Goal: Task Accomplishment & Management: Manage account settings

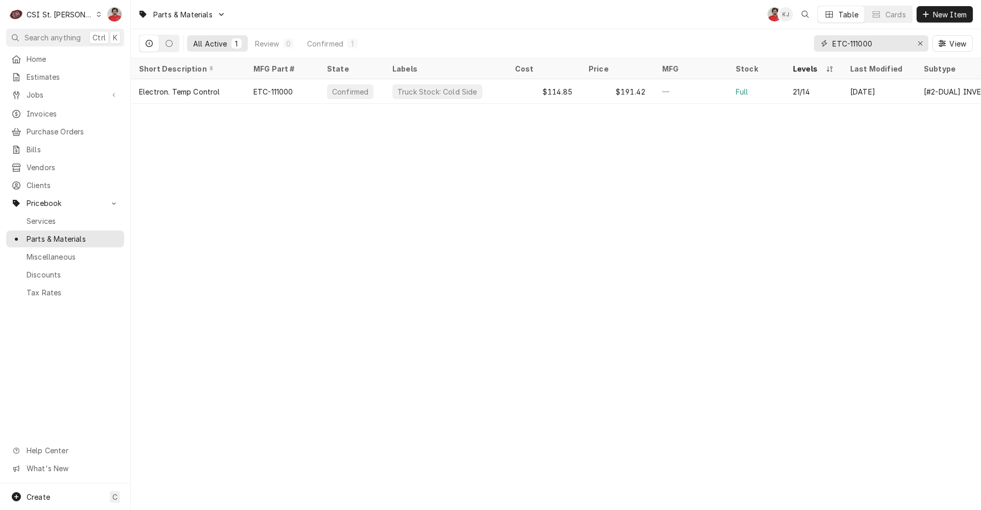
click at [897, 43] on input "ETC-111000" at bounding box center [870, 43] width 77 height 16
click at [64, 125] on div "Purchase Orders" at bounding box center [65, 131] width 114 height 13
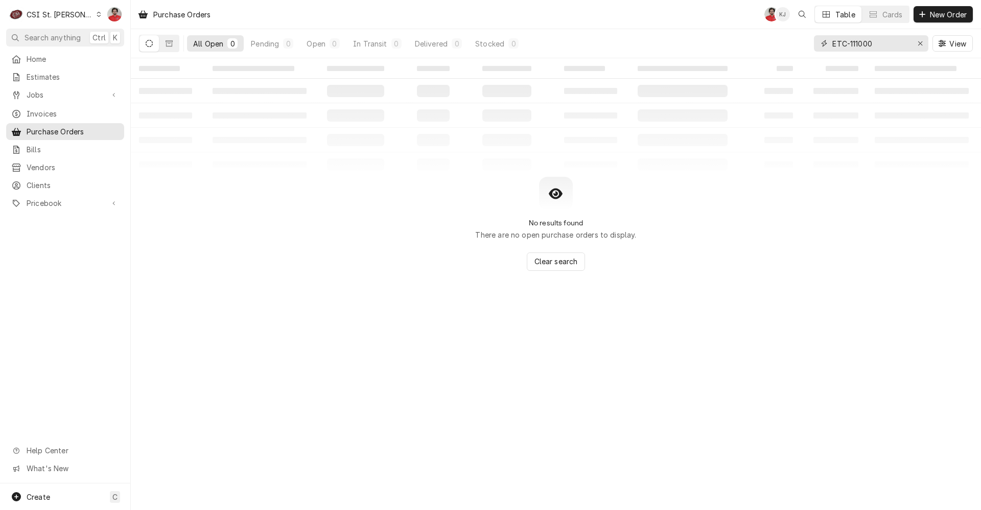
drag, startPoint x: 884, startPoint y: 46, endPoint x: 765, endPoint y: 47, distance: 119.0
click at [766, 47] on div "All Open 0 Pending 0 Open 0 In Transit 0 Delivered 0 Stocked 0 ETC-111000 View" at bounding box center [555, 43] width 833 height 29
type input "401021"
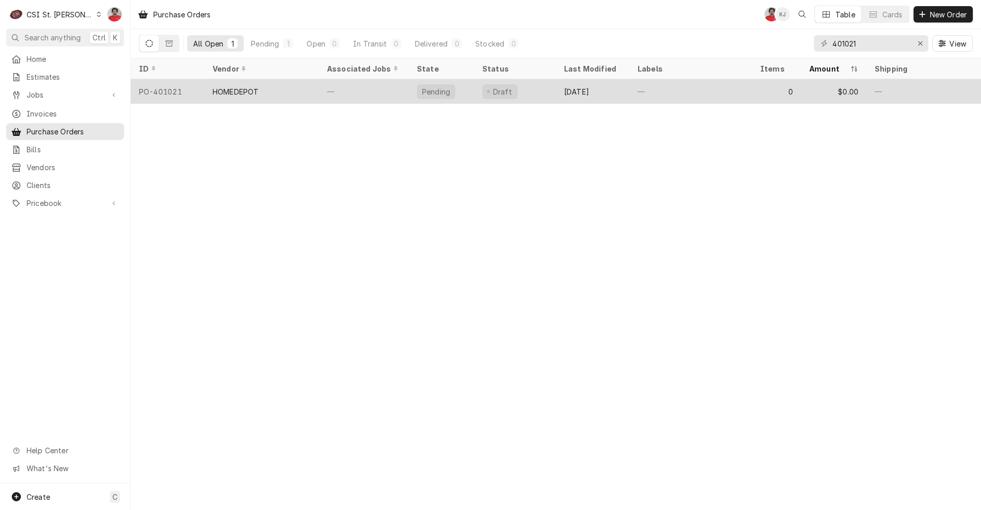
click at [687, 95] on div "—" at bounding box center [690, 91] width 123 height 25
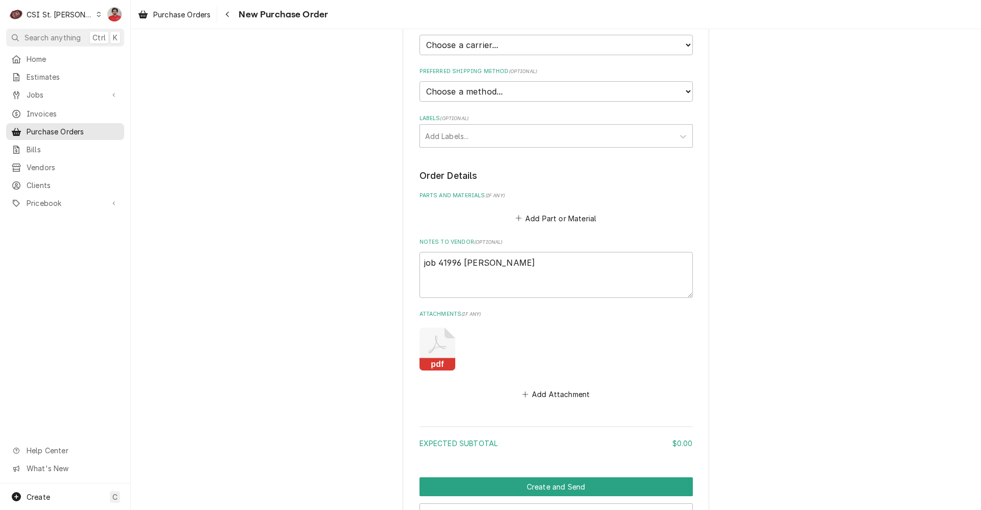
scroll to position [306, 0]
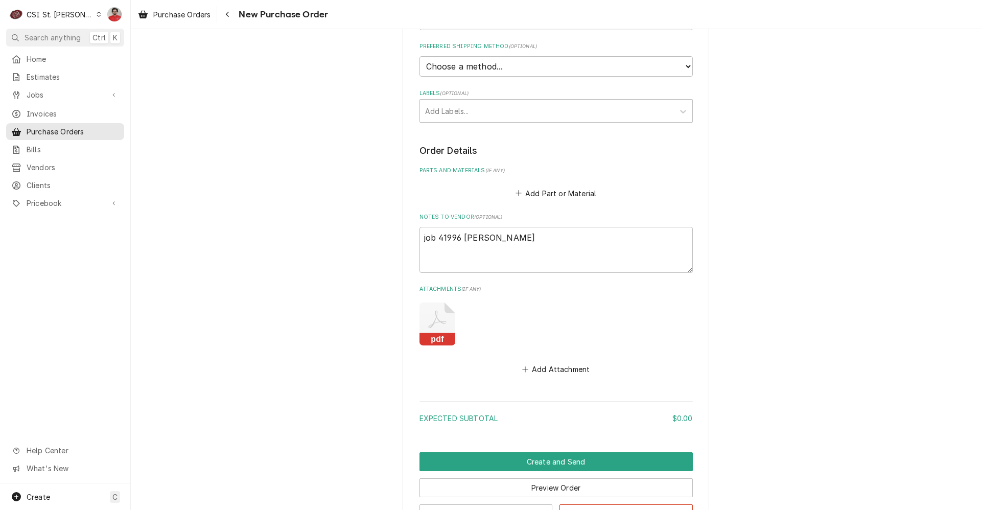
click at [435, 326] on icon "Attachments" at bounding box center [437, 323] width 36 height 43
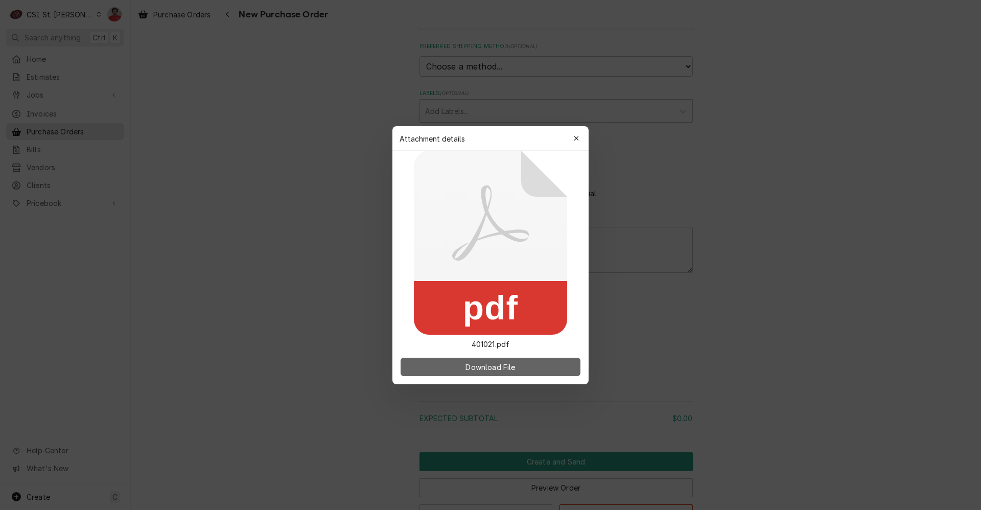
click at [471, 369] on span "Download File" at bounding box center [490, 366] width 54 height 11
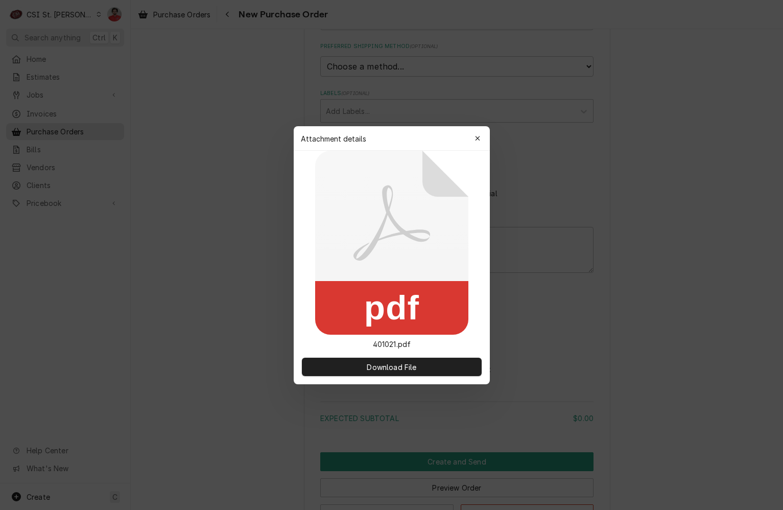
type textarea "x"
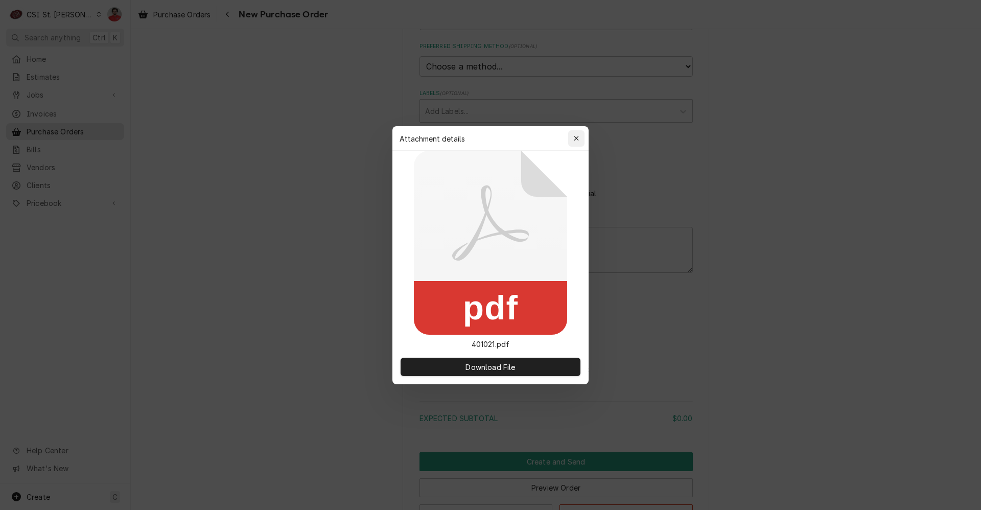
click at [576, 139] on icon "button" at bounding box center [577, 138] width 6 height 7
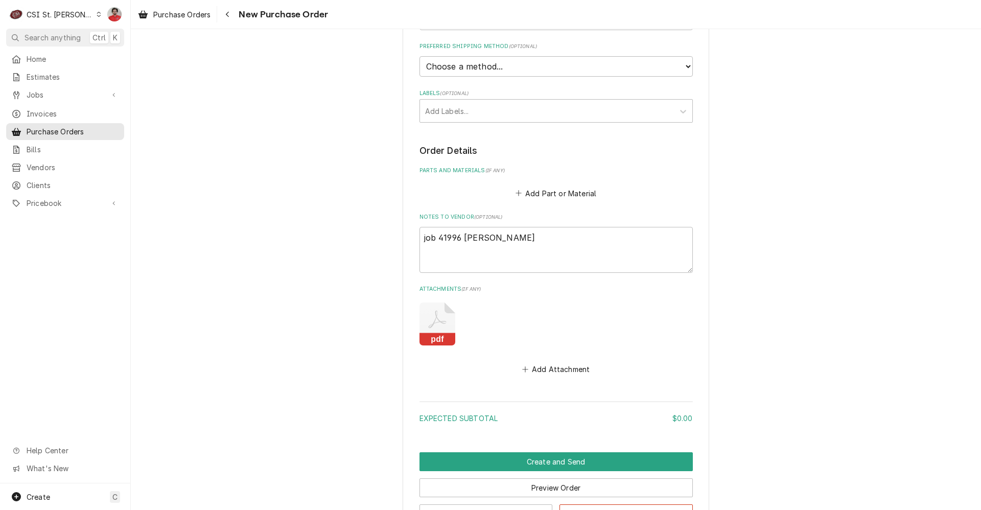
scroll to position [153, 0]
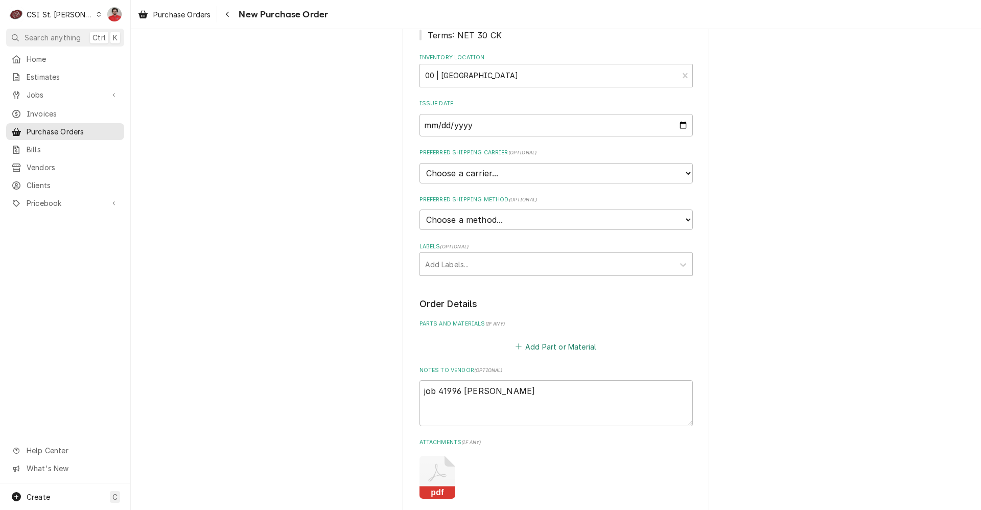
click at [533, 345] on button "Add Part or Material" at bounding box center [555, 346] width 84 height 14
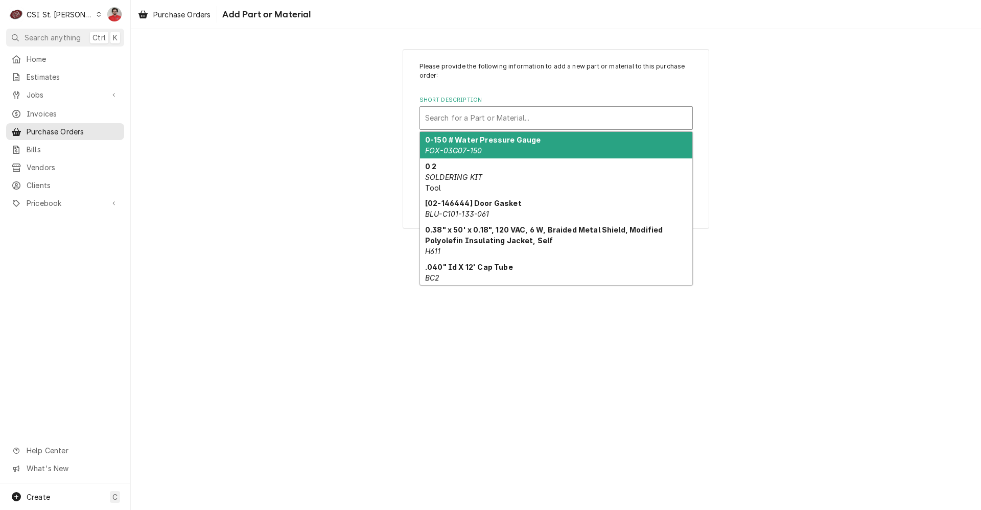
click at [470, 114] on div "Short Description" at bounding box center [556, 118] width 262 height 18
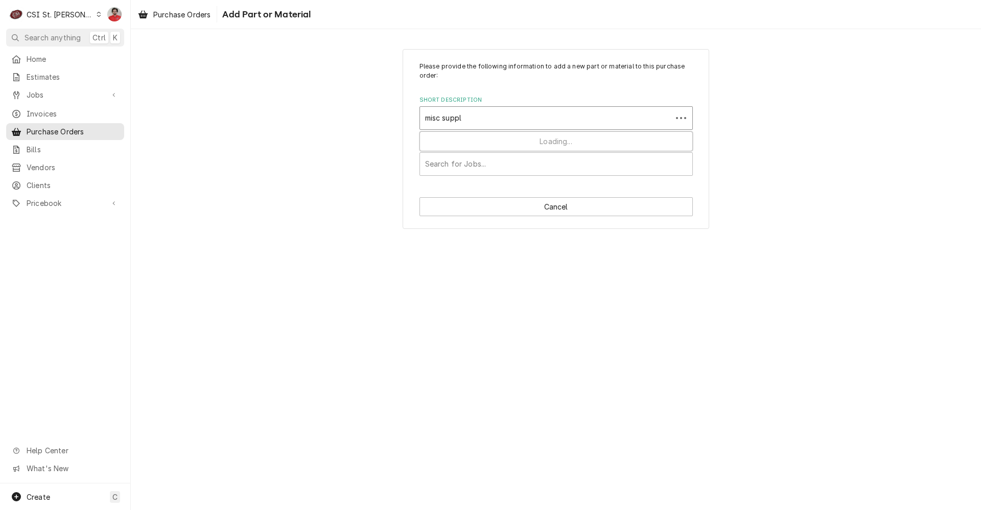
type input "misc supply"
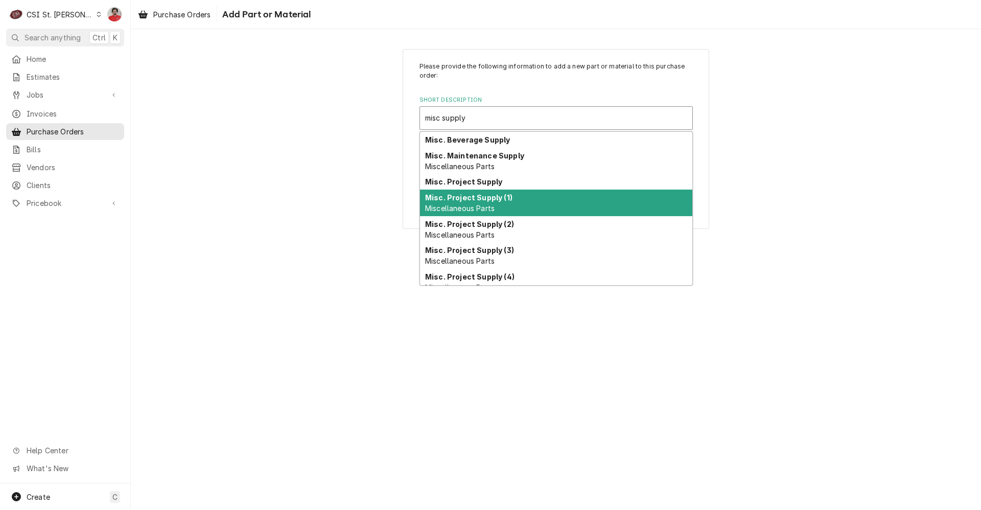
scroll to position [89, 0]
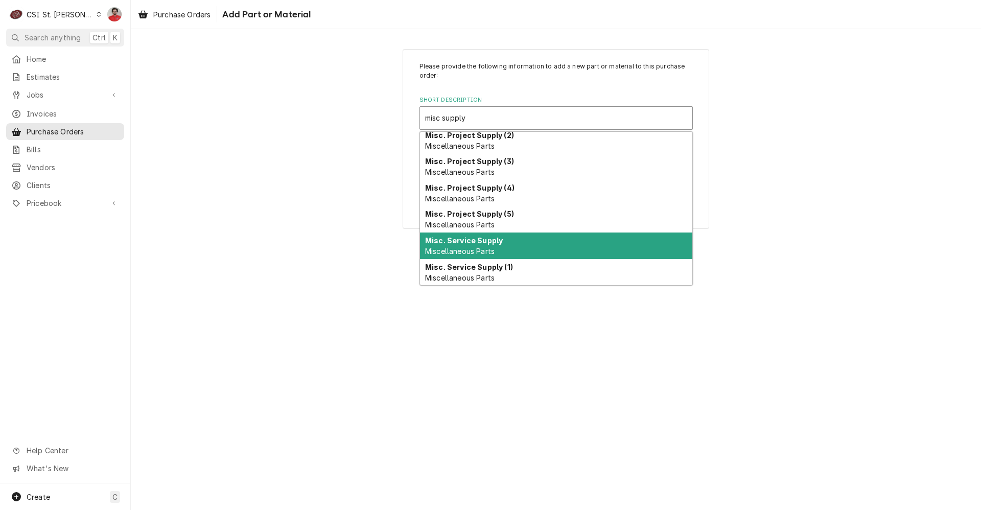
click at [467, 242] on strong "Misc. Service Supply" at bounding box center [464, 240] width 78 height 9
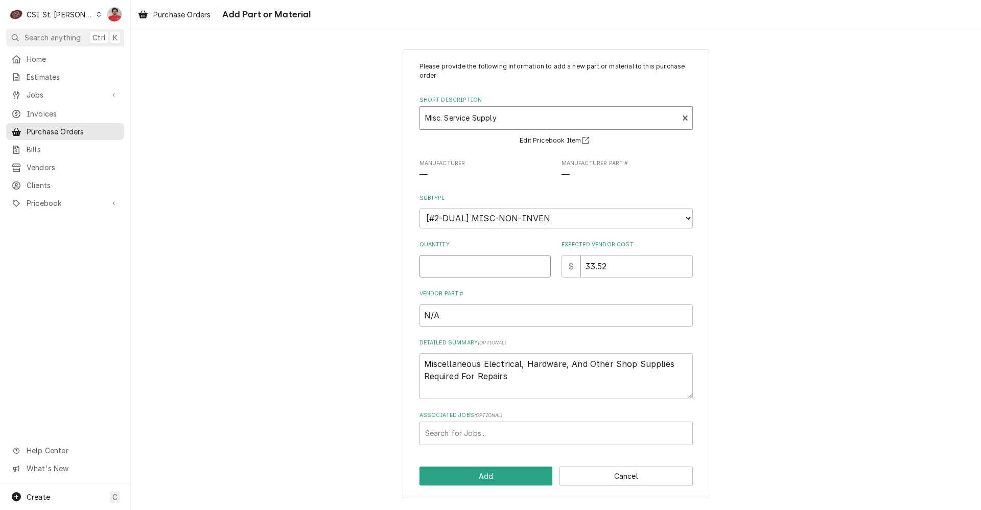
click at [469, 270] on input "Quantity" at bounding box center [484, 266] width 131 height 22
type textarea "x"
type input "1"
type textarea "x"
type input "2"
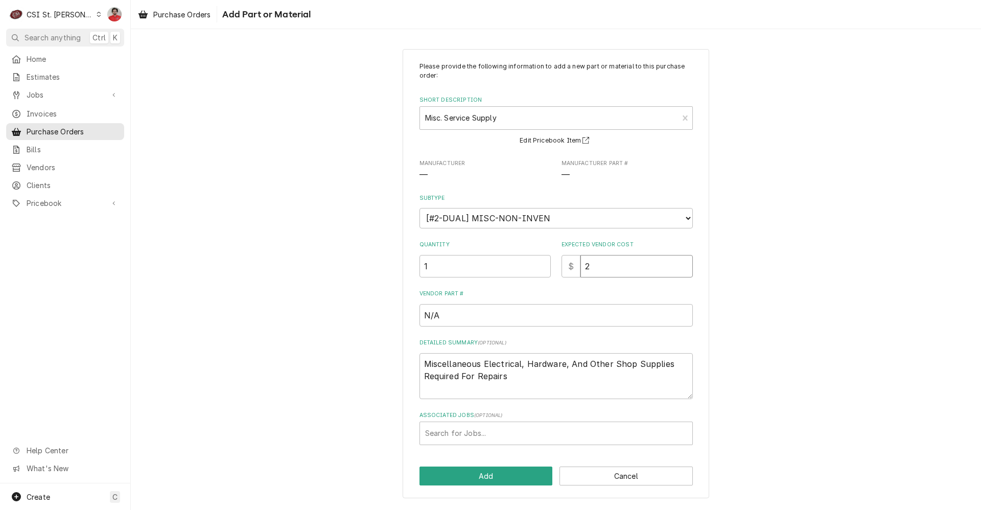
type textarea "x"
type input "28"
type textarea "x"
type input "28.7"
type textarea "x"
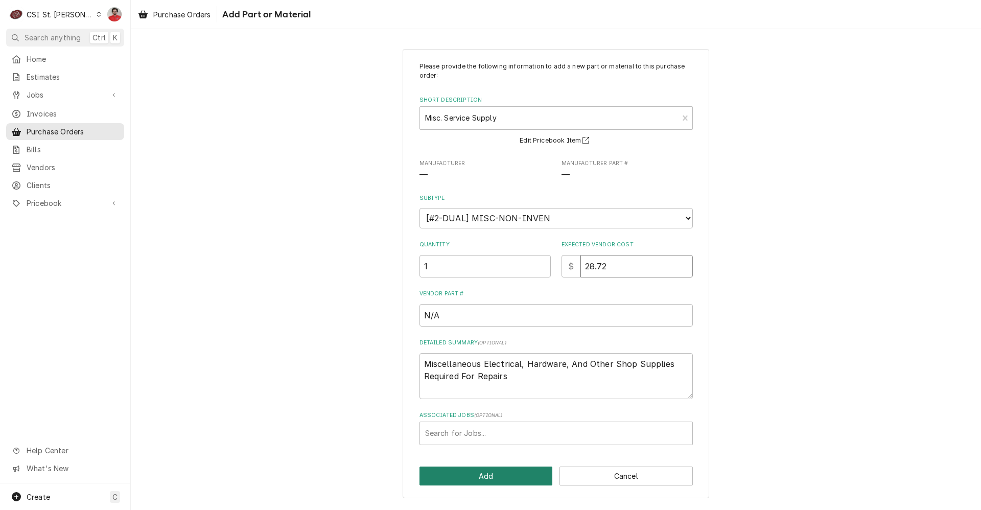
type input "28.72"
click at [481, 473] on button "Add" at bounding box center [485, 475] width 133 height 19
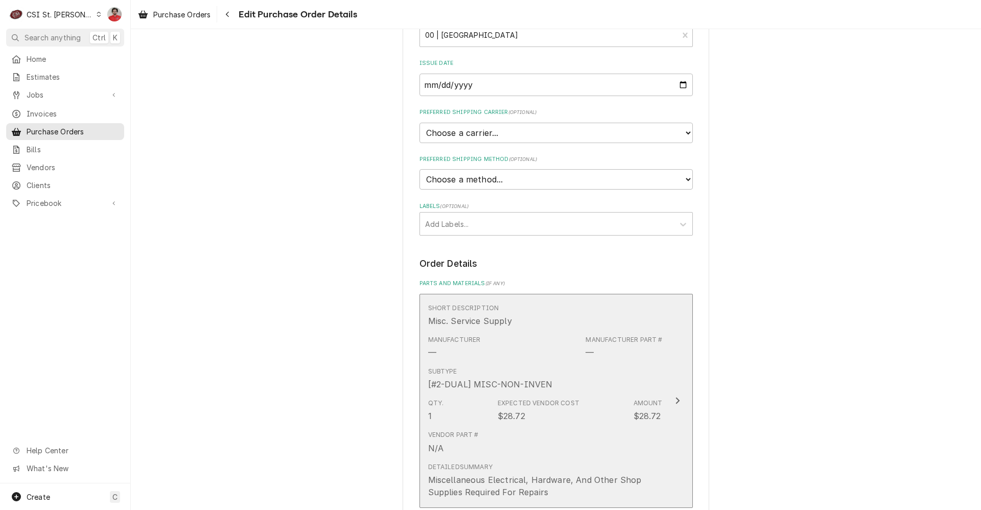
scroll to position [460, 0]
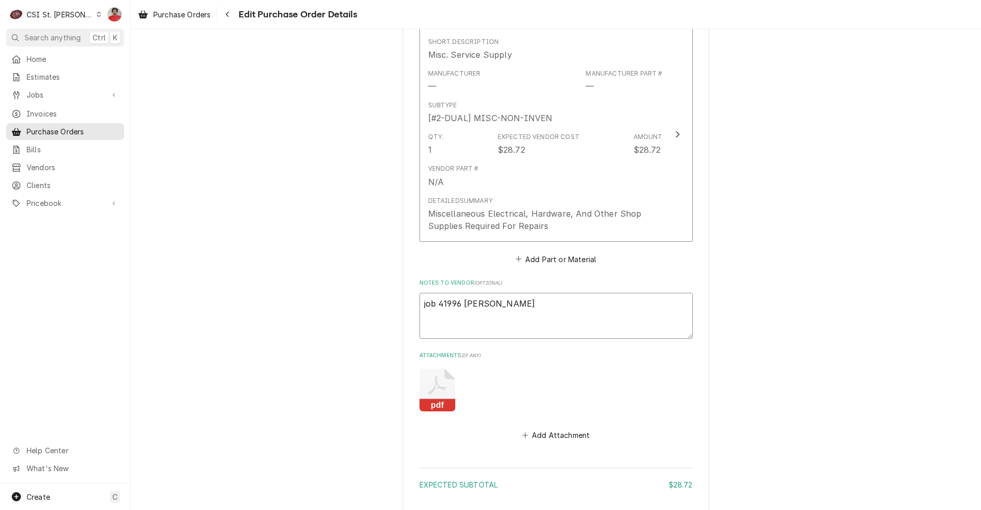
click at [447, 307] on textarea "job 41996 Moe" at bounding box center [555, 316] width 273 height 46
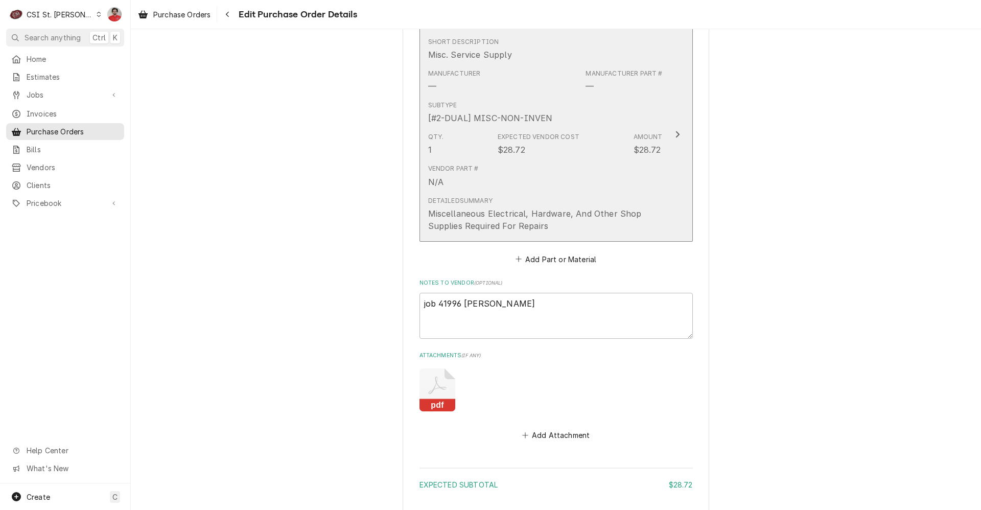
click at [502, 203] on div "Detailed Summary Miscellaneous Electrical, Hardware, And Other Shop Supplies Re…" at bounding box center [545, 214] width 234 height 36
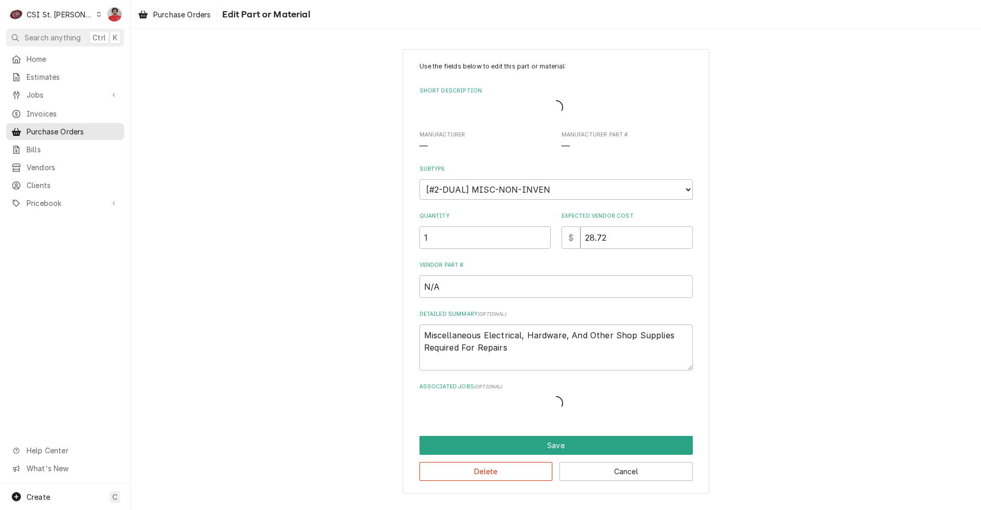
type textarea "x"
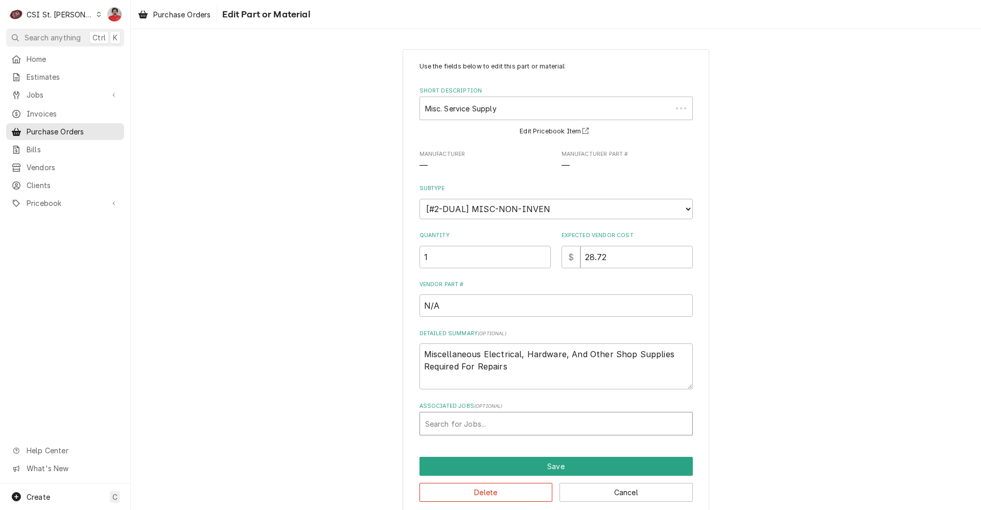
scroll to position [14, 0]
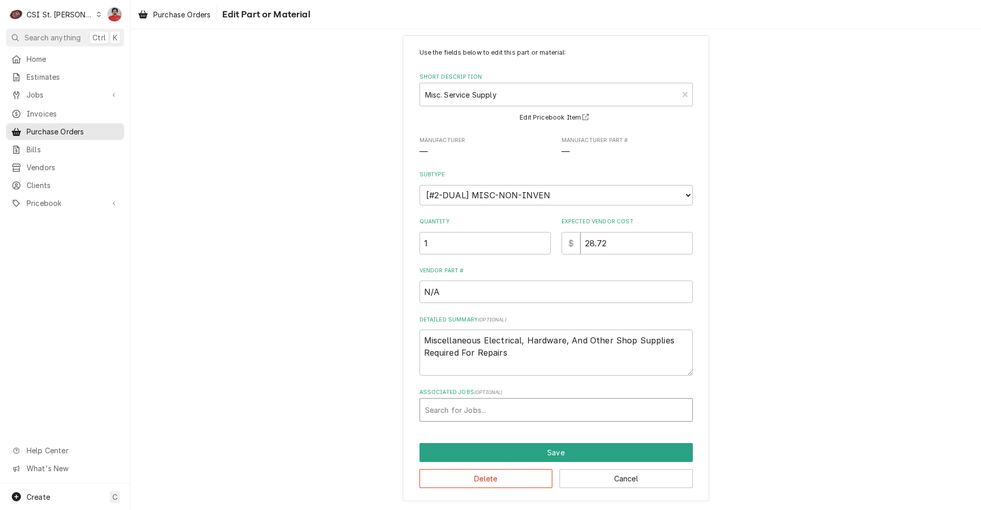
click at [482, 409] on div "Associated Jobs" at bounding box center [556, 409] width 262 height 18
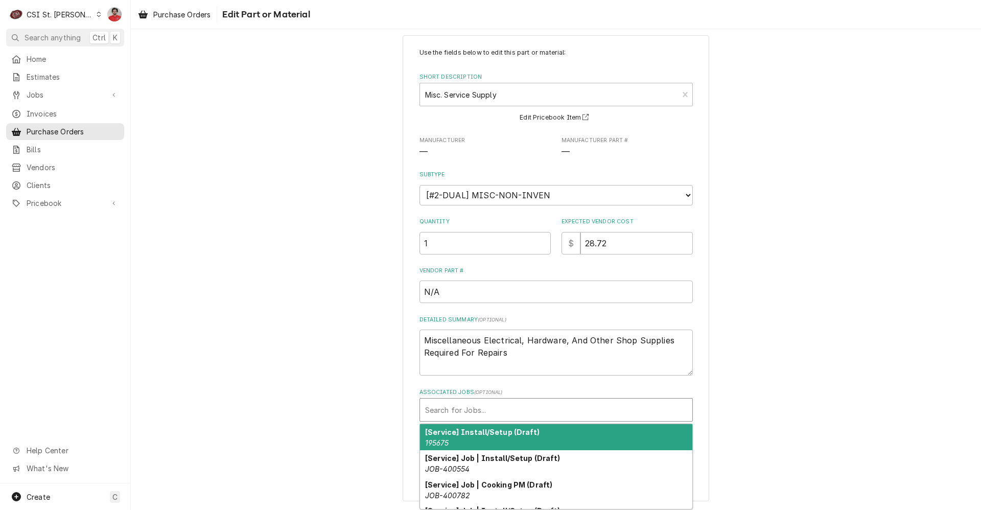
paste input "41996"
type input "41996"
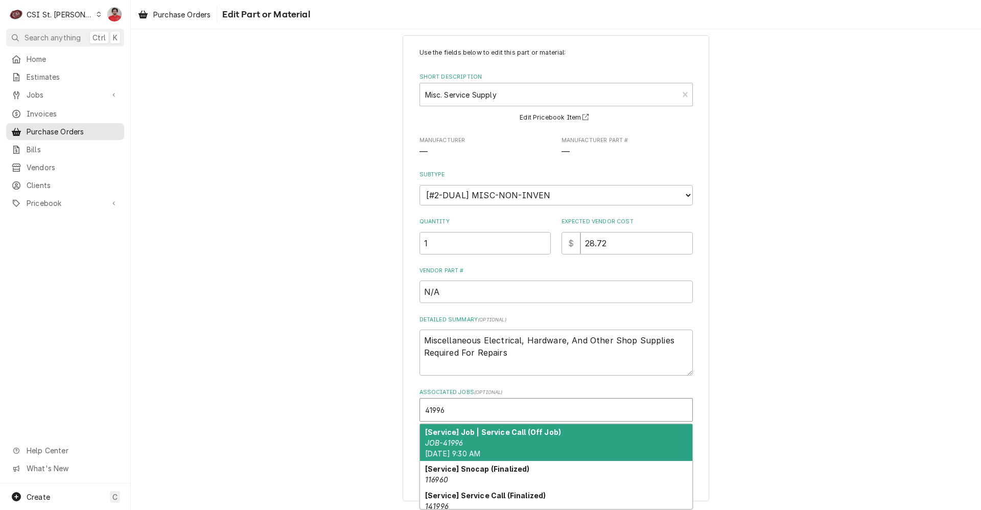
click at [480, 438] on div "[Service] Job | Service Call (Off Job) JOB-41996 Thu, Aug 14th, 2025 - 9:30 AM" at bounding box center [556, 442] width 272 height 37
type textarea "x"
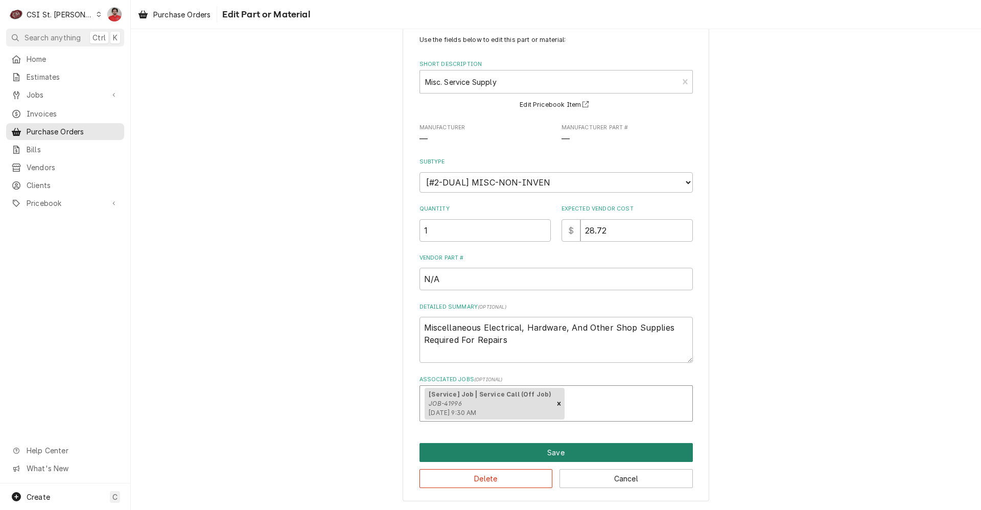
click at [486, 453] on button "Save" at bounding box center [555, 452] width 273 height 19
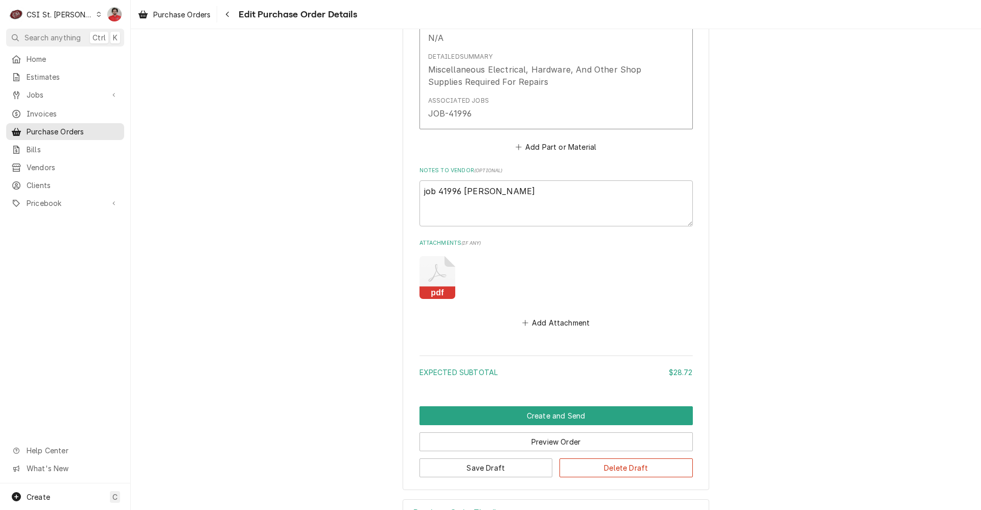
scroll to position [641, 0]
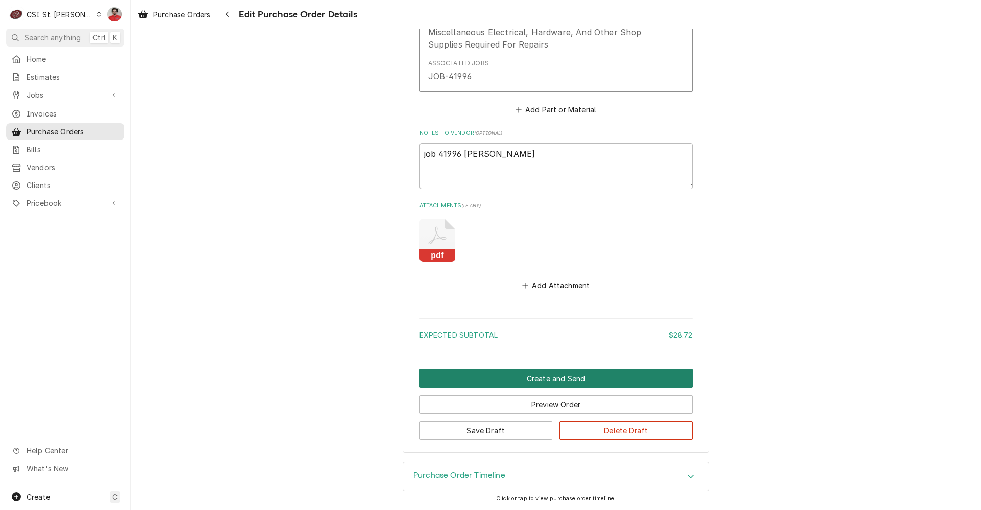
click at [543, 372] on button "Create and Send" at bounding box center [555, 378] width 273 height 19
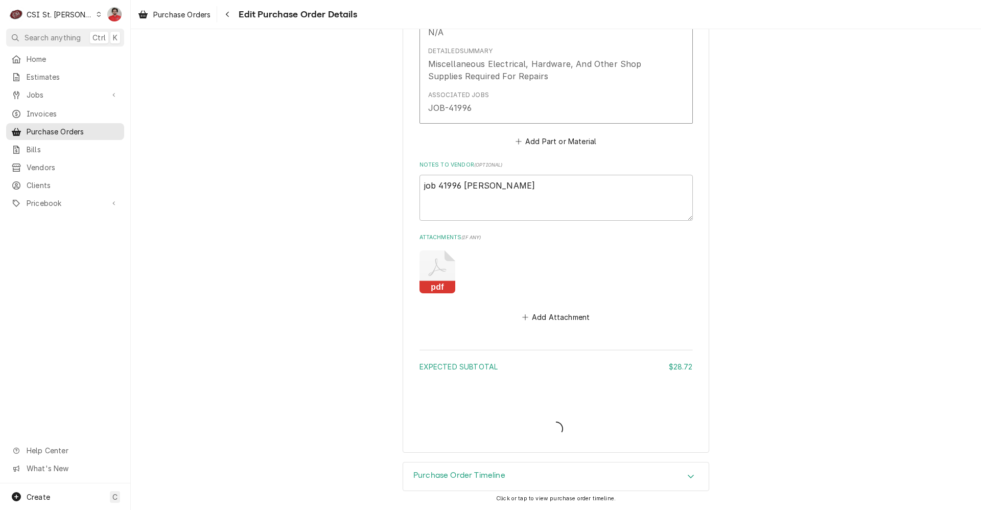
type textarea "x"
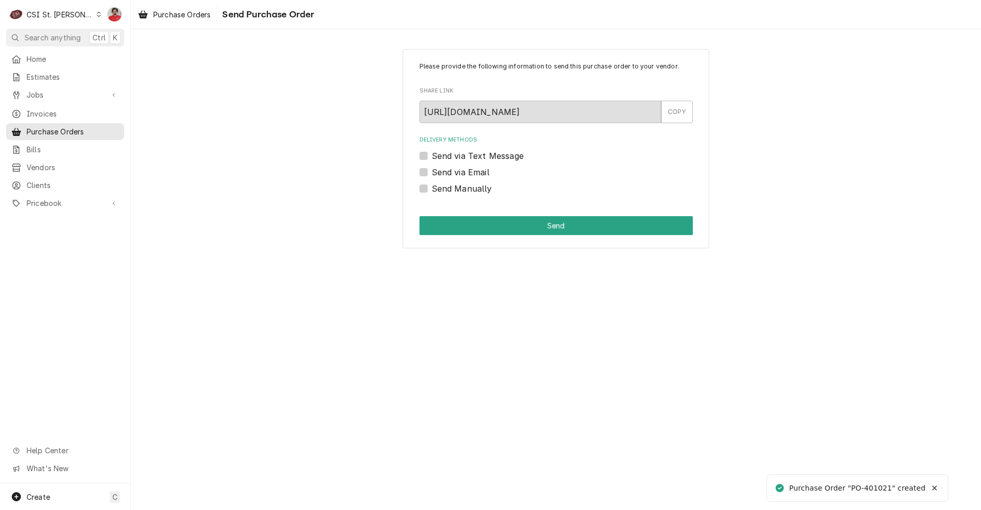
drag, startPoint x: 453, startPoint y: 191, endPoint x: 458, endPoint y: 197, distance: 7.6
click at [453, 191] on label "Send Manually" at bounding box center [462, 188] width 60 height 12
click at [453, 191] on input "Send Manually" at bounding box center [568, 193] width 273 height 22
checkbox input "true"
click at [487, 227] on button "Send" at bounding box center [555, 225] width 273 height 19
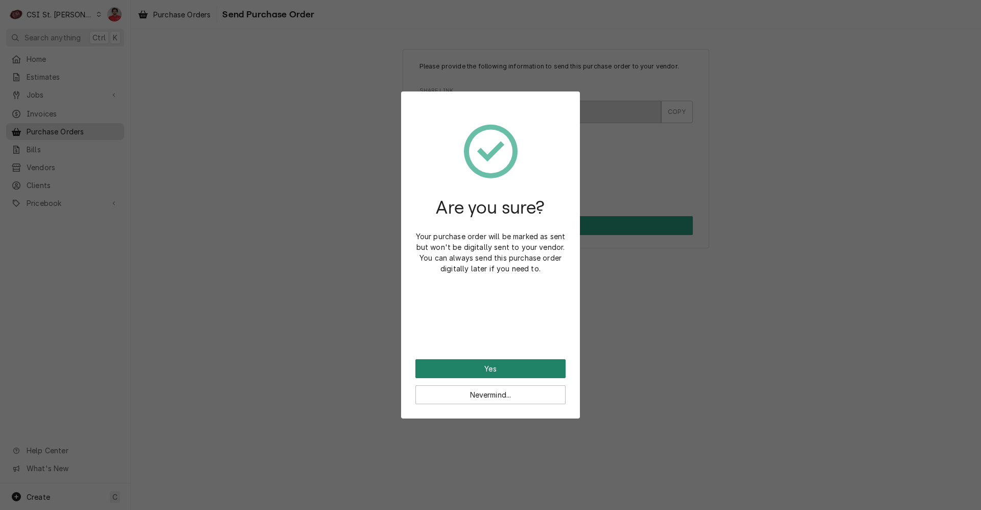
click at [494, 372] on button "Yes" at bounding box center [490, 368] width 150 height 19
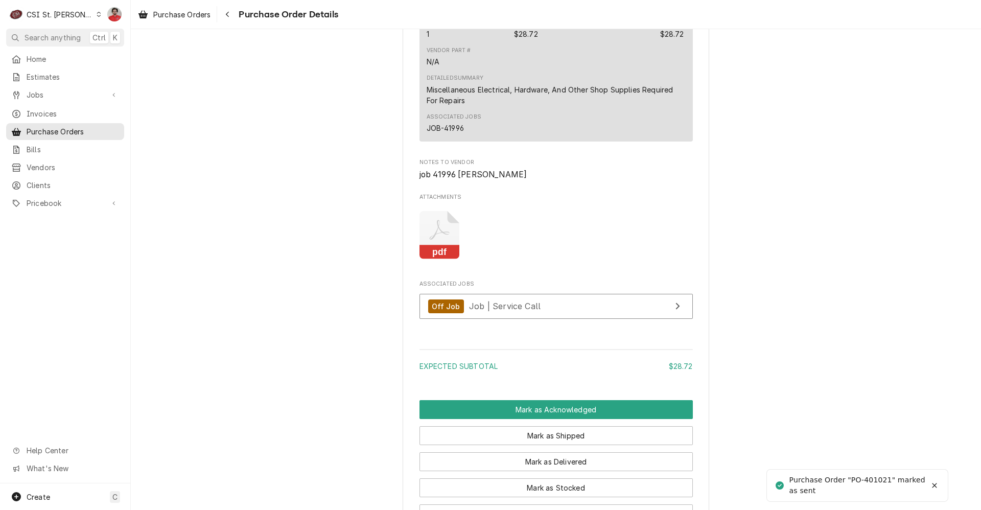
scroll to position [831, 0]
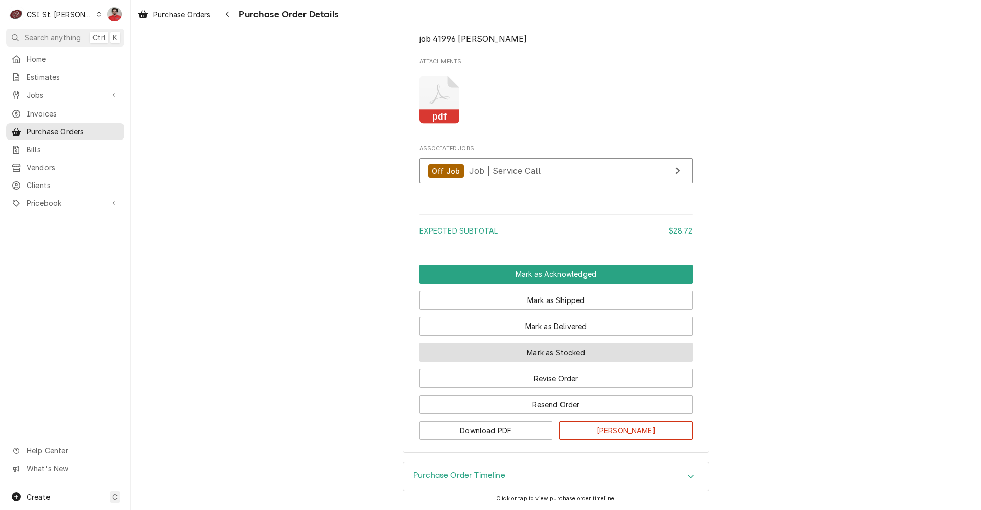
click at [527, 353] on button "Mark as Stocked" at bounding box center [555, 352] width 273 height 19
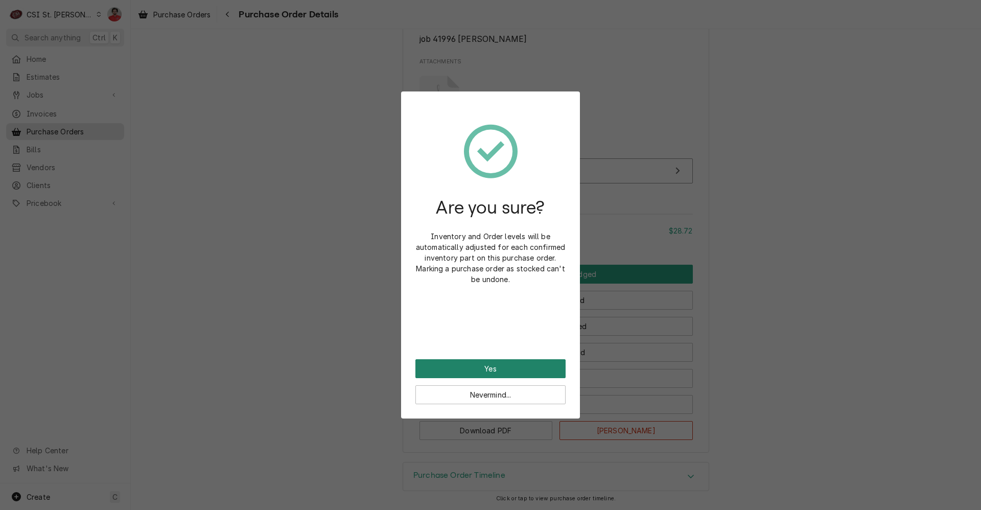
click at [509, 365] on button "Yes" at bounding box center [490, 368] width 150 height 19
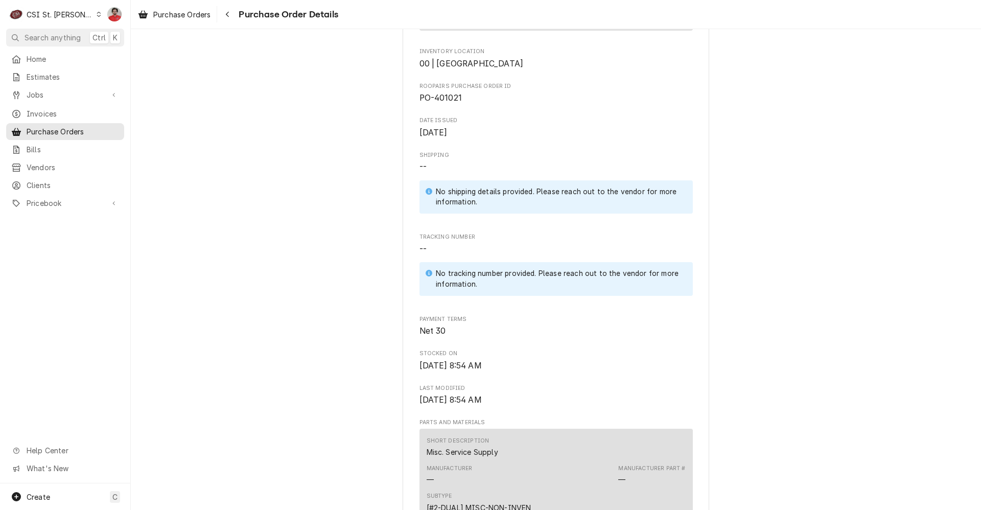
scroll to position [168, 0]
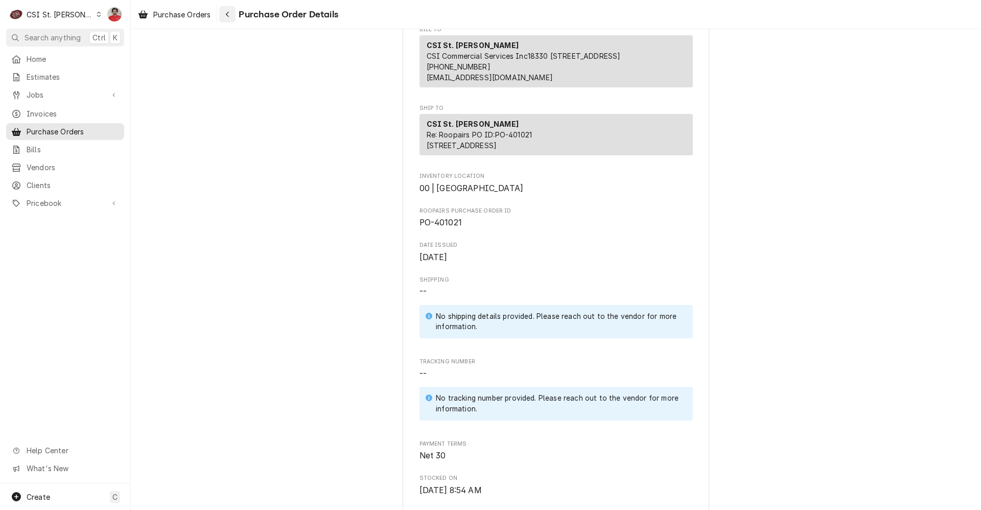
click at [229, 12] on icon "Navigate back" at bounding box center [227, 15] width 3 height 6
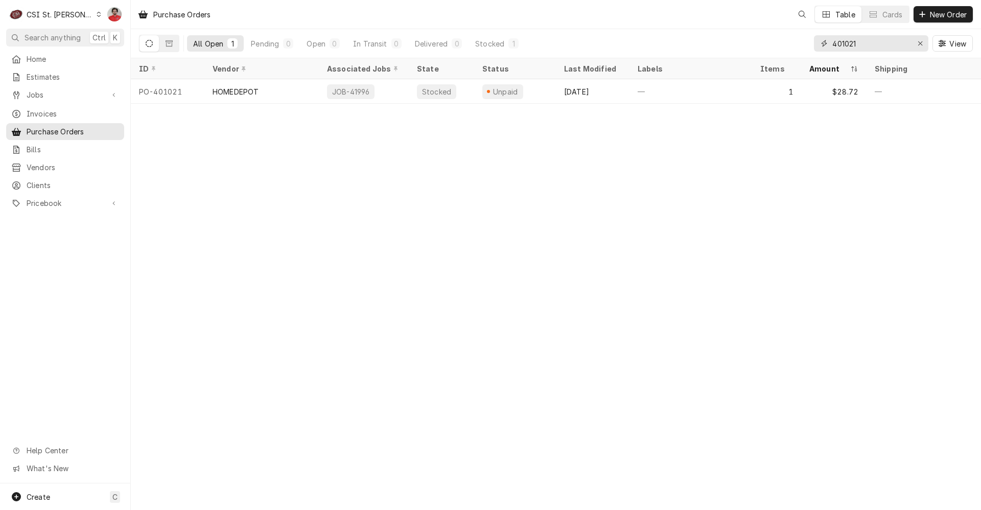
click at [855, 44] on input "401021" at bounding box center [870, 43] width 77 height 16
click at [869, 43] on input "401021" at bounding box center [870, 43] width 77 height 16
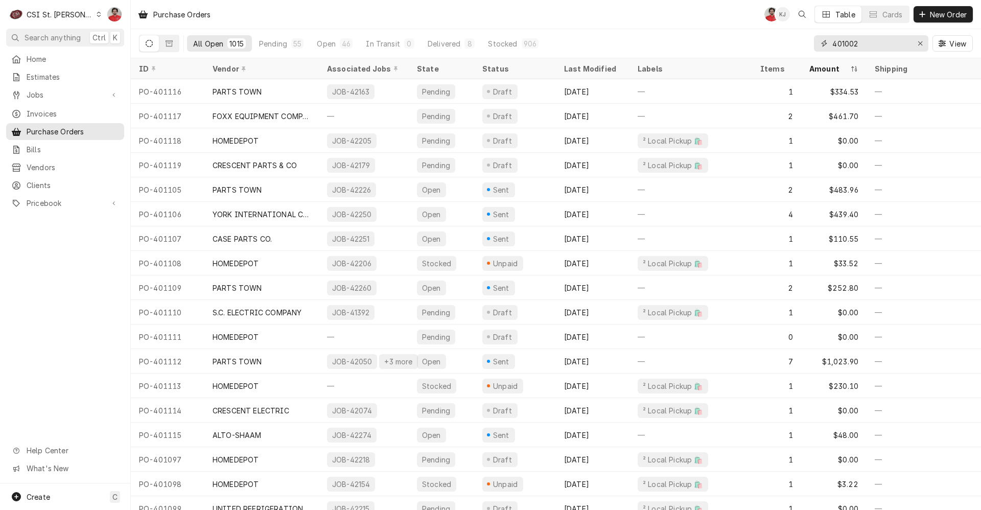
type input "401002"
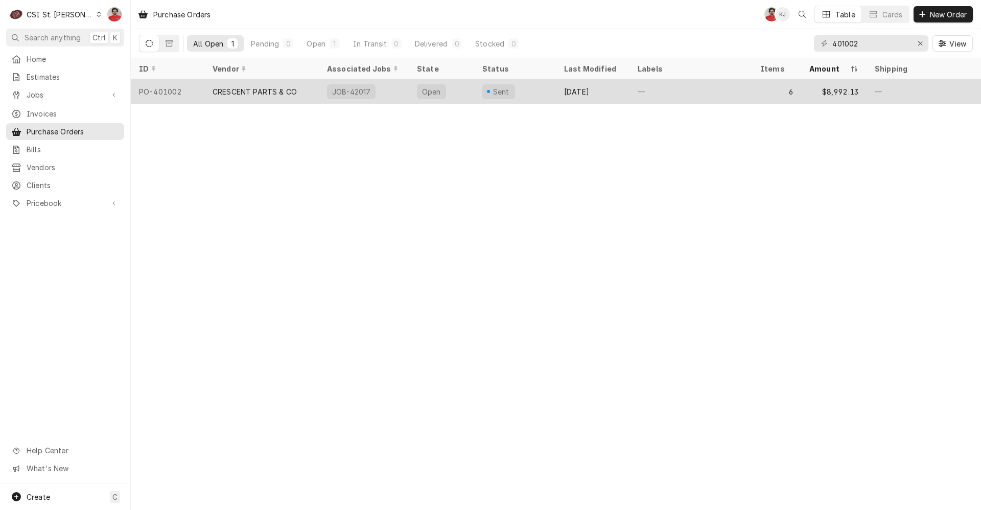
click at [385, 89] on div "JOB-42017" at bounding box center [364, 91] width 90 height 25
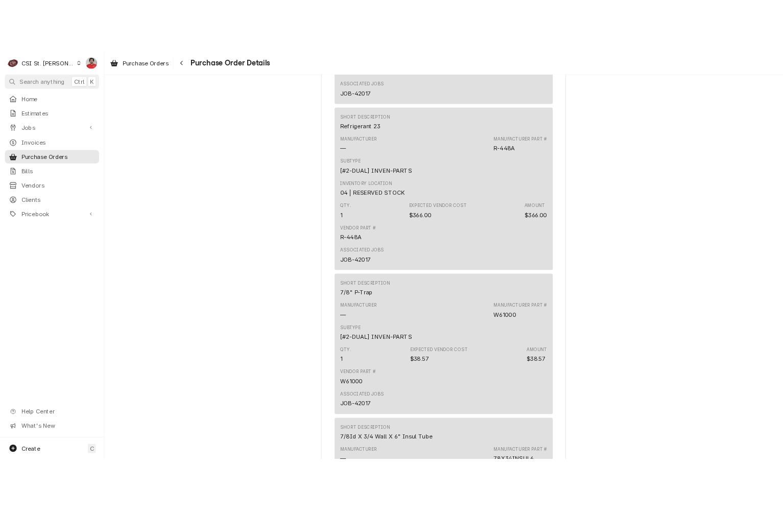
scroll to position [1430, 0]
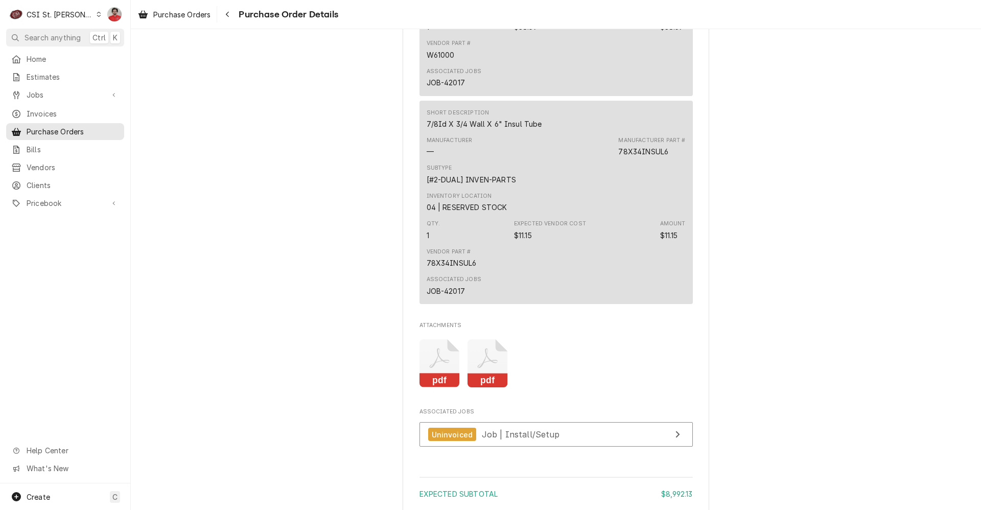
click at [422, 388] on icon "Attachments" at bounding box center [439, 363] width 40 height 49
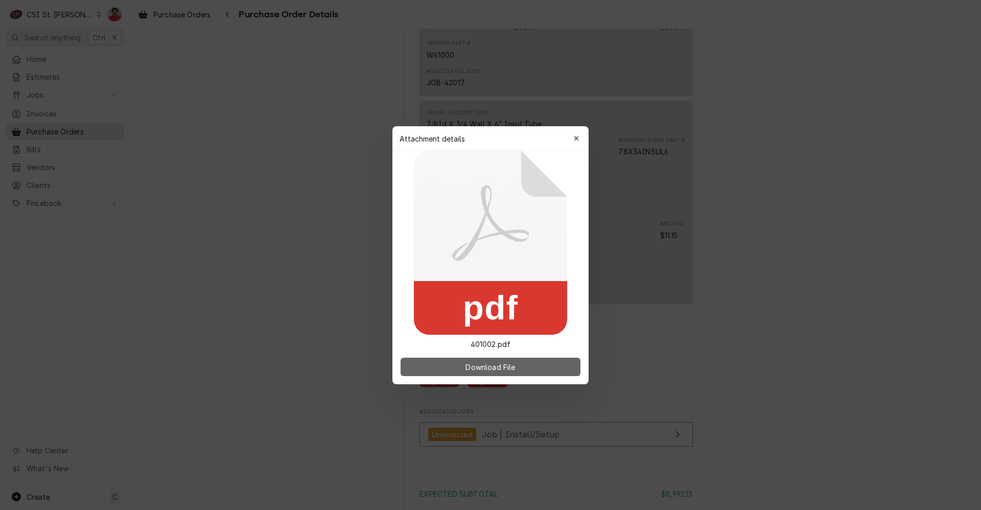
click at [444, 358] on button "Download File" at bounding box center [490, 366] width 180 height 18
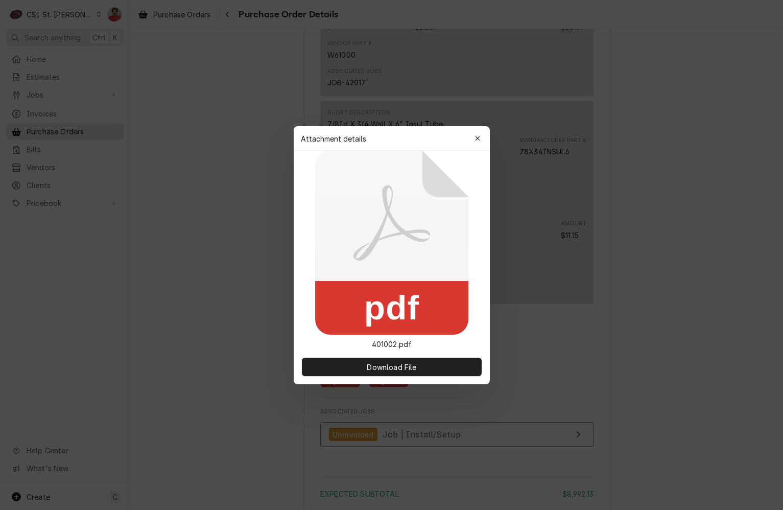
click at [474, 139] on icon "button" at bounding box center [477, 138] width 6 height 7
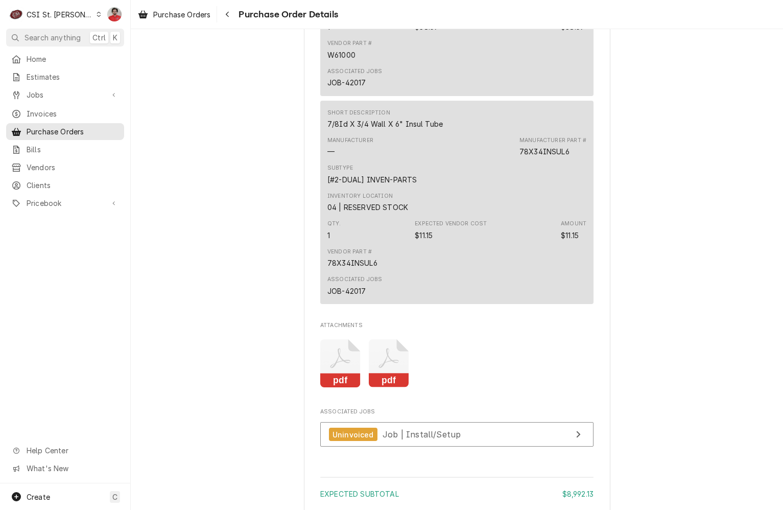
click at [361, 388] on icon "Attachments" at bounding box center [340, 363] width 40 height 49
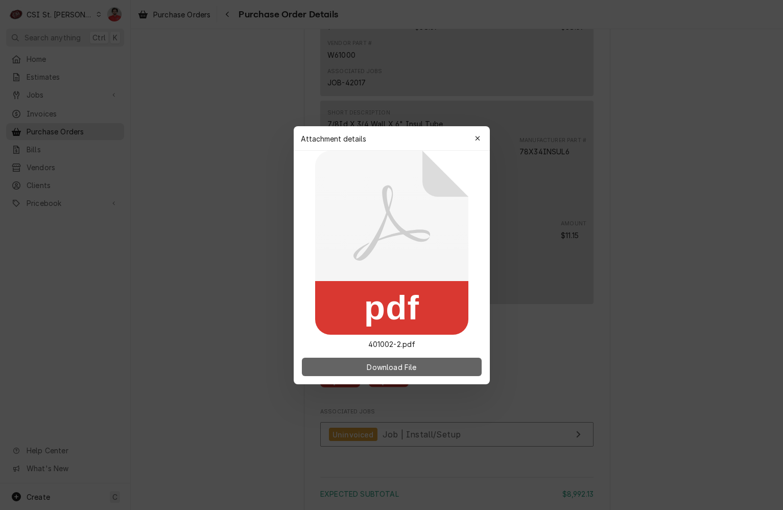
click at [403, 367] on span "Download File" at bounding box center [392, 366] width 54 height 11
click at [478, 142] on div "button" at bounding box center [477, 138] width 10 height 10
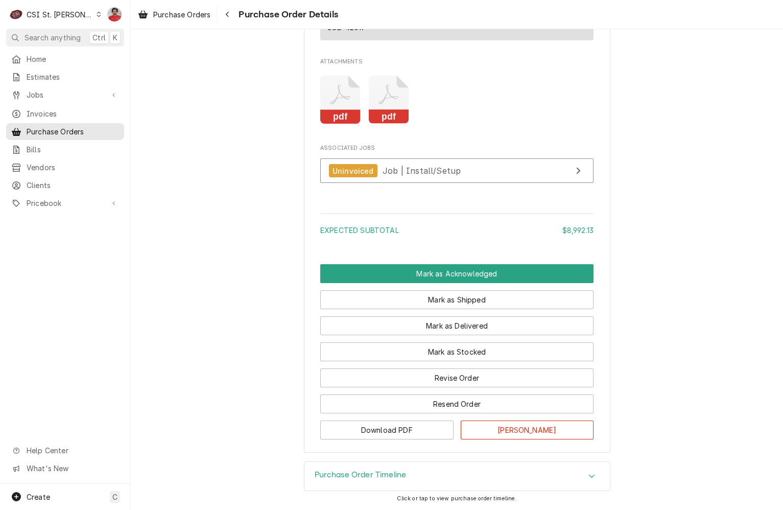
scroll to position [1726, 0]
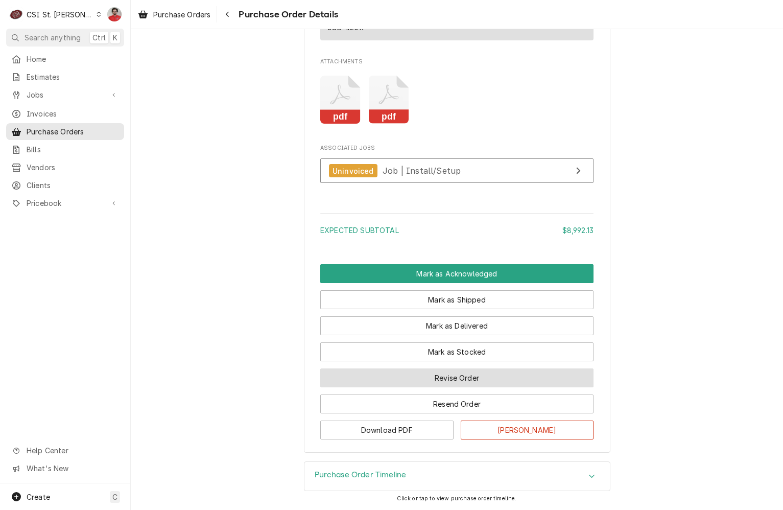
click at [487, 378] on button "Revise Order" at bounding box center [456, 377] width 273 height 19
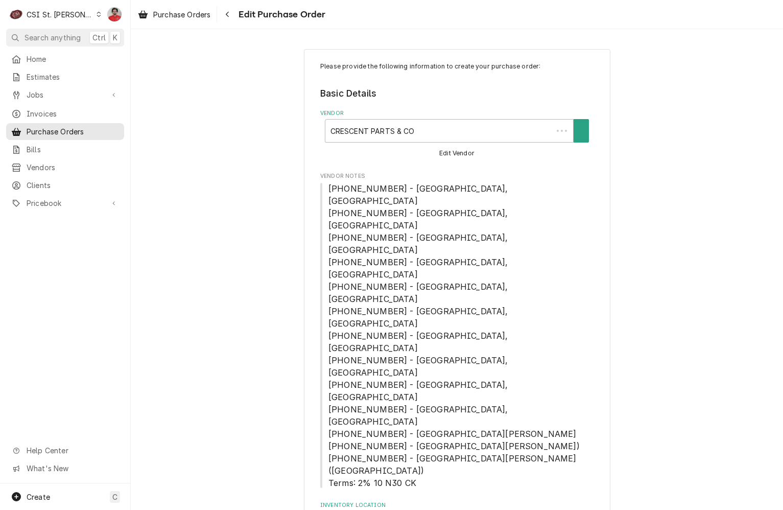
type textarea "x"
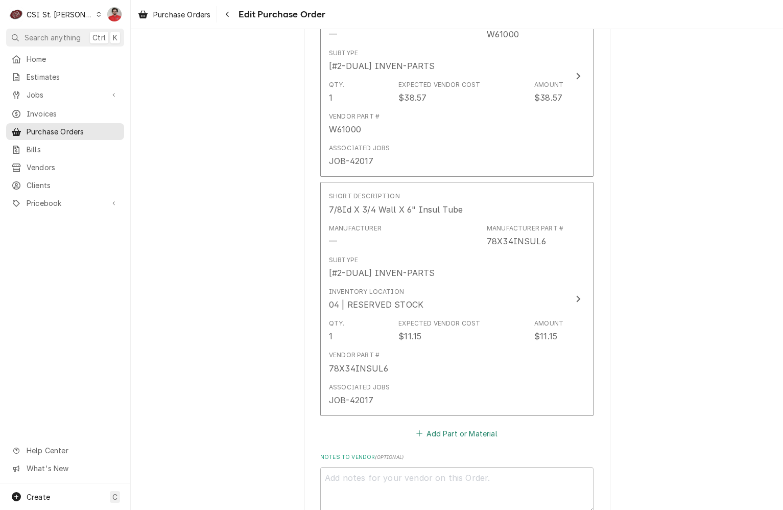
scroll to position [1685, 0]
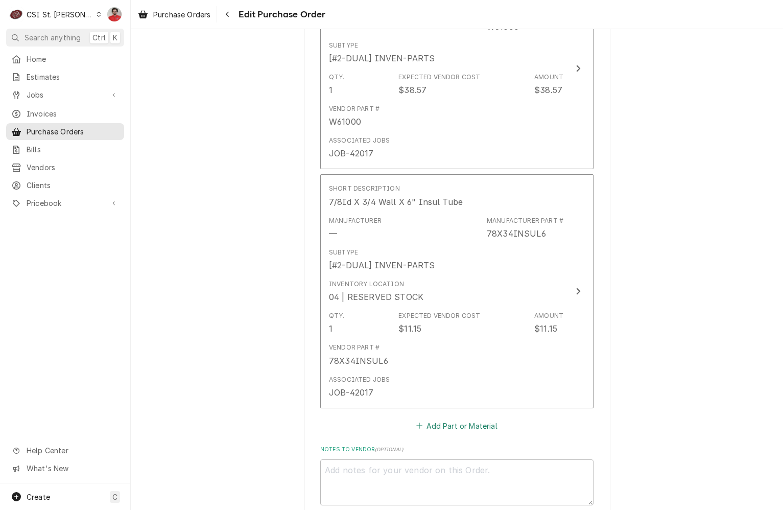
click at [448, 418] on button "Add Part or Material" at bounding box center [457, 425] width 84 height 14
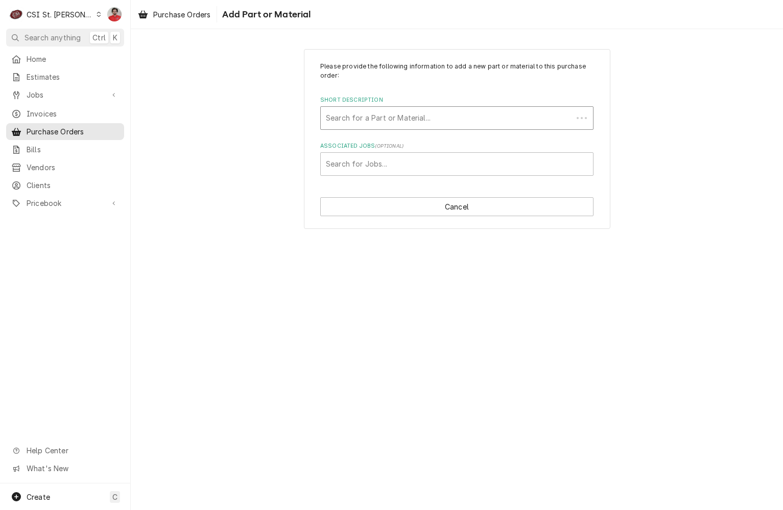
click at [413, 115] on div "Short Description" at bounding box center [447, 118] width 242 height 18
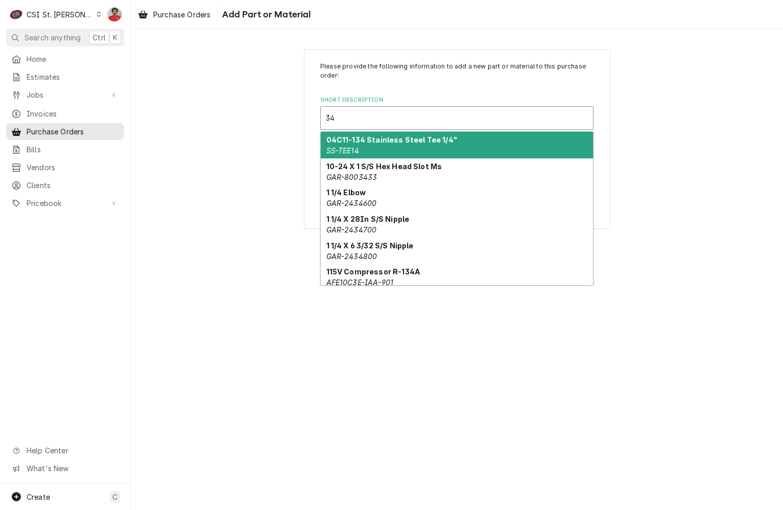
type input "3"
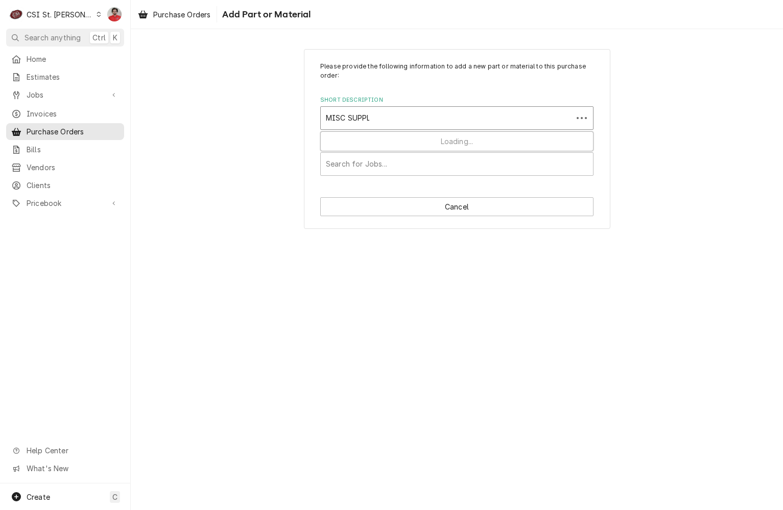
type input "MISC SUPPLY"
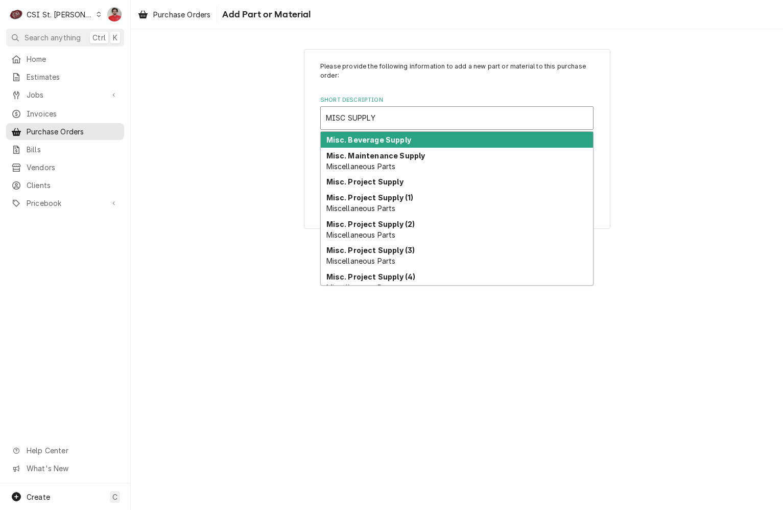
scroll to position [89, 0]
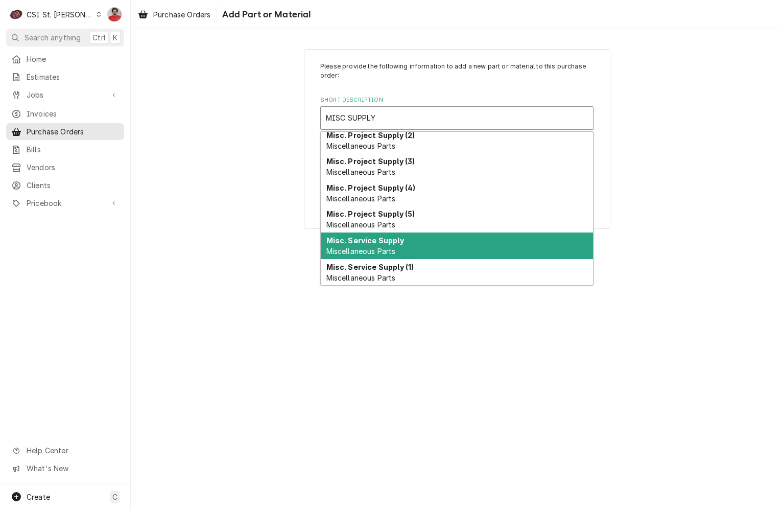
click at [410, 238] on div "Misc. Service Supply Miscellaneous Parts" at bounding box center [457, 245] width 272 height 27
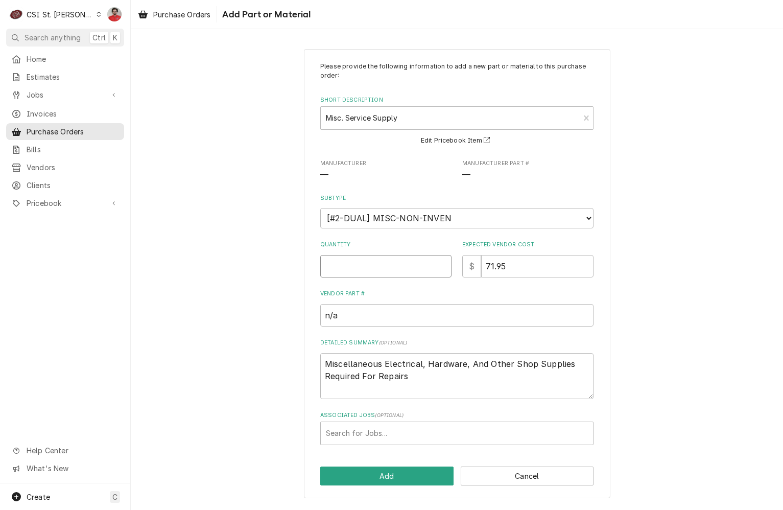
click at [406, 264] on input "Quantity" at bounding box center [385, 266] width 131 height 22
type textarea "x"
type input "1"
drag, startPoint x: 524, startPoint y: 271, endPoint x: 460, endPoint y: 277, distance: 64.2
click at [467, 277] on div "Please provide the following information to add a new part or material to this …" at bounding box center [456, 253] width 273 height 383
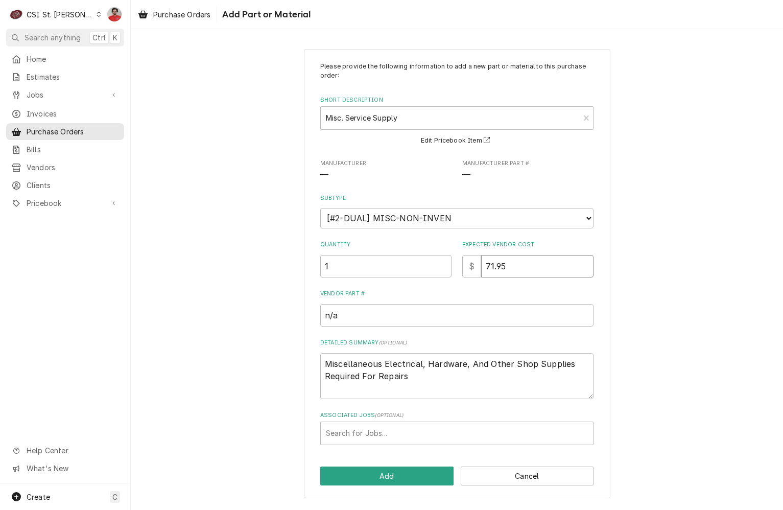
type textarea "x"
type input "4"
type textarea "x"
type input "47"
type textarea "x"
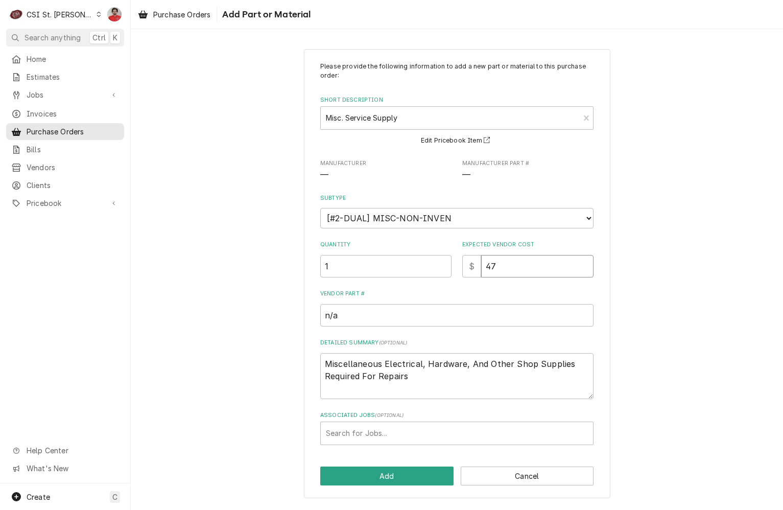
type input "472"
type textarea "x"
type input "472.2"
type textarea "x"
type input "472.23"
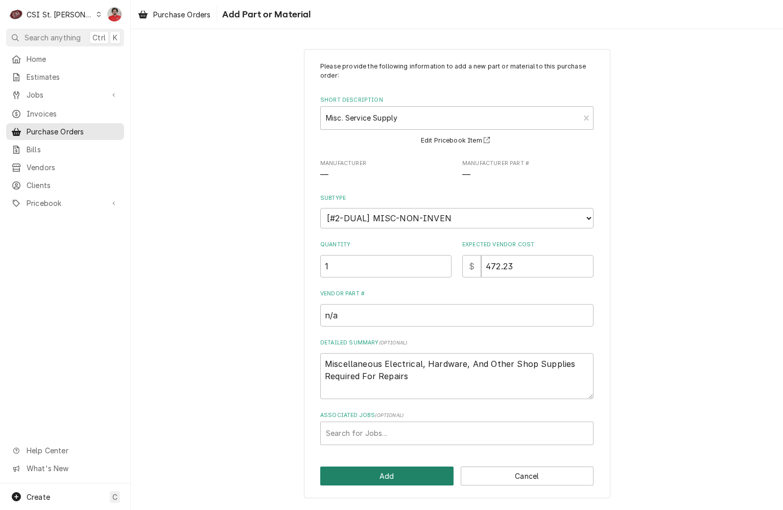
click at [379, 468] on button "Add" at bounding box center [386, 475] width 133 height 19
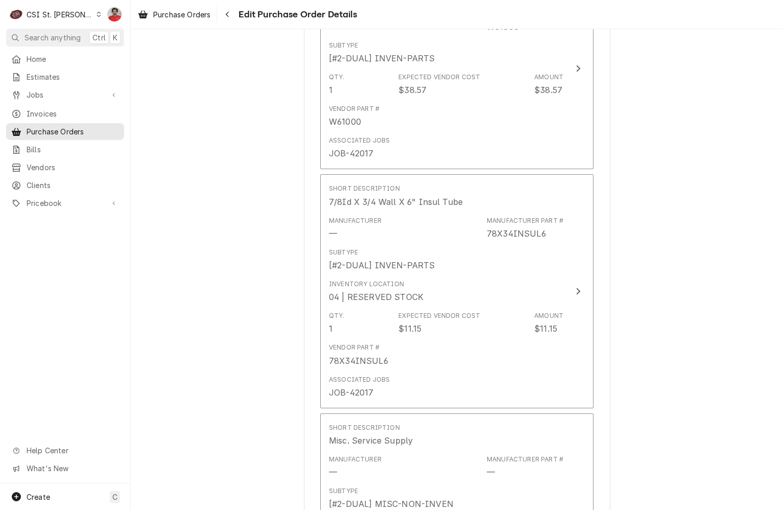
scroll to position [1864, 0]
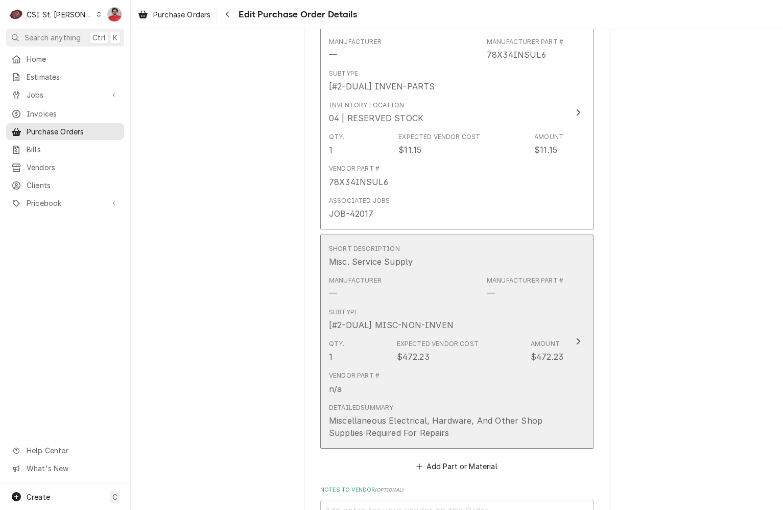
click at [417, 403] on div "Detailed Summary Miscellaneous Electrical, Hardware, And Other Shop Supplies Re…" at bounding box center [446, 421] width 234 height 36
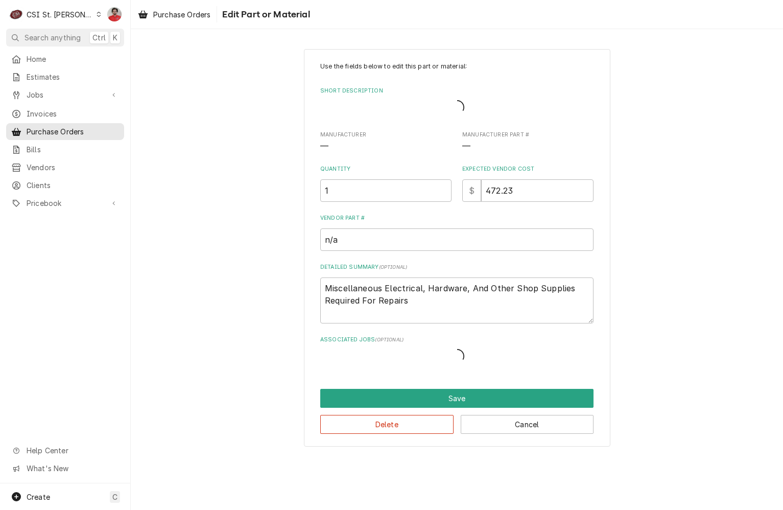
type textarea "x"
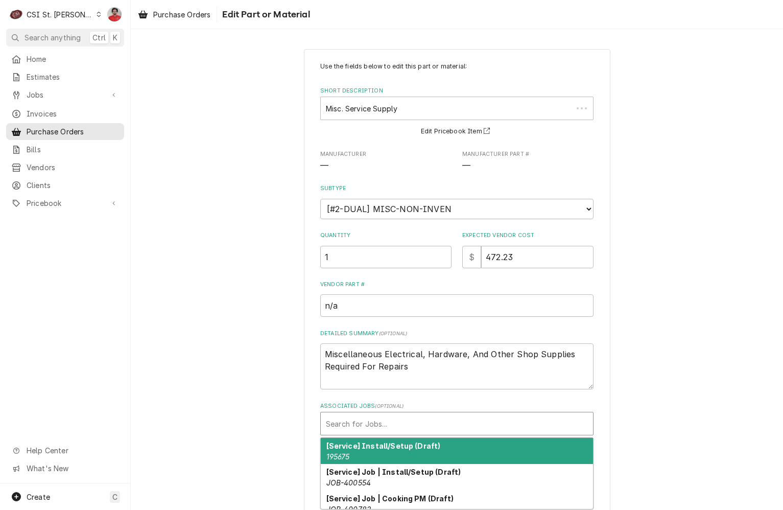
click at [408, 428] on div "Associated Jobs" at bounding box center [457, 423] width 262 height 18
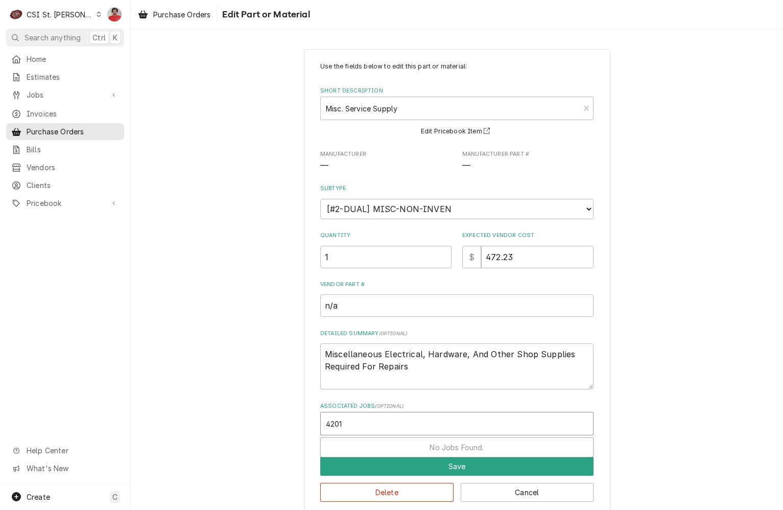
type input "42017"
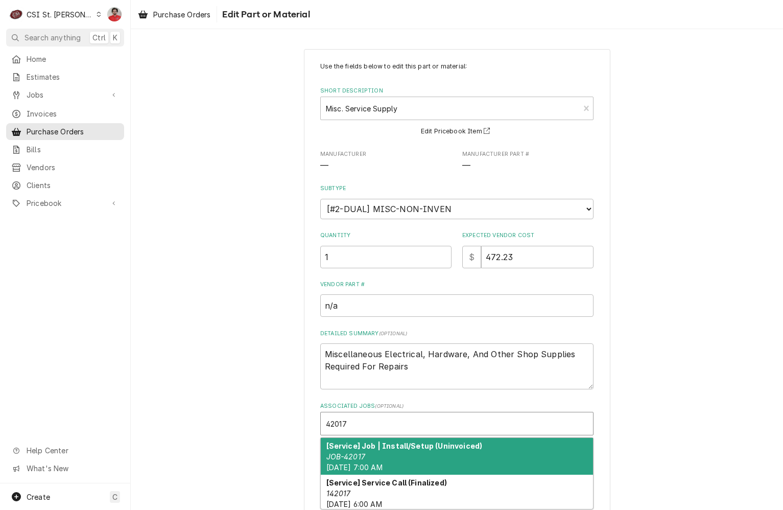
click at [412, 455] on div "[Service] Job | Install/Setup (Uninvoiced) JOB-42017 Fri, Aug 15th, 2025 - 7:00…" at bounding box center [457, 456] width 272 height 37
type textarea "x"
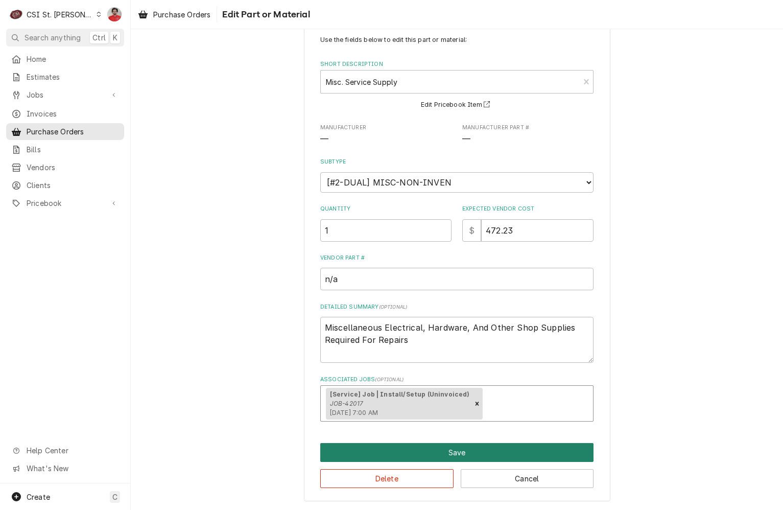
click at [412, 455] on button "Save" at bounding box center [456, 452] width 273 height 19
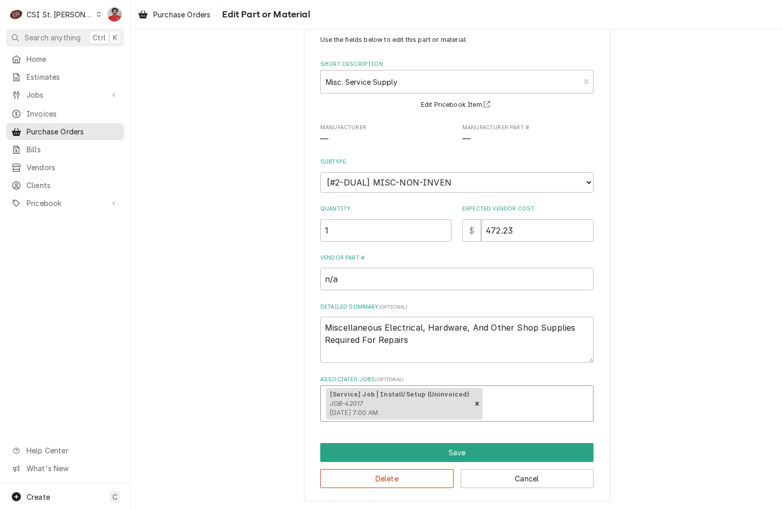
type textarea "x"
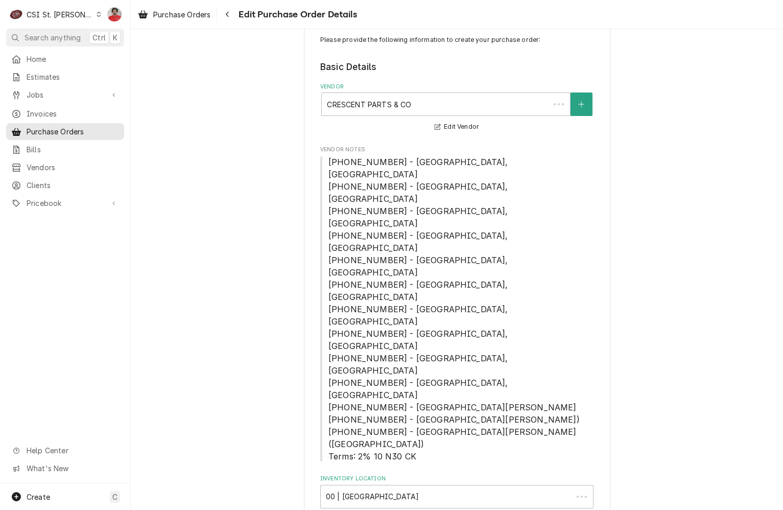
scroll to position [2050, 0]
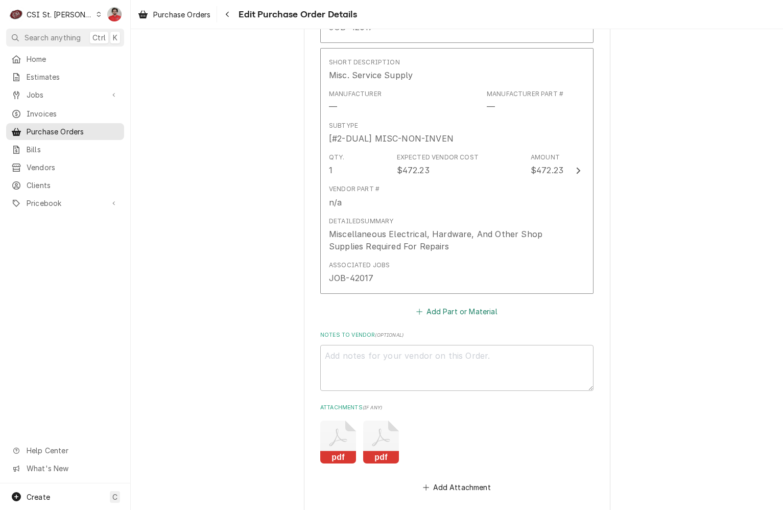
click at [448, 304] on button "Add Part or Material" at bounding box center [457, 311] width 84 height 14
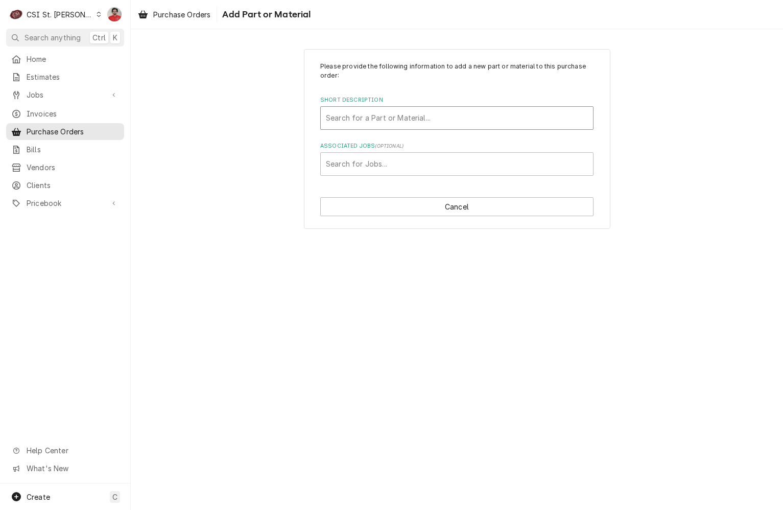
click at [412, 109] on div "Short Description" at bounding box center [457, 118] width 262 height 18
type input "6142035"
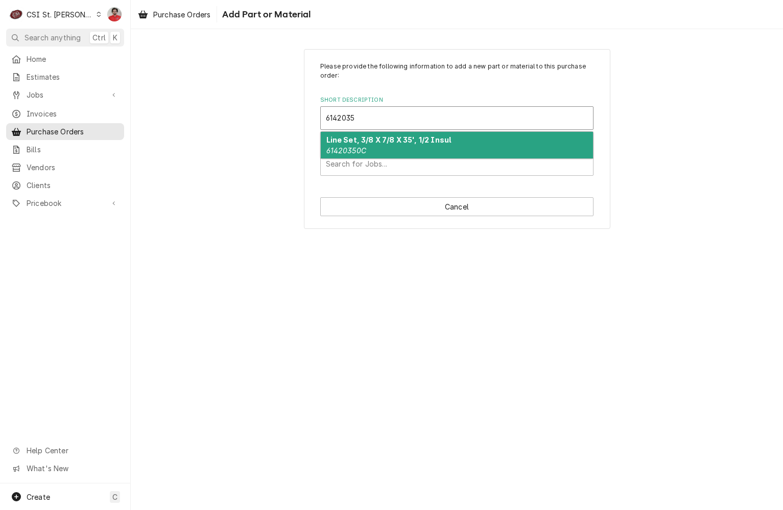
click at [409, 146] on div "Line Set, 3/8 X 7/8 X 35', 1/2 Insul 61420350C" at bounding box center [457, 145] width 272 height 27
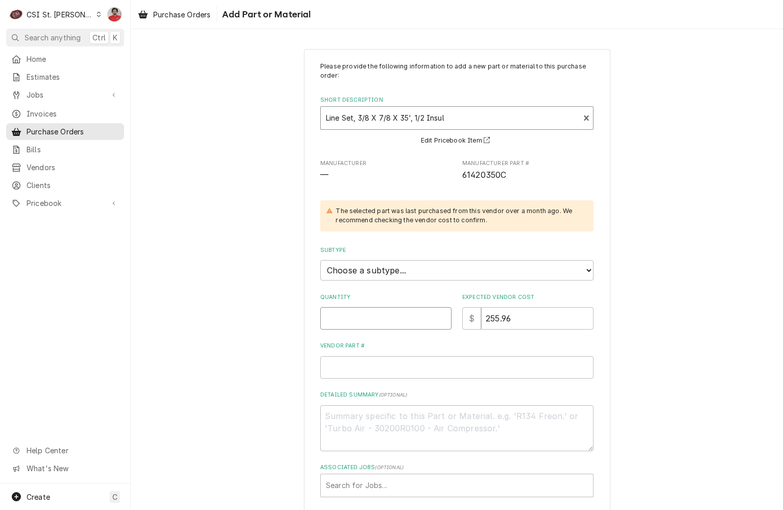
click at [399, 315] on input "Quantity" at bounding box center [385, 318] width 131 height 22
type textarea "x"
type input "1"
drag, startPoint x: 486, startPoint y: 318, endPoint x: 447, endPoint y: 318, distance: 38.3
click at [447, 318] on div "Quantity 1 Expected Vendor Cost $ 255.96" at bounding box center [456, 311] width 273 height 36
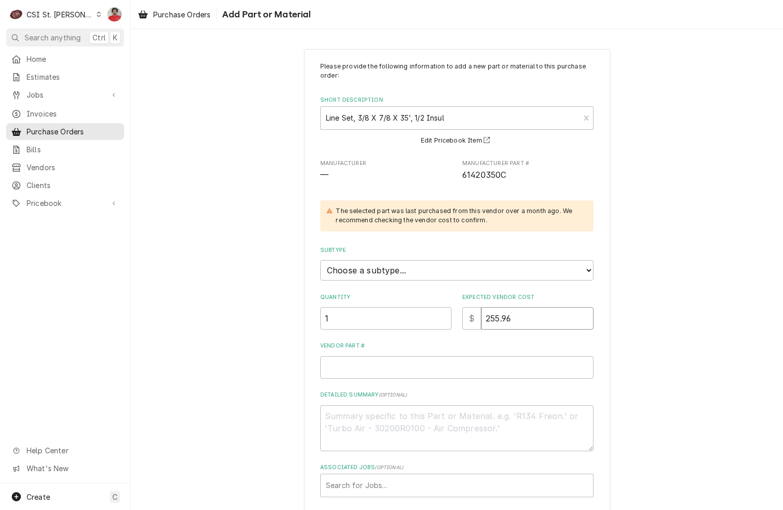
type textarea "x"
type input "3"
type textarea "x"
type input "33"
type textarea "x"
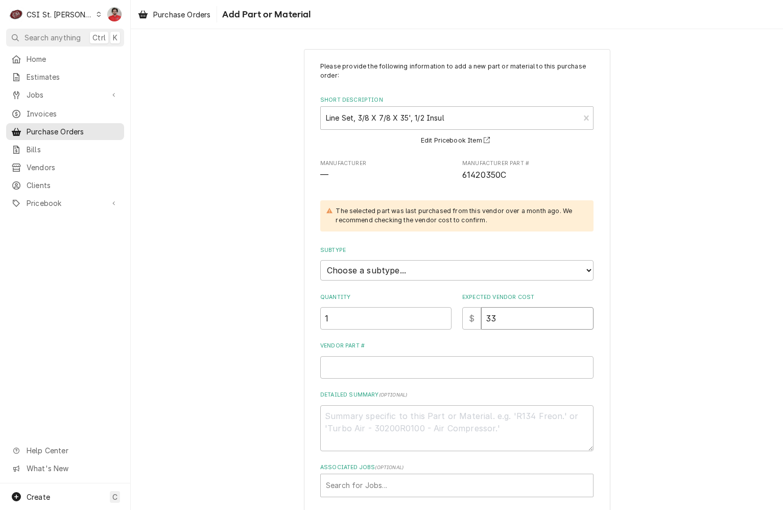
type input "335"
type textarea "x"
type input "335.9"
type textarea "x"
type input "335.96"
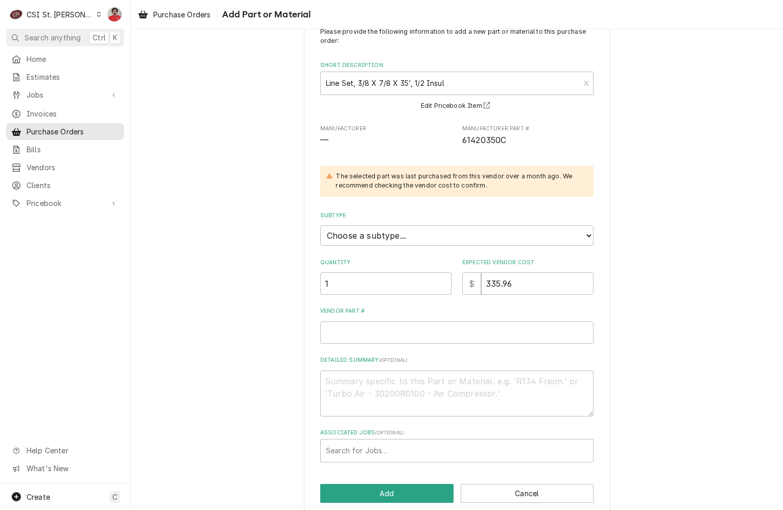
scroll to position [50, 0]
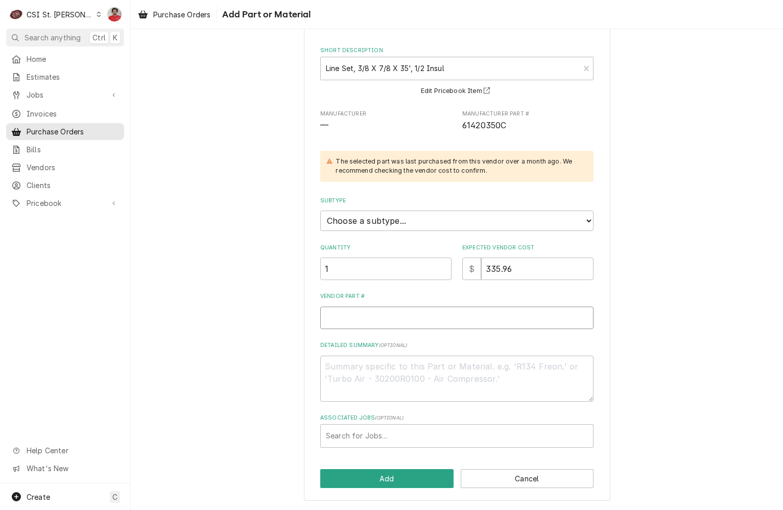
click at [447, 309] on input "Vendor Part #" at bounding box center [456, 317] width 273 height 22
click at [415, 219] on select "Choose a subtype... [#2-DUAL] AFTERHRS-WH-CHG-2 [#2-DUAL] BEV-EQUIP [#2-DUAL] B…" at bounding box center [456, 220] width 273 height 20
select select "1"
click at [320, 210] on select "Choose a subtype... [#2-DUAL] AFTERHRS-WH-CHG-2 [#2-DUAL] BEV-EQUIP [#2-DUAL] B…" at bounding box center [456, 220] width 273 height 20
click at [405, 313] on input "Vendor Part #" at bounding box center [456, 317] width 273 height 22
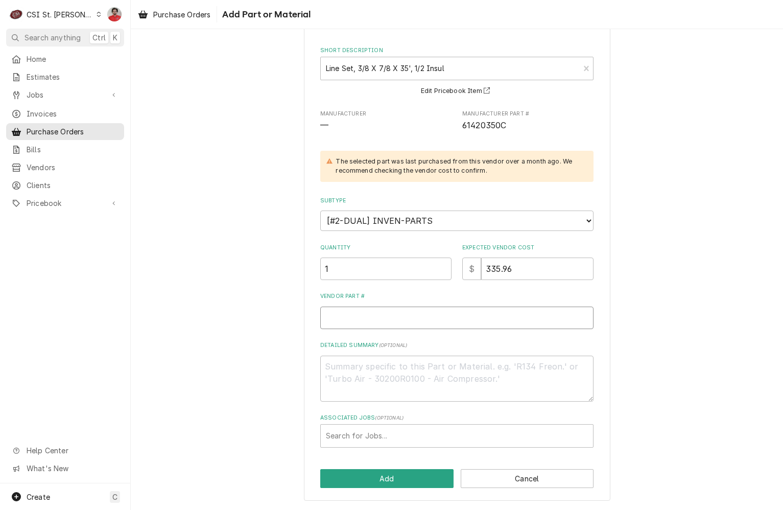
type textarea "x"
type input "6"
type textarea "x"
type input "61"
type textarea "x"
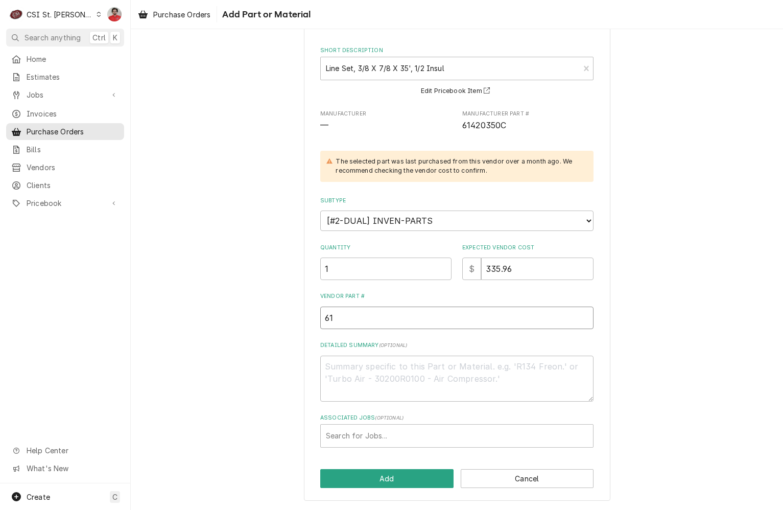
type input "614"
type textarea "x"
type input "6142"
type textarea "x"
type input "61420"
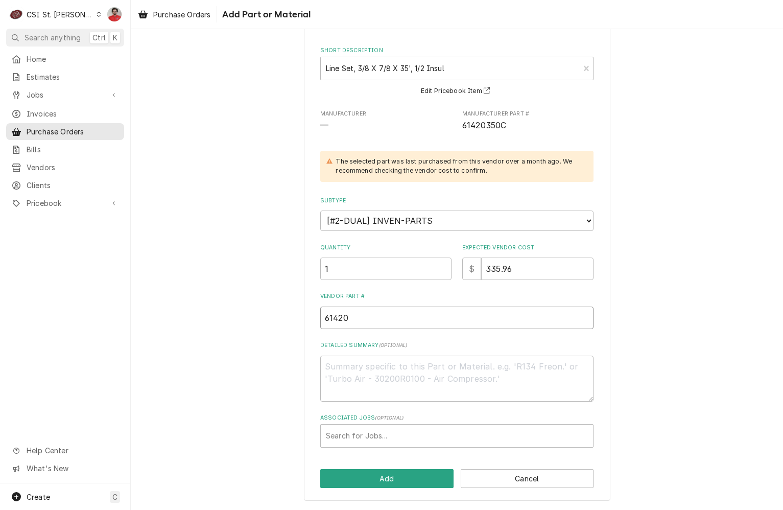
type textarea "x"
type input "614203"
type textarea "x"
type input "6142035"
type textarea "x"
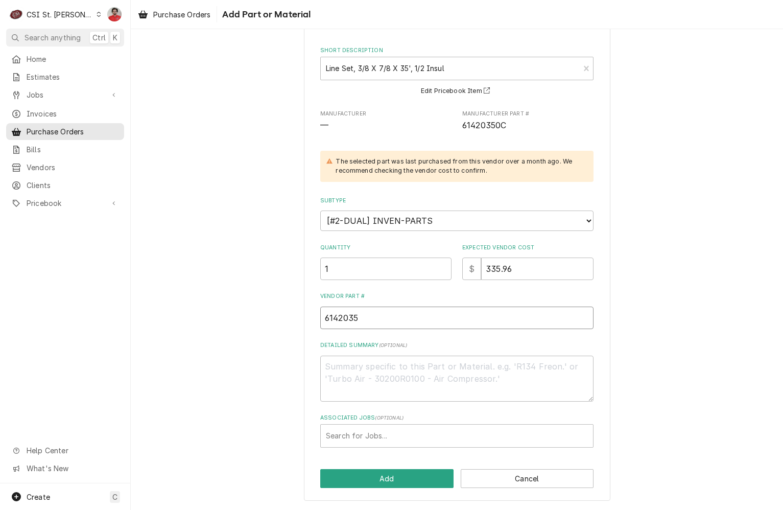
type input "61420350"
type textarea "x"
type input "61420350C"
click at [412, 474] on button "Add" at bounding box center [386, 478] width 133 height 19
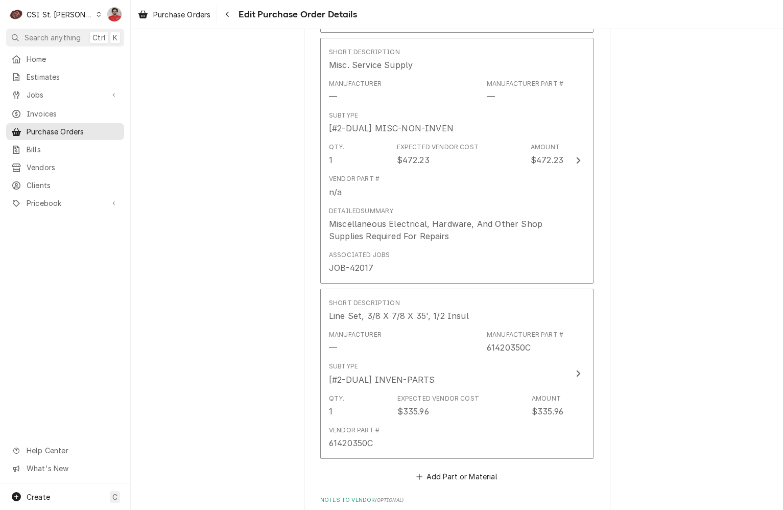
scroll to position [1990, 0]
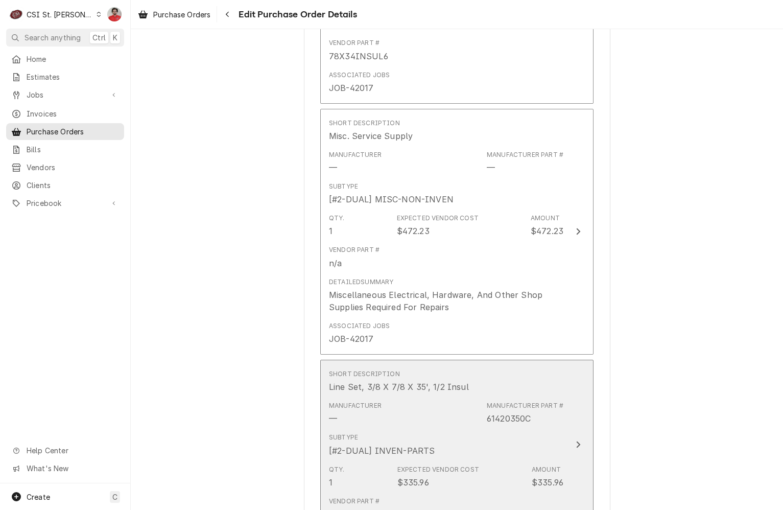
click at [404, 465] on div "Expected Vendor Cost" at bounding box center [438, 469] width 82 height 9
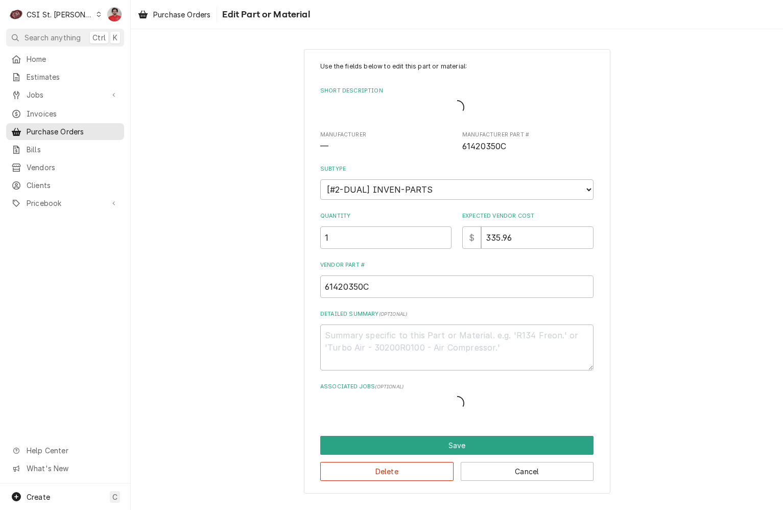
type textarea "x"
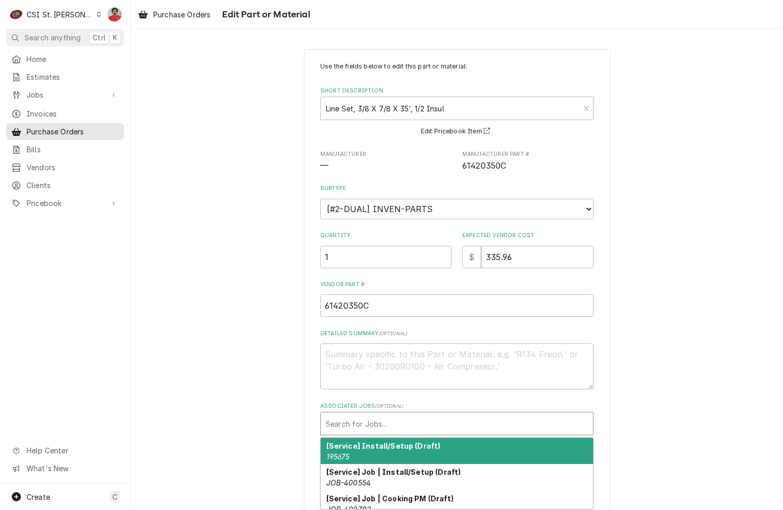
click at [368, 426] on div "Associated Jobs" at bounding box center [457, 423] width 262 height 18
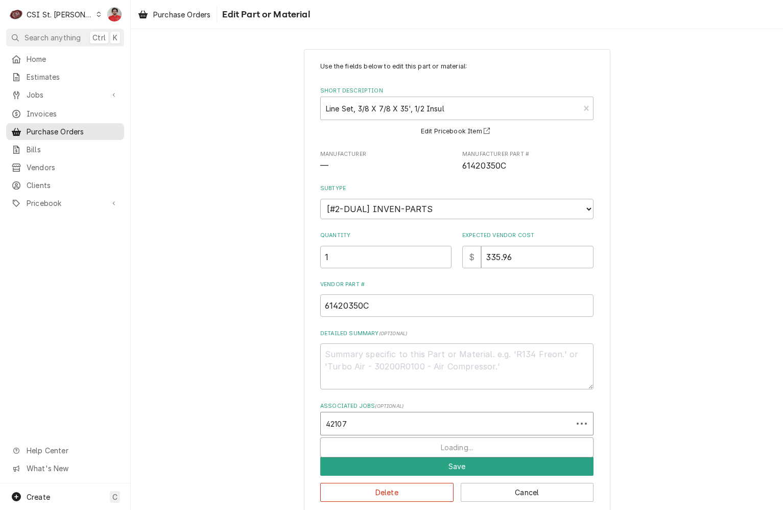
type input "42107"
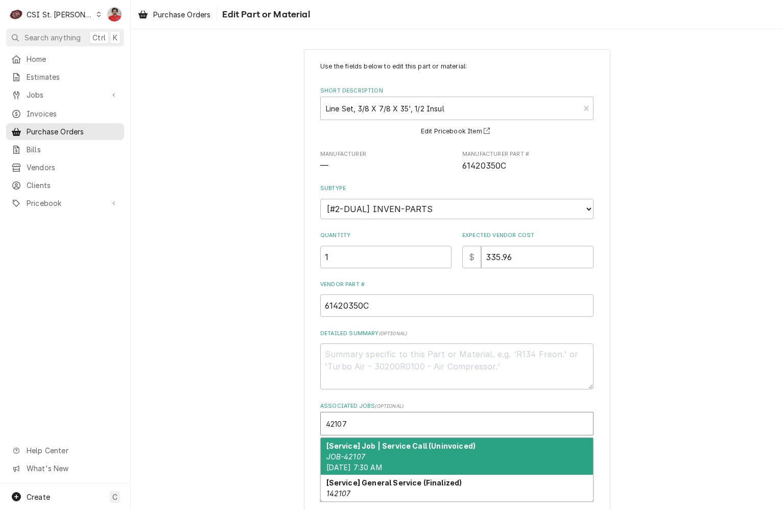
click at [383, 454] on div "[Service] Job | Service Call (Uninvoiced) JOB-42107 Tue, Aug 19th, 2025 - 7:30 …" at bounding box center [457, 456] width 272 height 37
type textarea "x"
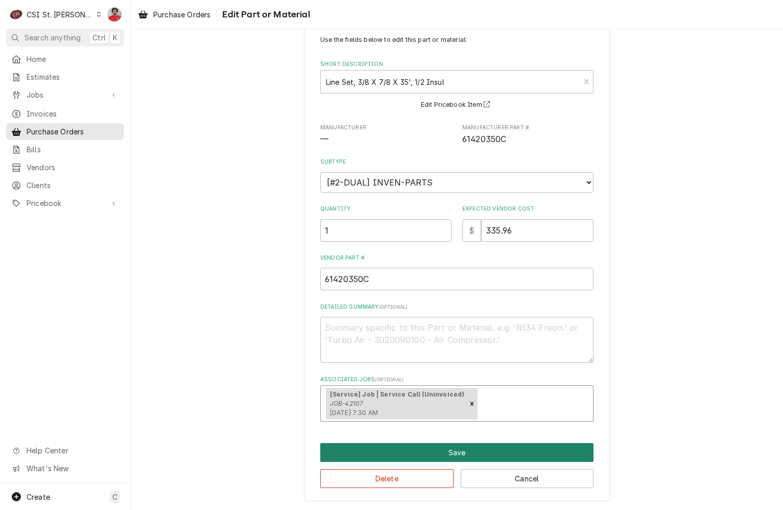
click at [429, 457] on button "Save" at bounding box center [456, 452] width 273 height 19
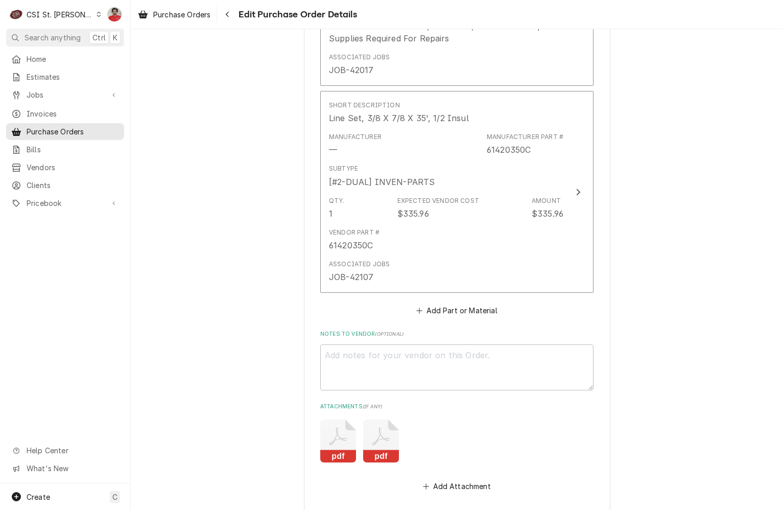
scroll to position [2260, 0]
type textarea "x"
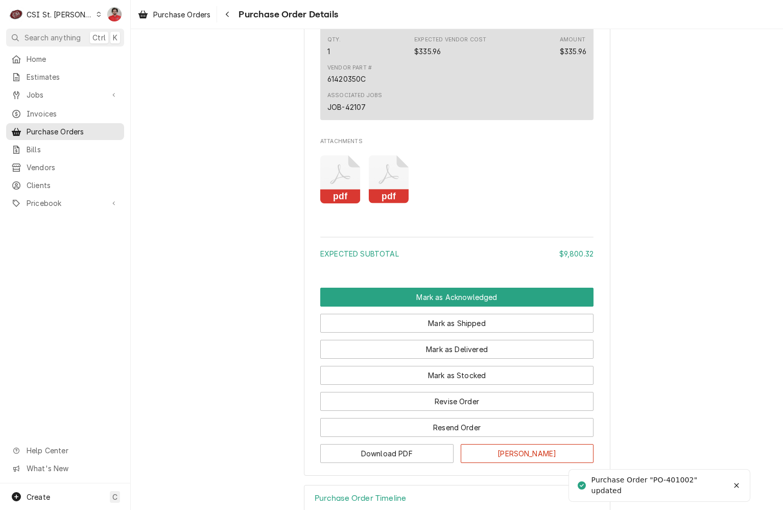
scroll to position [2043, 0]
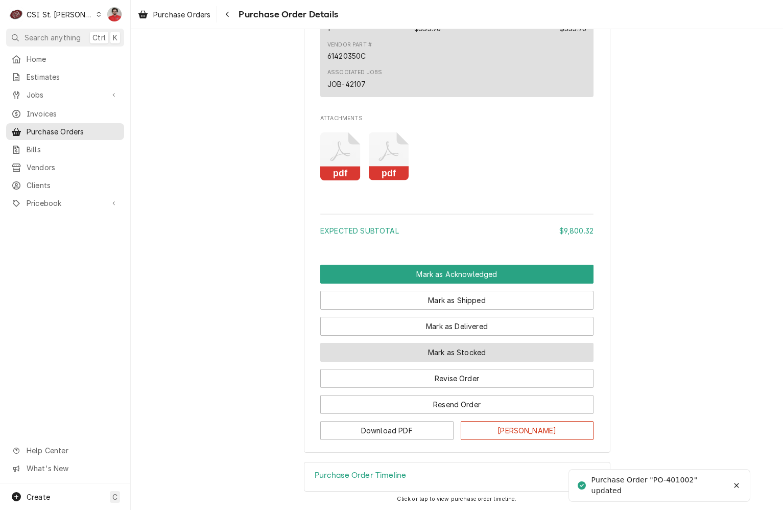
click at [446, 362] on button "Mark as Stocked" at bounding box center [456, 352] width 273 height 19
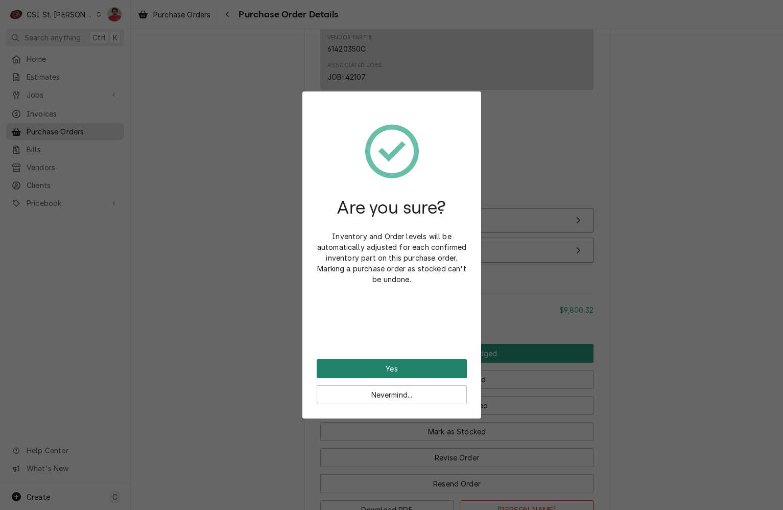
click at [422, 361] on button "Yes" at bounding box center [392, 368] width 150 height 19
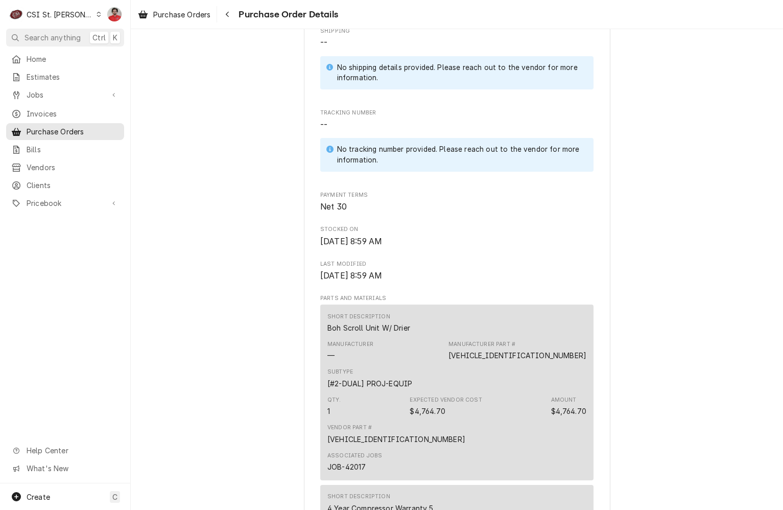
scroll to position [306, 0]
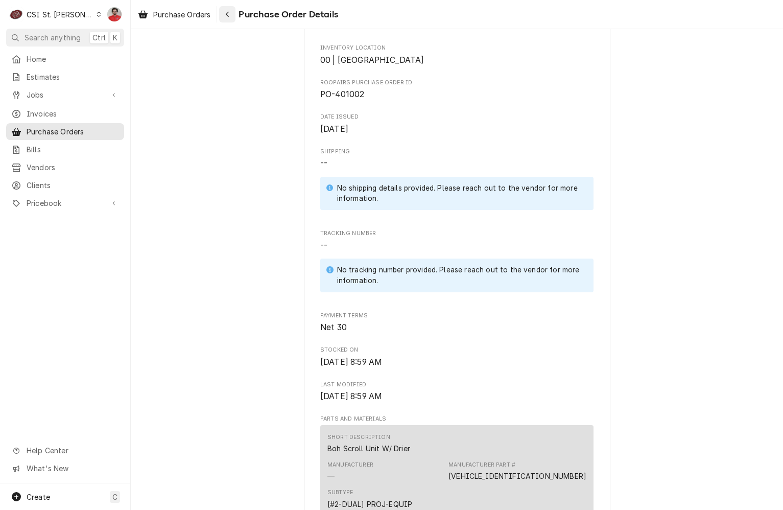
click at [229, 12] on icon "Navigate back" at bounding box center [227, 14] width 5 height 7
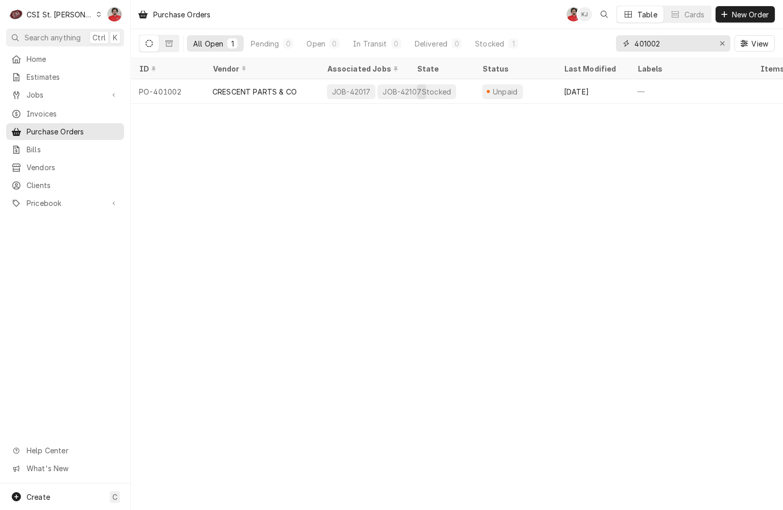
click at [695, 47] on input "401002" at bounding box center [672, 43] width 77 height 16
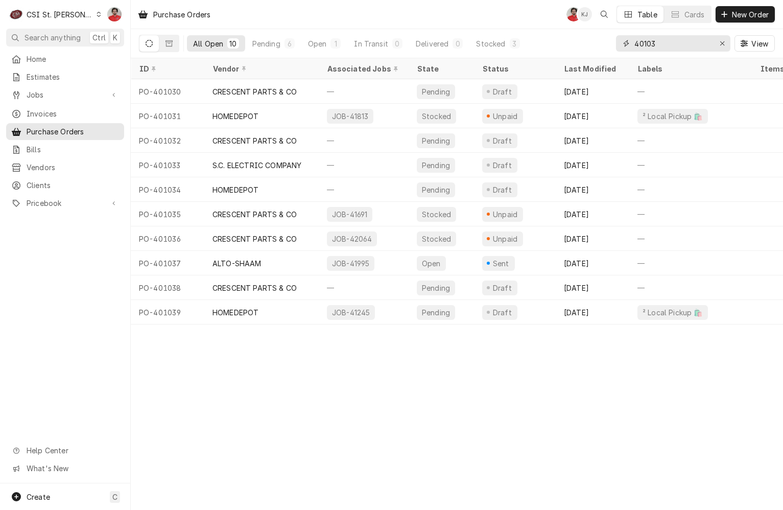
type input "40103"
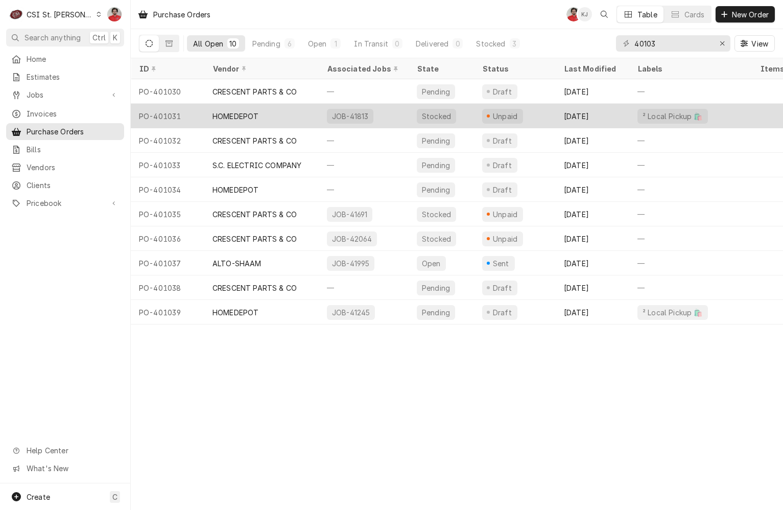
click at [195, 115] on div "PO-401031" at bounding box center [168, 116] width 74 height 25
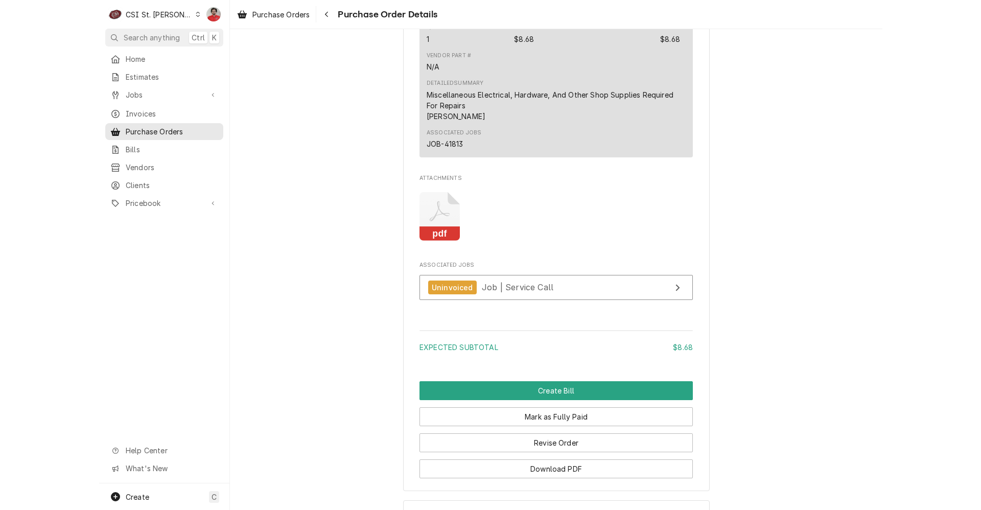
scroll to position [896, 0]
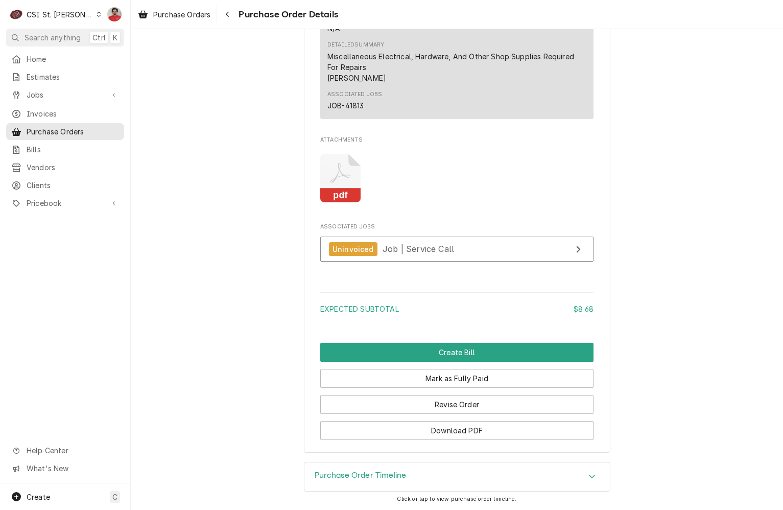
click at [338, 188] on icon "Attachments" at bounding box center [340, 178] width 40 height 49
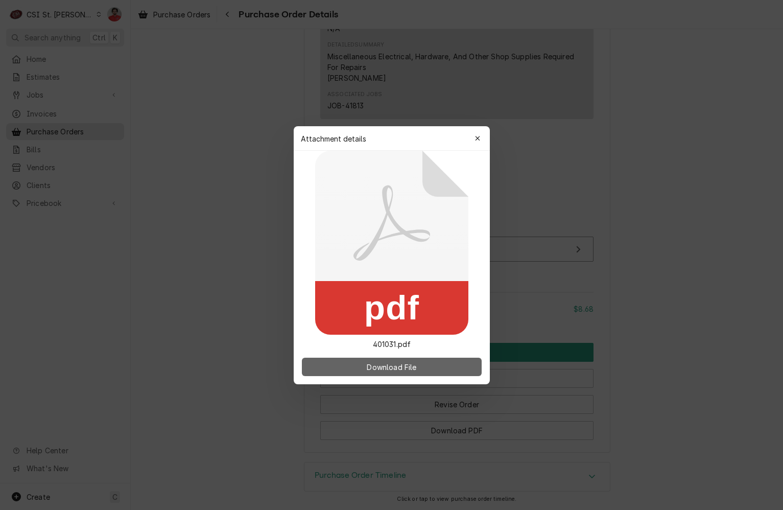
click at [425, 365] on button "Download File" at bounding box center [392, 366] width 180 height 18
click at [476, 140] on icon "button" at bounding box center [477, 138] width 6 height 7
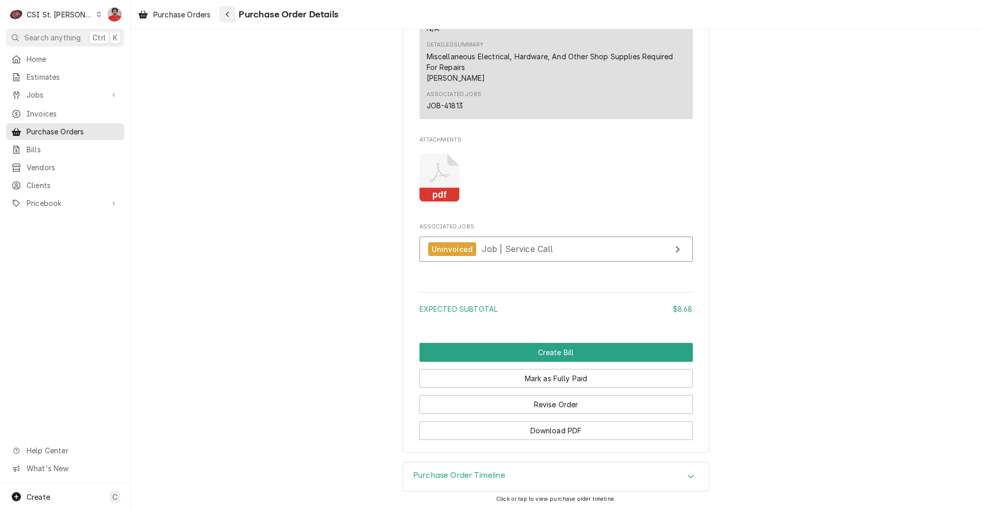
click at [222, 11] on button "Navigate back" at bounding box center [227, 14] width 16 height 16
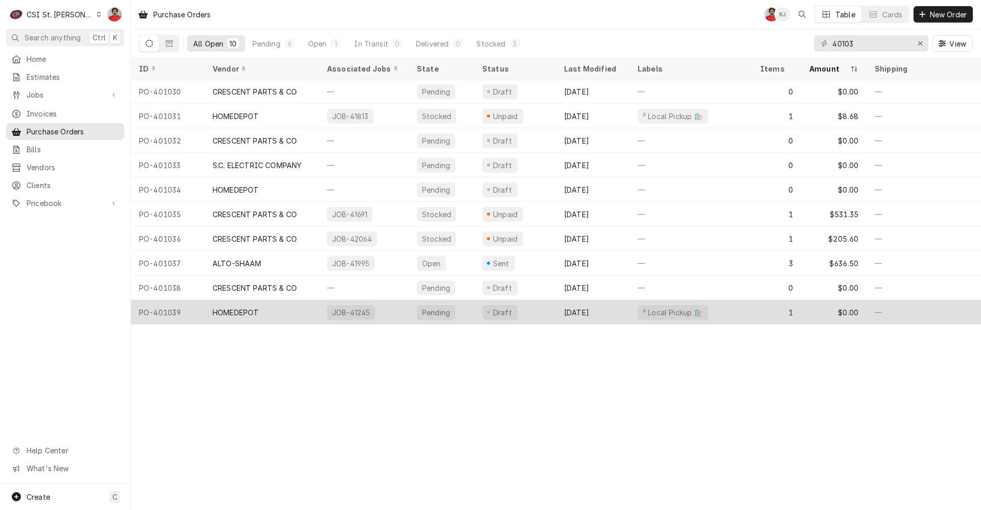
click at [242, 313] on div "HOMEDEPOT" at bounding box center [235, 312] width 46 height 11
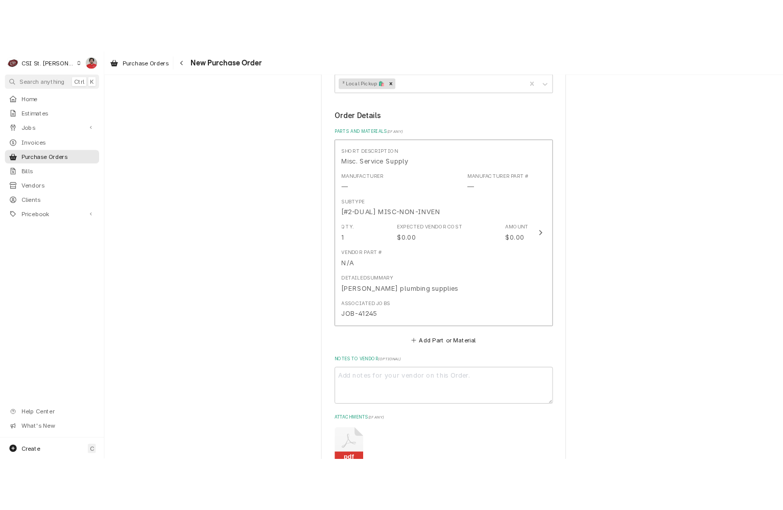
scroll to position [409, 0]
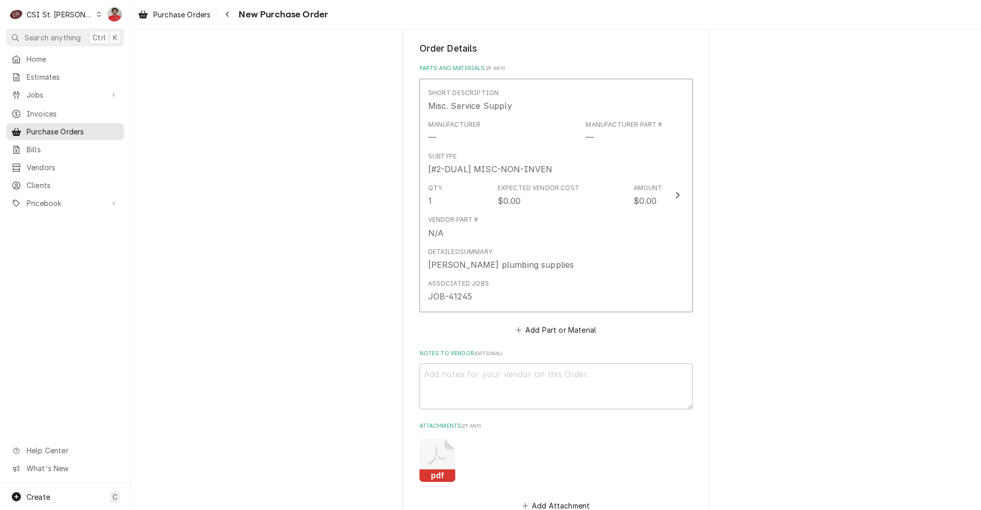
click at [455, 460] on div "pdf" at bounding box center [555, 460] width 273 height 57
click at [437, 454] on icon "Attachments" at bounding box center [437, 460] width 36 height 43
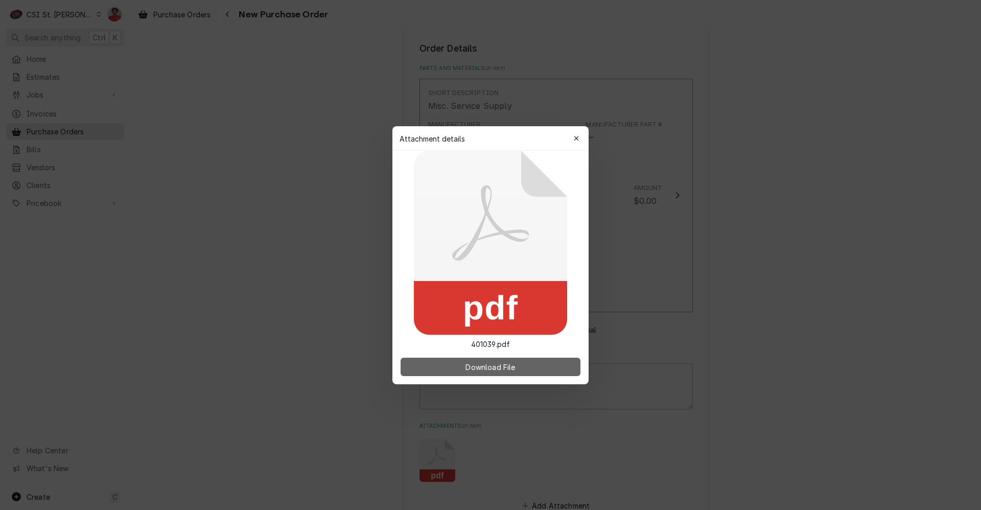
click at [476, 365] on span "Download File" at bounding box center [490, 366] width 54 height 11
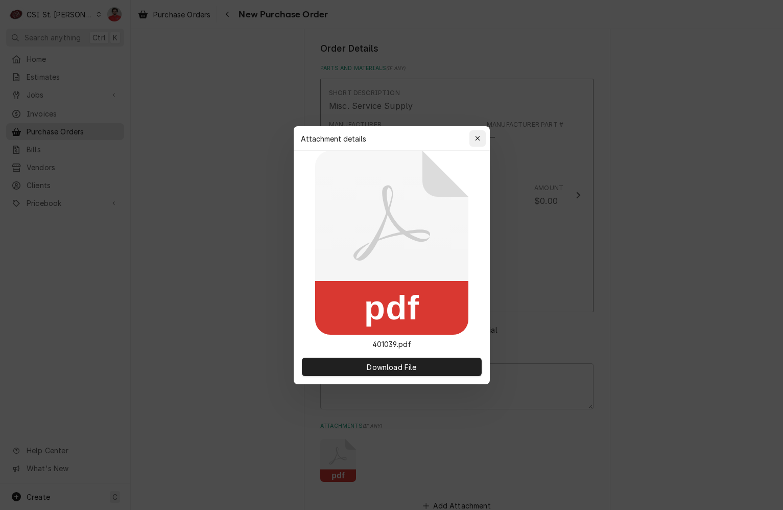
click at [483, 132] on button "button" at bounding box center [477, 138] width 16 height 16
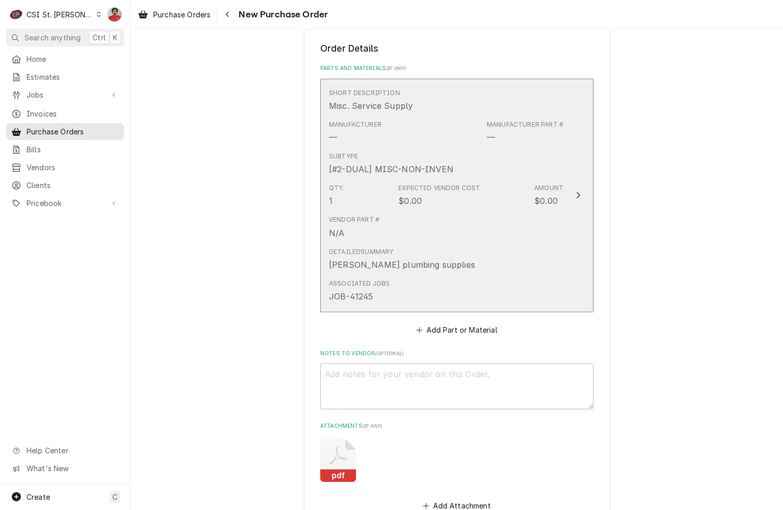
click at [513, 215] on div "Vendor Part # N/A" at bounding box center [446, 227] width 234 height 32
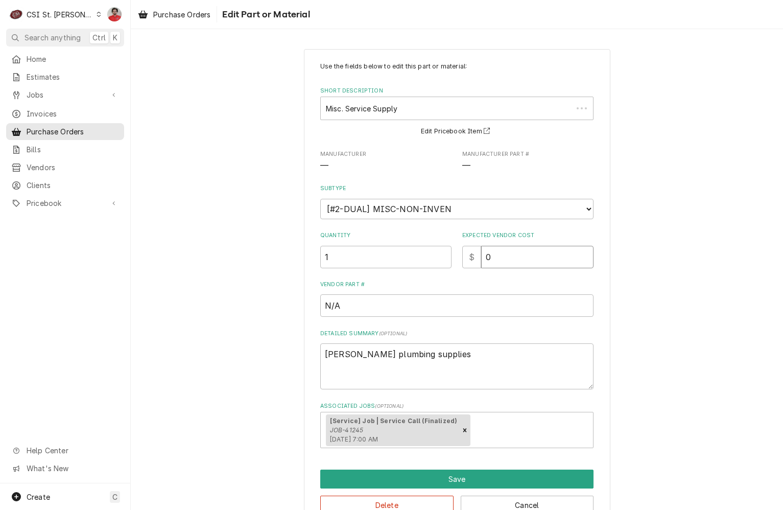
drag, startPoint x: 510, startPoint y: 260, endPoint x: 402, endPoint y: 243, distance: 109.1
click at [402, 243] on div "Quantity 1 Expected Vendor Cost $ 0" at bounding box center [456, 249] width 273 height 36
type textarea "x"
type input "4"
type textarea "x"
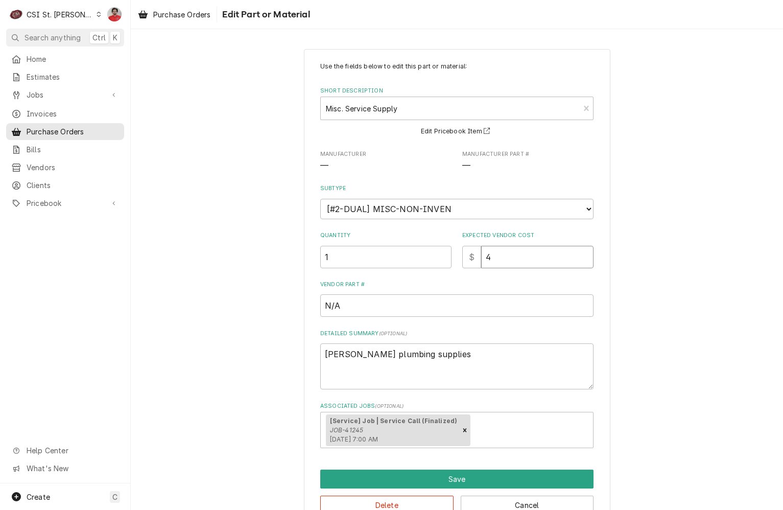
type input "43"
type textarea "x"
type input "43.6"
type textarea "x"
type input "43.68"
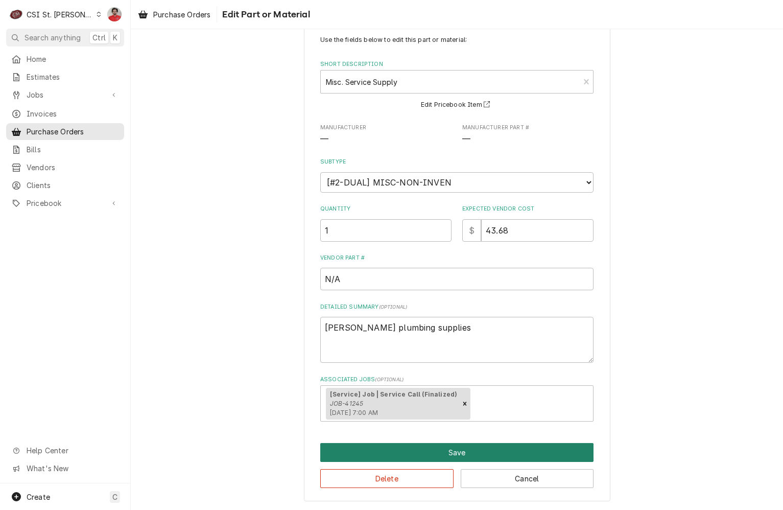
click at [449, 446] on button "Save" at bounding box center [456, 452] width 273 height 19
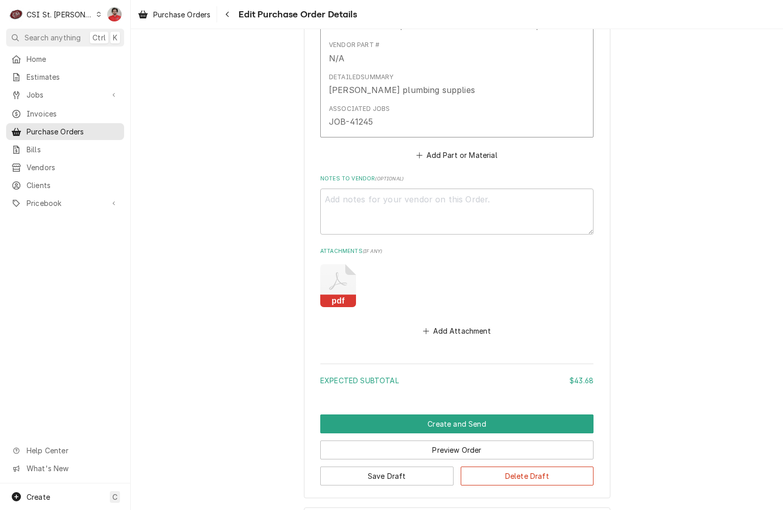
scroll to position [629, 0]
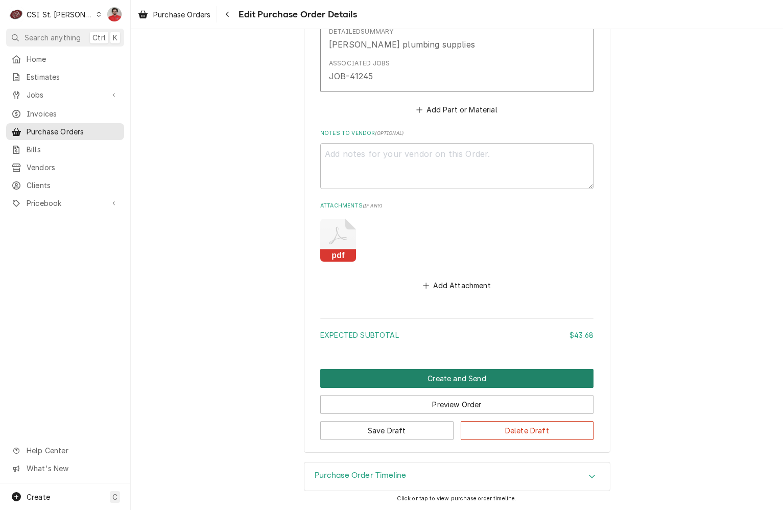
click at [487, 373] on button "Create and Send" at bounding box center [456, 378] width 273 height 19
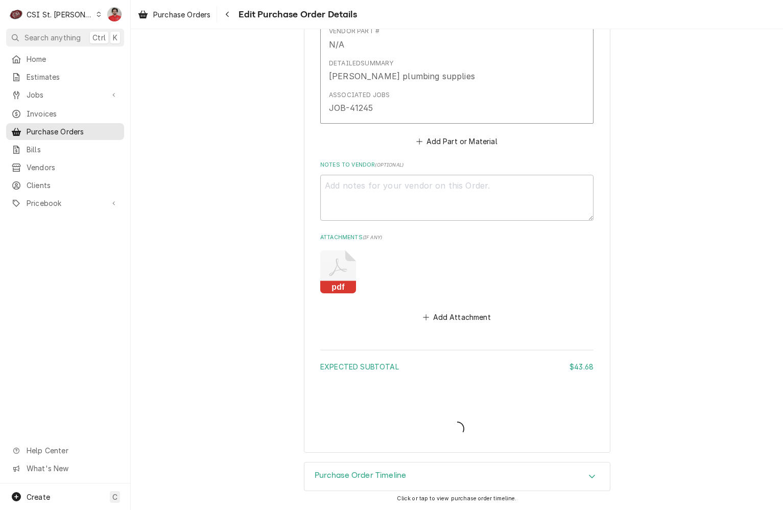
type textarea "x"
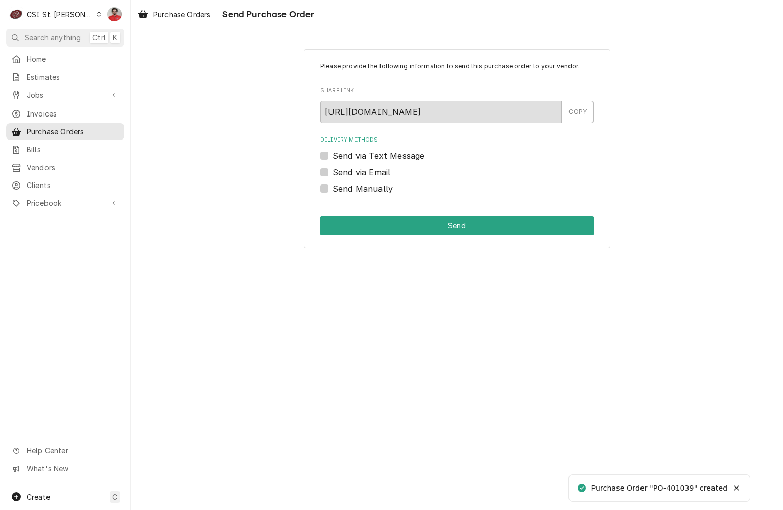
click at [362, 187] on label "Send Manually" at bounding box center [362, 188] width 60 height 12
click at [362, 187] on input "Send Manually" at bounding box center [468, 193] width 273 height 22
checkbox input "true"
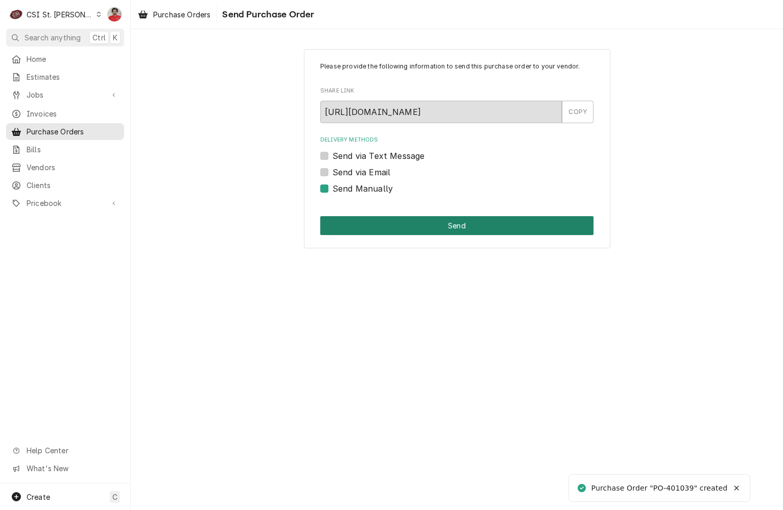
click at [368, 221] on button "Send" at bounding box center [456, 225] width 273 height 19
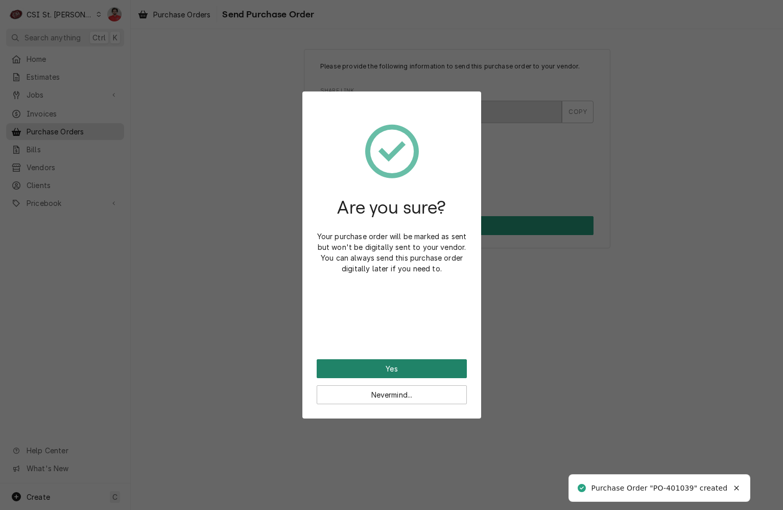
click at [403, 362] on button "Yes" at bounding box center [392, 368] width 150 height 19
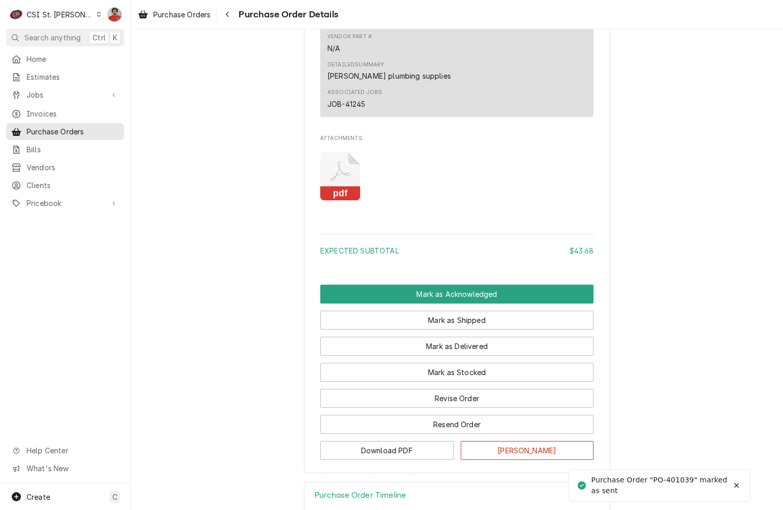
scroll to position [767, 0]
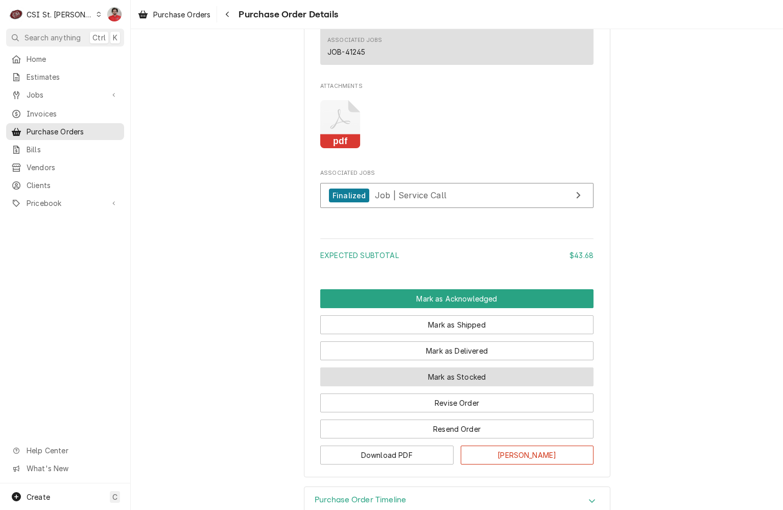
click at [460, 386] on button "Mark as Stocked" at bounding box center [456, 376] width 273 height 19
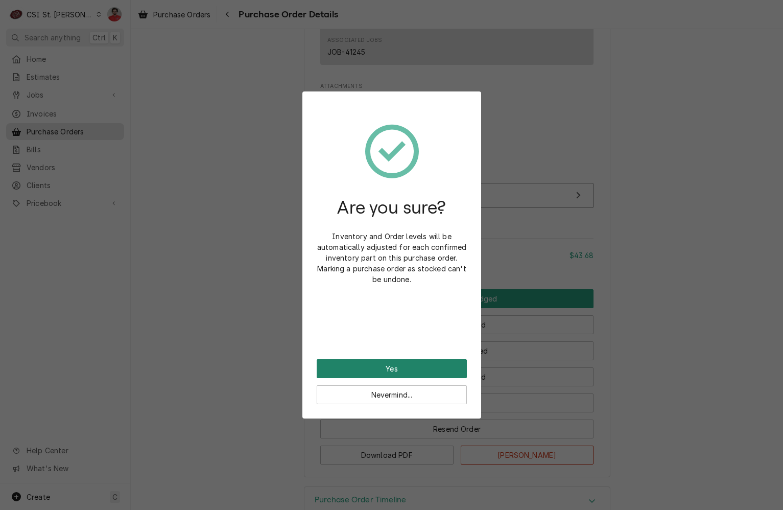
click at [428, 373] on button "Yes" at bounding box center [392, 368] width 150 height 19
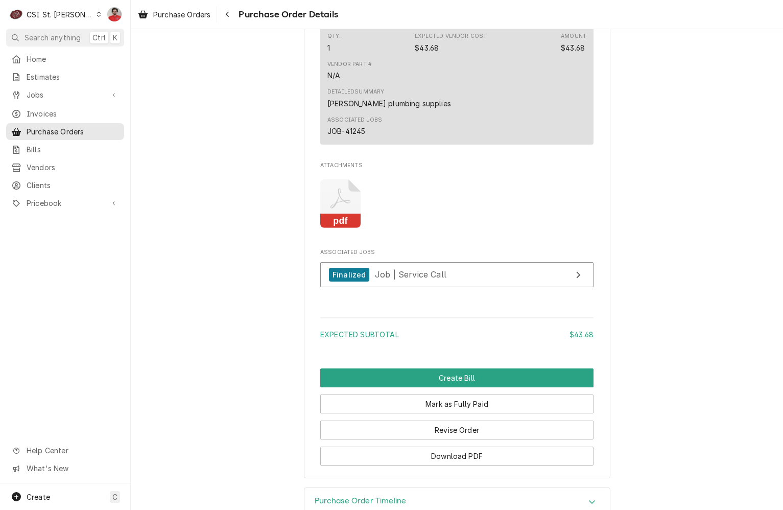
scroll to position [875, 0]
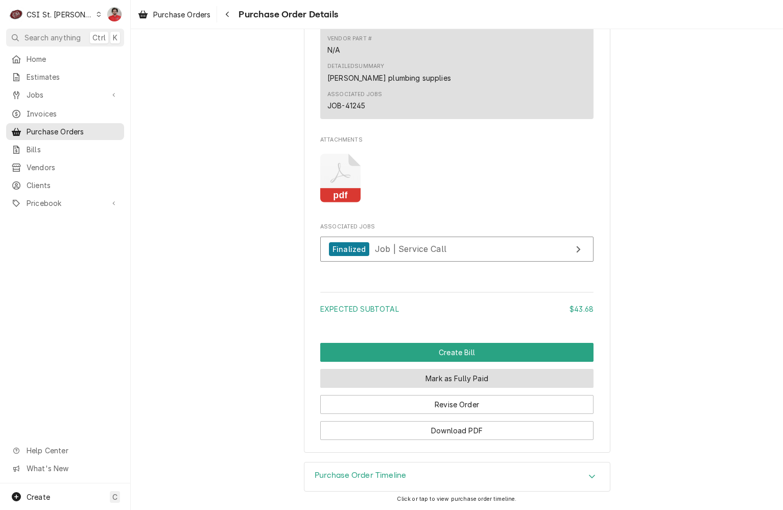
click at [432, 384] on button "Mark as Fully Paid" at bounding box center [456, 378] width 273 height 19
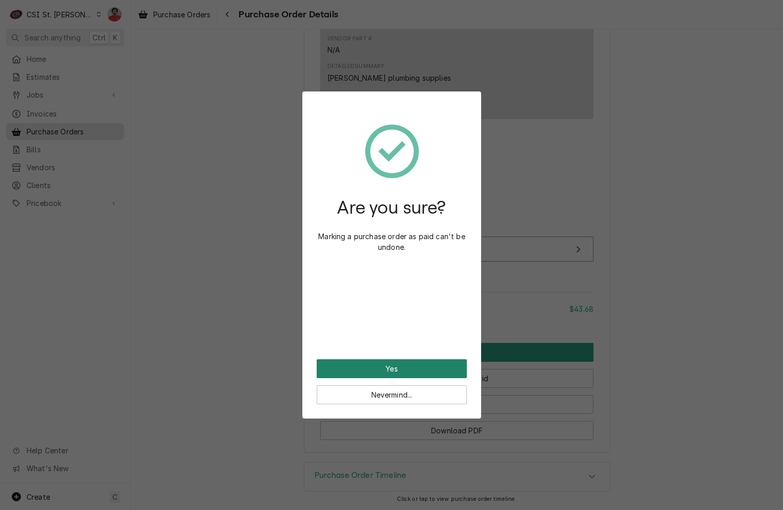
click at [428, 373] on button "Yes" at bounding box center [392, 368] width 150 height 19
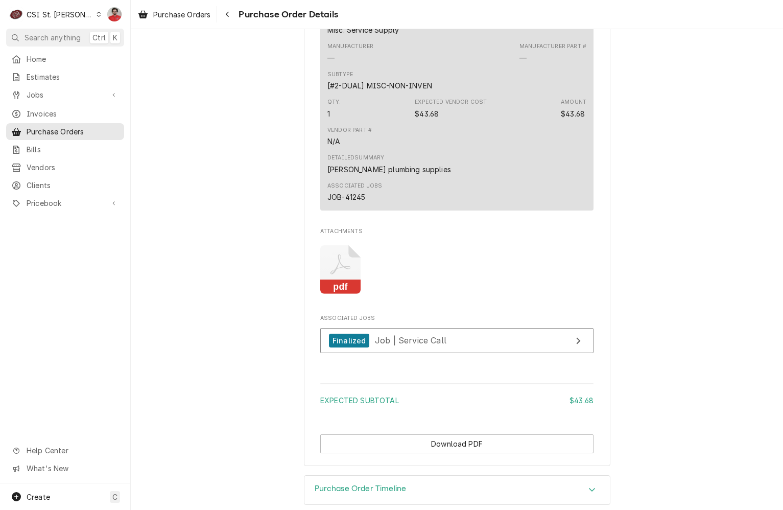
scroll to position [797, 0]
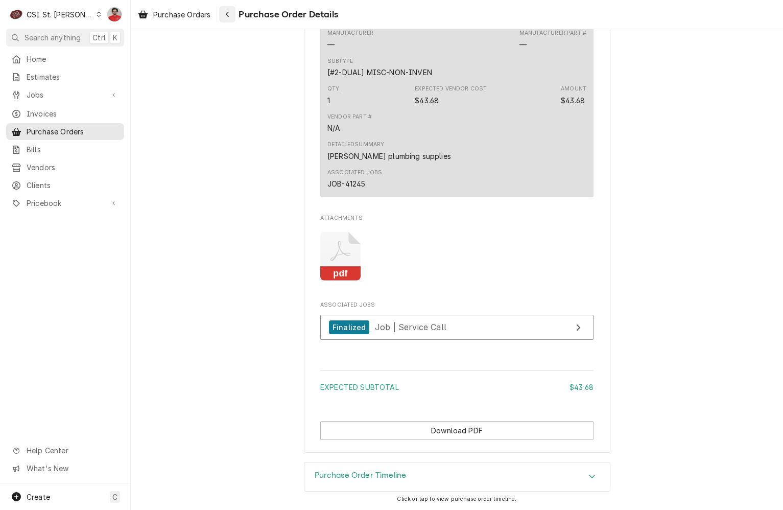
click at [232, 12] on div "Navigate back" at bounding box center [227, 14] width 10 height 10
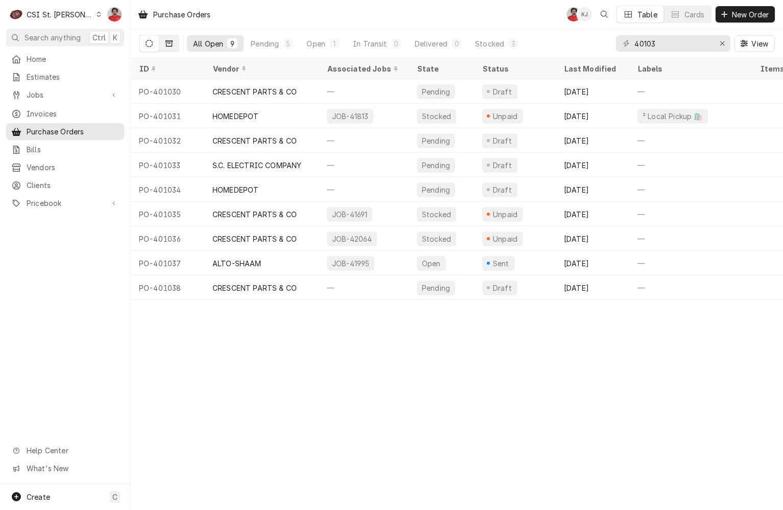
click at [166, 42] on icon "Dynamic Content Wrapper" at bounding box center [168, 43] width 7 height 6
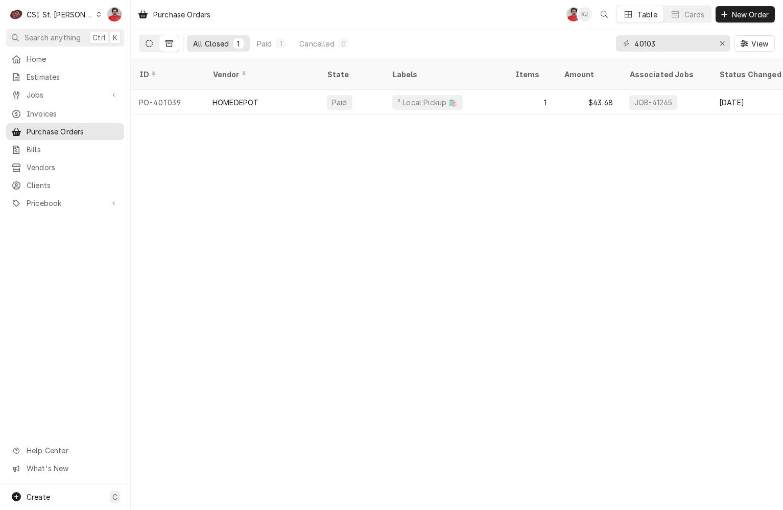
click at [149, 44] on icon "Dynamic Content Wrapper" at bounding box center [149, 43] width 7 height 7
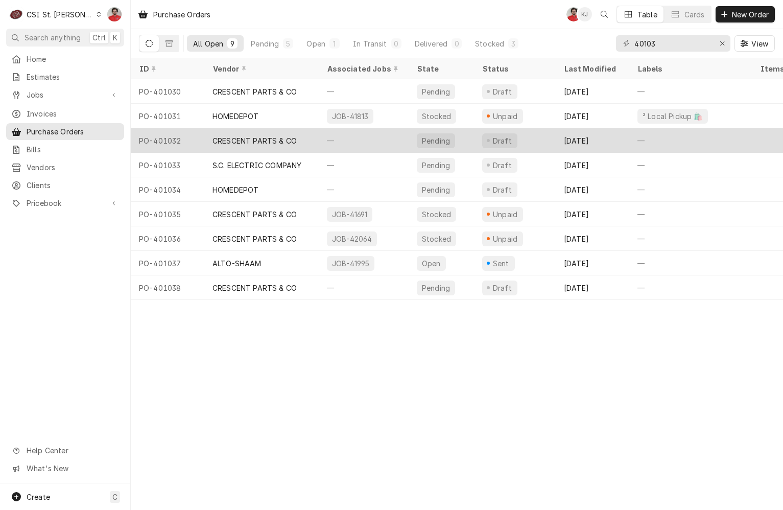
click at [242, 139] on div "CRESCENT PARTS & CO" at bounding box center [254, 140] width 84 height 11
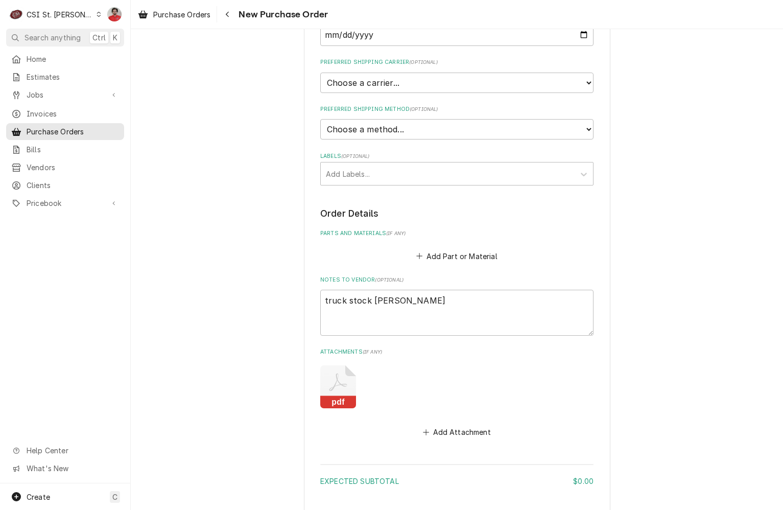
scroll to position [550, 0]
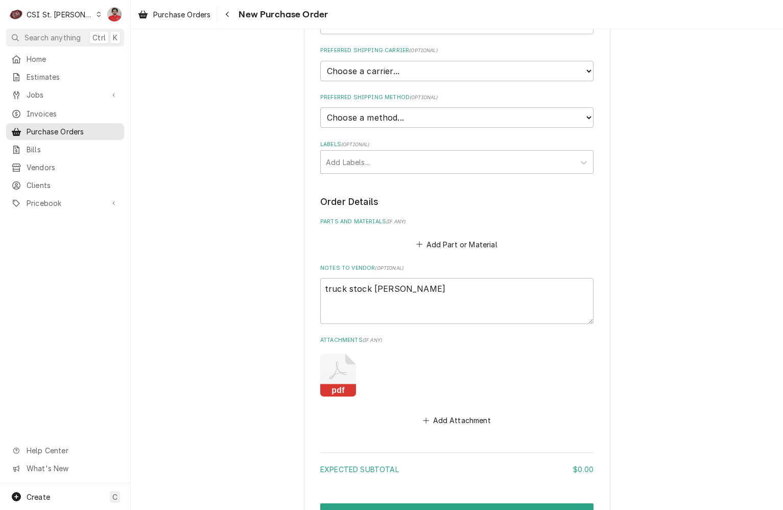
click at [329, 353] on icon "Attachments" at bounding box center [338, 374] width 36 height 43
type textarea "x"
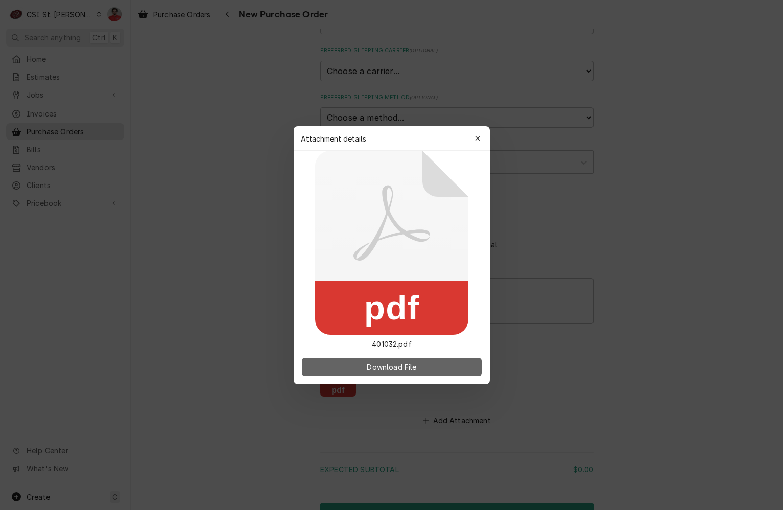
click at [398, 367] on span "Download File" at bounding box center [392, 366] width 54 height 11
click at [475, 138] on icon "button" at bounding box center [477, 138] width 6 height 7
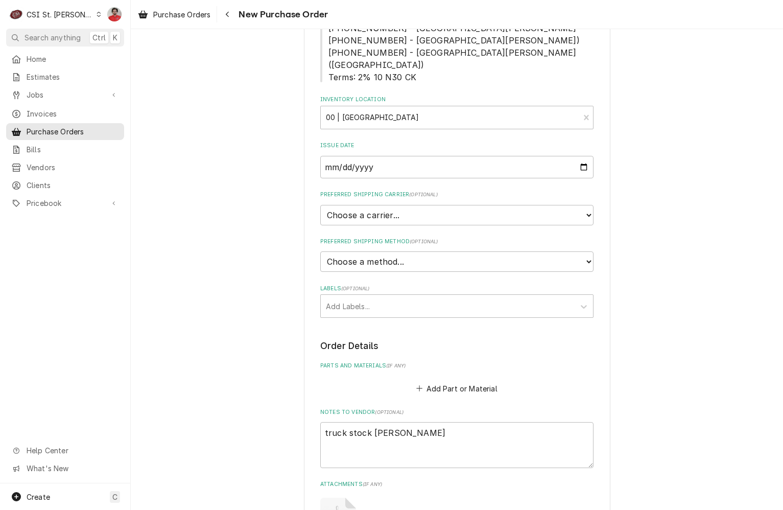
scroll to position [498, 0]
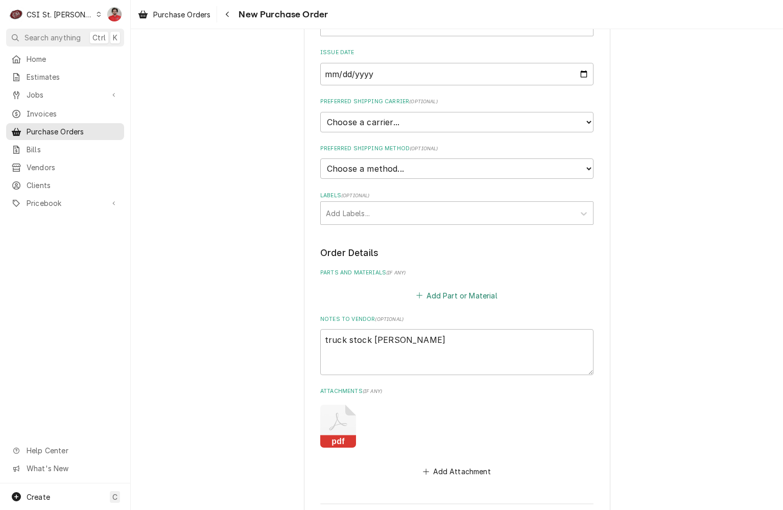
click at [440, 288] on button "Add Part or Material" at bounding box center [457, 295] width 84 height 14
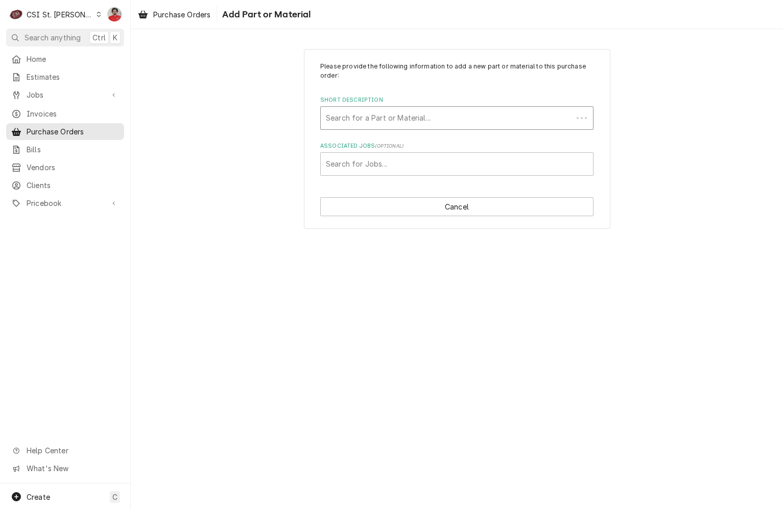
click at [417, 120] on div "Short Description" at bounding box center [447, 118] width 242 height 18
type input "r-438"
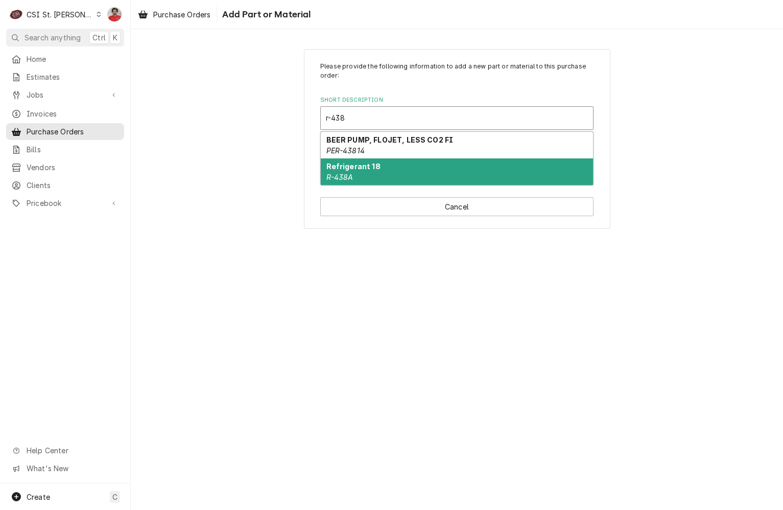
click at [410, 172] on div "Refrigerant 18 R-438A" at bounding box center [457, 171] width 272 height 27
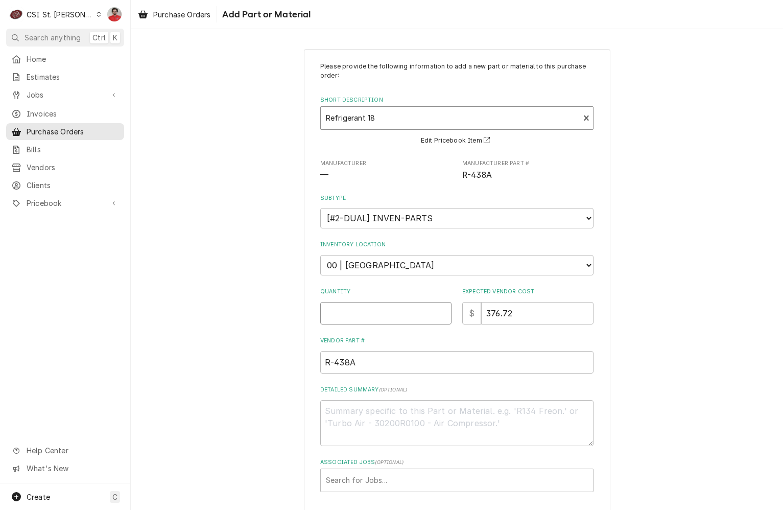
click at [419, 315] on input "Quantity" at bounding box center [385, 313] width 131 height 22
type textarea "x"
type input "1"
click at [649, 290] on div "Please provide the following information to add a new part or material to this …" at bounding box center [457, 297] width 652 height 514
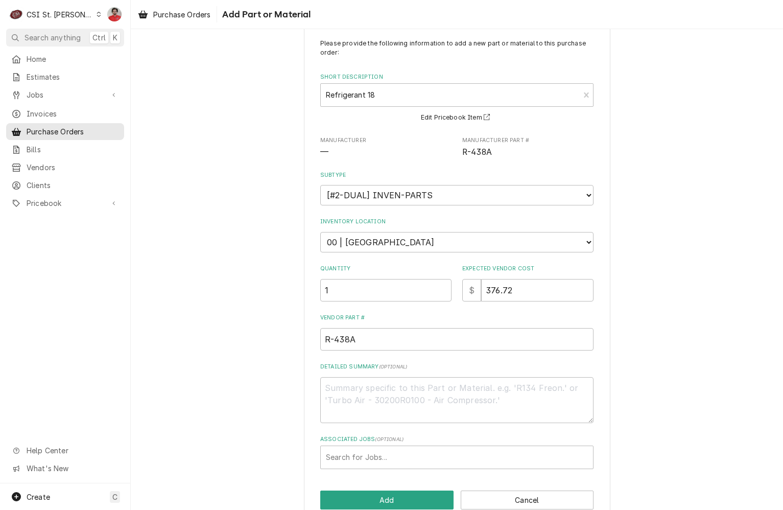
scroll to position [44, 0]
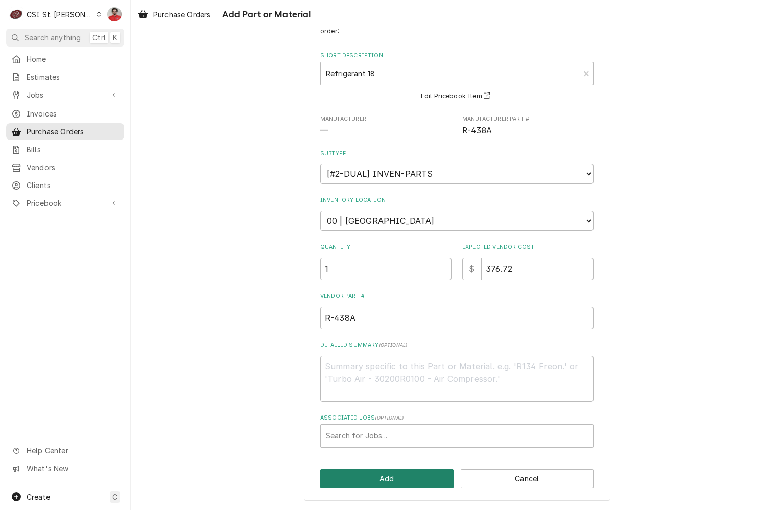
click at [402, 484] on button "Add" at bounding box center [386, 478] width 133 height 19
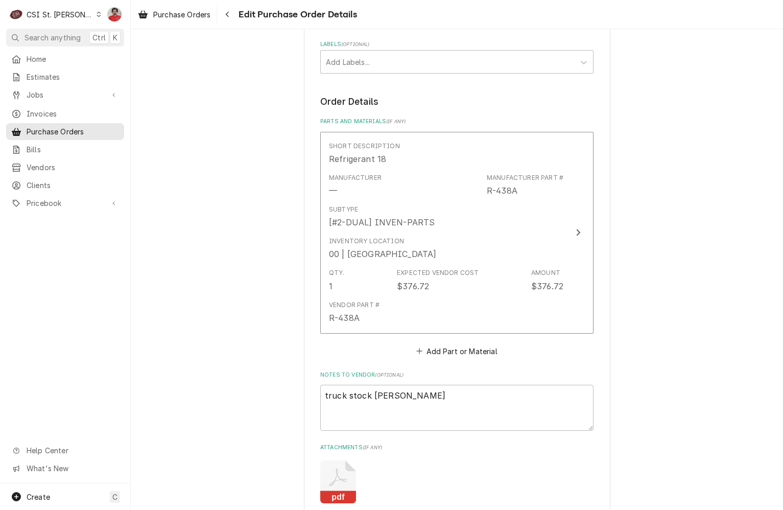
scroll to position [552, 0]
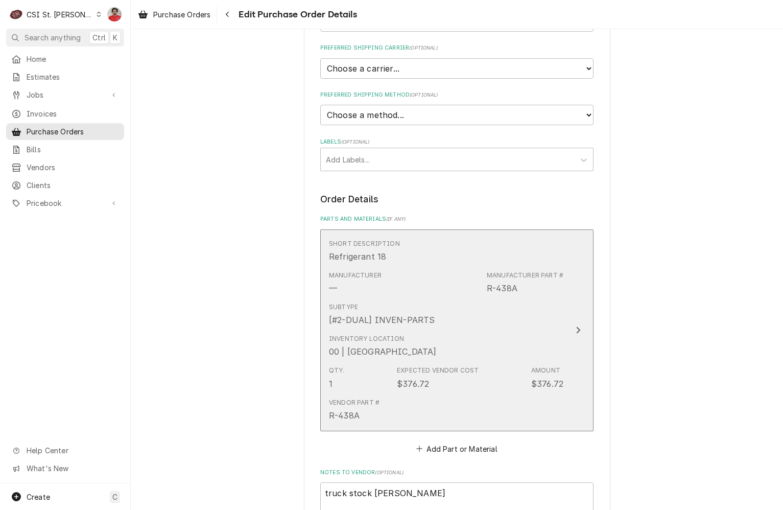
click at [429, 298] on div "Subtype [#2-DUAL] INVEN-PARTS" at bounding box center [446, 314] width 234 height 32
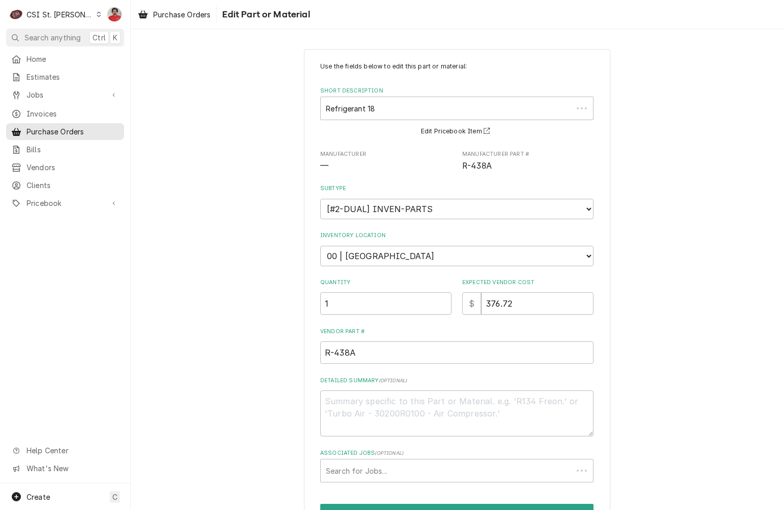
type textarea "x"
click at [385, 251] on select "Choose a location... 00 | STL WAREHOUSE 01 | CHUCK WAMBOLDT V#93 01 | COURTNEY …" at bounding box center [456, 256] width 273 height 20
select select "1452"
click at [320, 246] on select "Choose a location... 00 | STL WAREHOUSE 01 | CHUCK WAMBOLDT V#93 01 | COURTNEY …" at bounding box center [456, 256] width 273 height 20
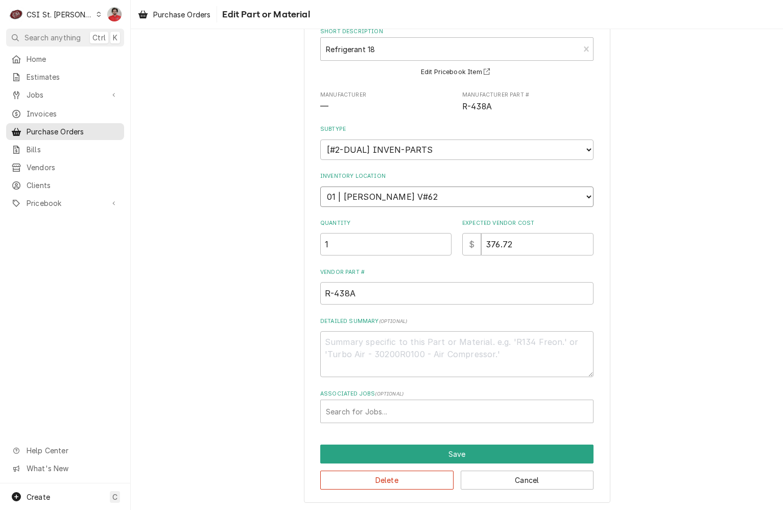
scroll to position [61, 0]
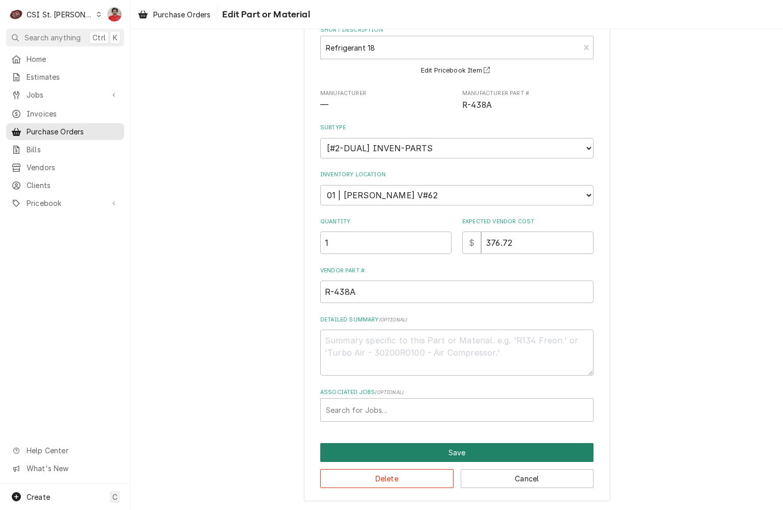
click at [511, 454] on button "Save" at bounding box center [456, 452] width 273 height 19
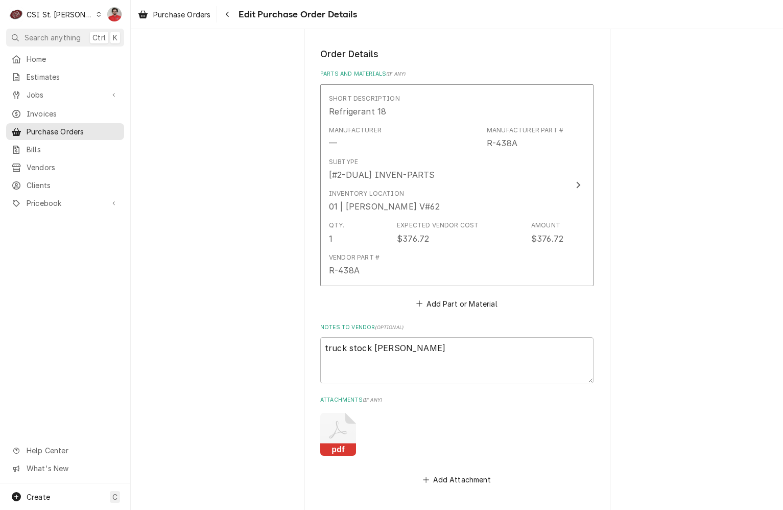
scroll to position [756, 0]
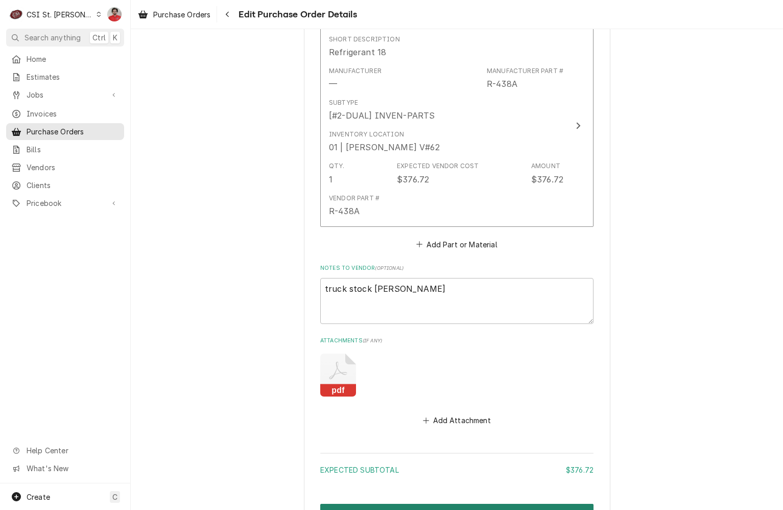
click at [466, 504] on button "Create and Send" at bounding box center [456, 513] width 273 height 19
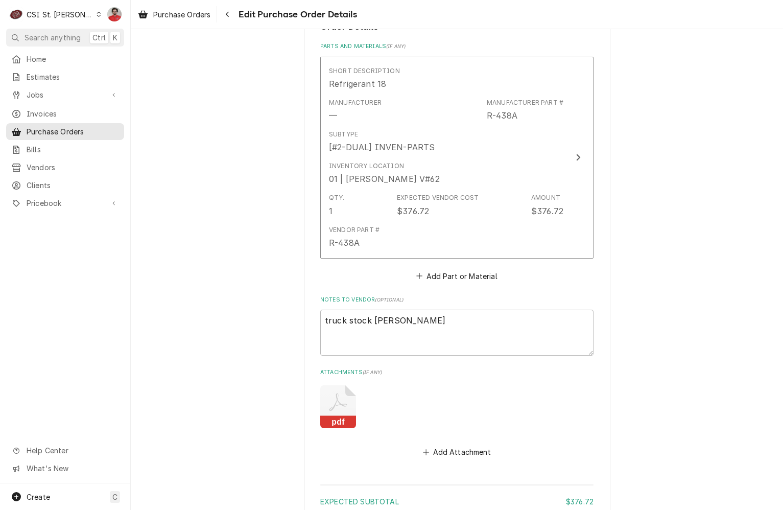
type textarea "x"
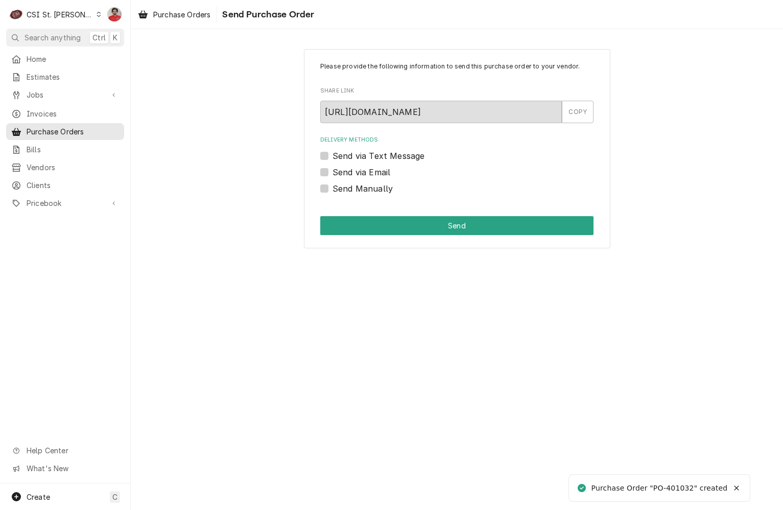
click at [361, 189] on label "Send Manually" at bounding box center [362, 188] width 60 height 12
click at [361, 189] on input "Send Manually" at bounding box center [468, 193] width 273 height 22
checkbox input "true"
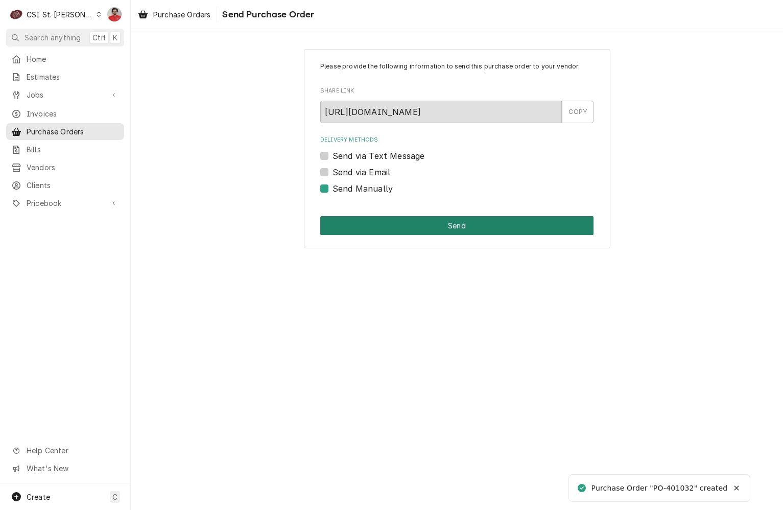
click at [395, 220] on button "Send" at bounding box center [456, 225] width 273 height 19
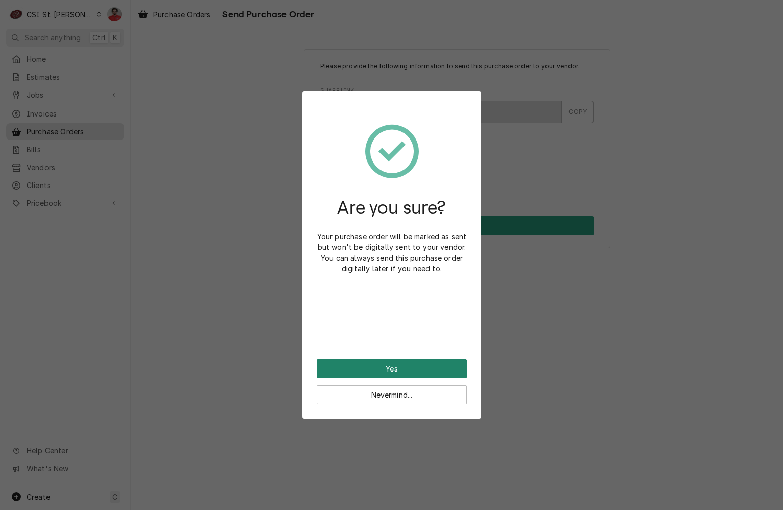
click at [401, 365] on button "Yes" at bounding box center [392, 368] width 150 height 19
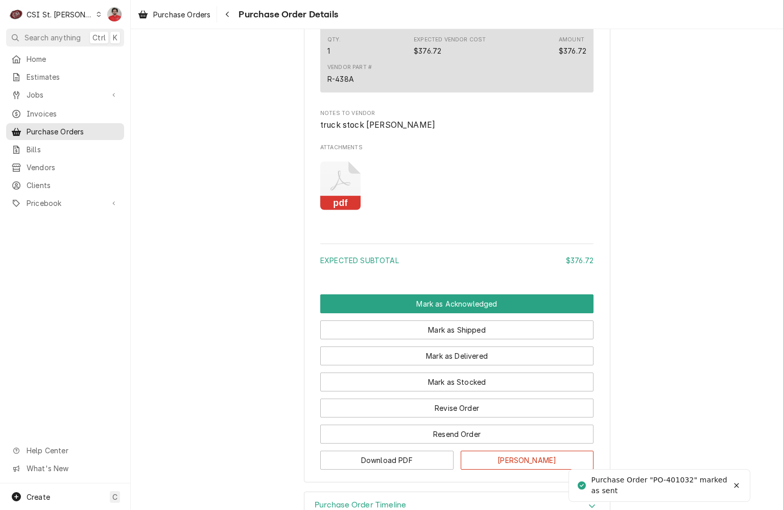
scroll to position [747, 0]
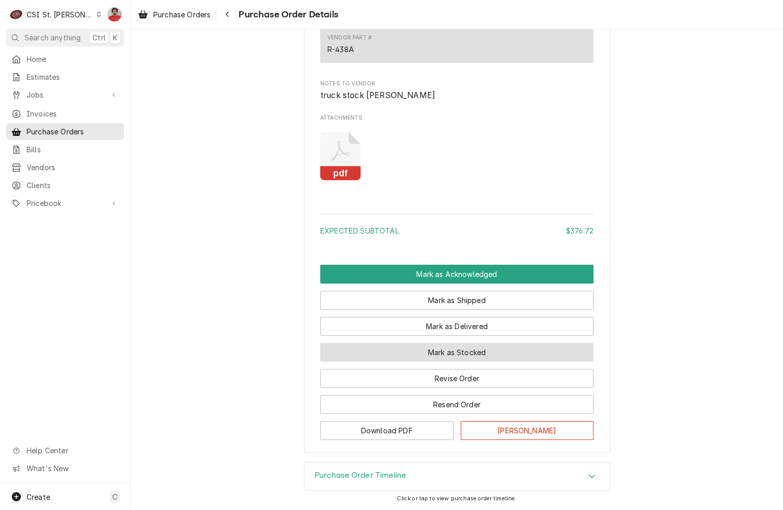
click at [400, 354] on button "Mark as Stocked" at bounding box center [456, 352] width 273 height 19
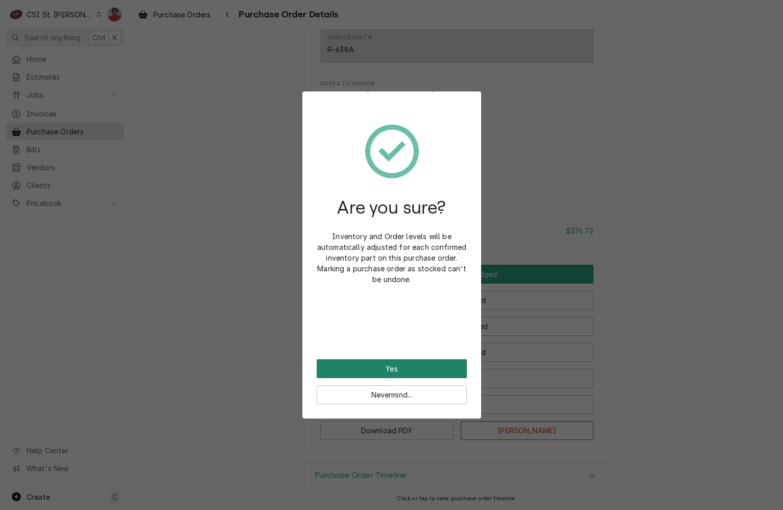
click at [399, 366] on button "Yes" at bounding box center [392, 368] width 150 height 19
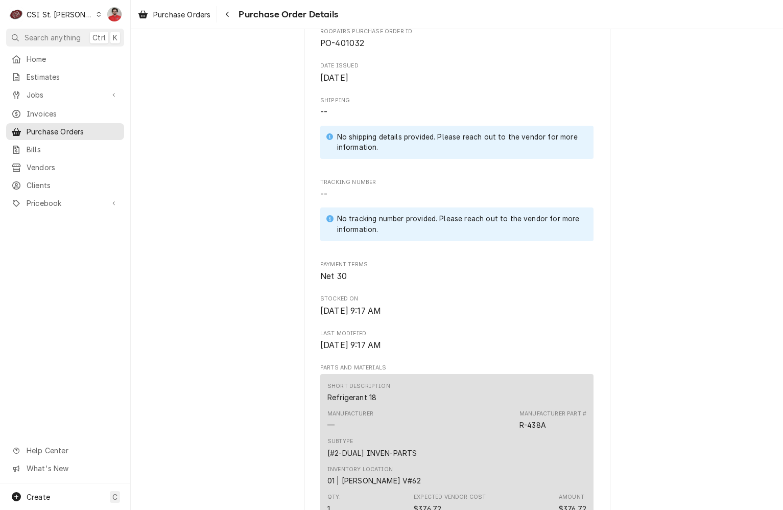
scroll to position [766, 0]
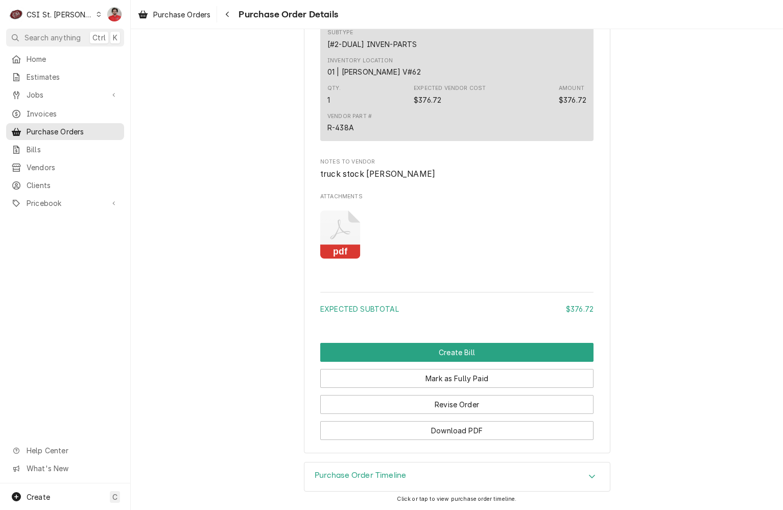
drag, startPoint x: 230, startPoint y: 15, endPoint x: 265, endPoint y: 32, distance: 38.8
click at [230, 15] on icon "Navigate back" at bounding box center [227, 14] width 5 height 7
